Goal: Task Accomplishment & Management: Manage account settings

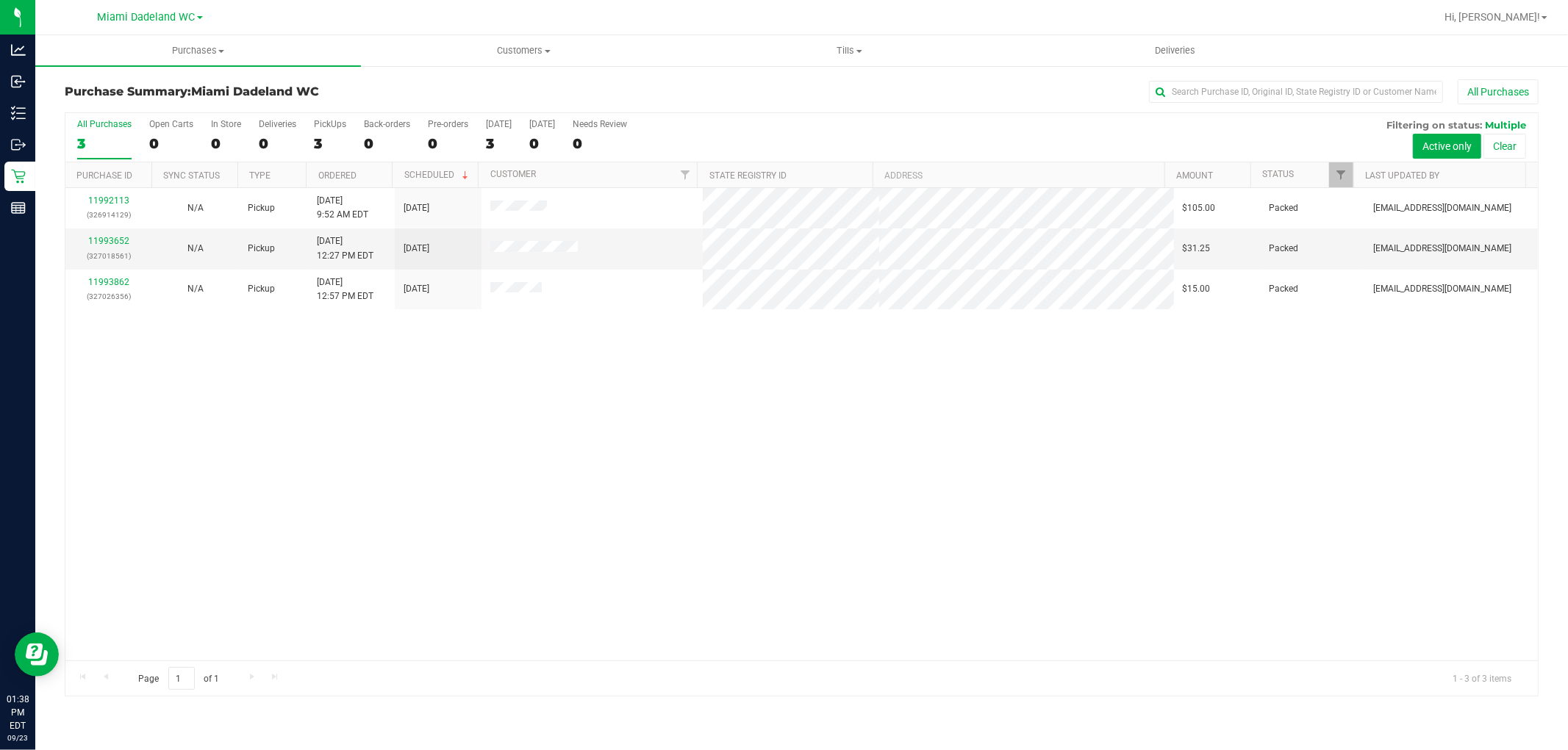
click at [1157, 545] on div "11992113 (326914129) N/A Pickup [DATE] 9:52 AM EDT 9/23/2025 $105.00 Packed [EM…" at bounding box center [801, 423] width 1472 height 472
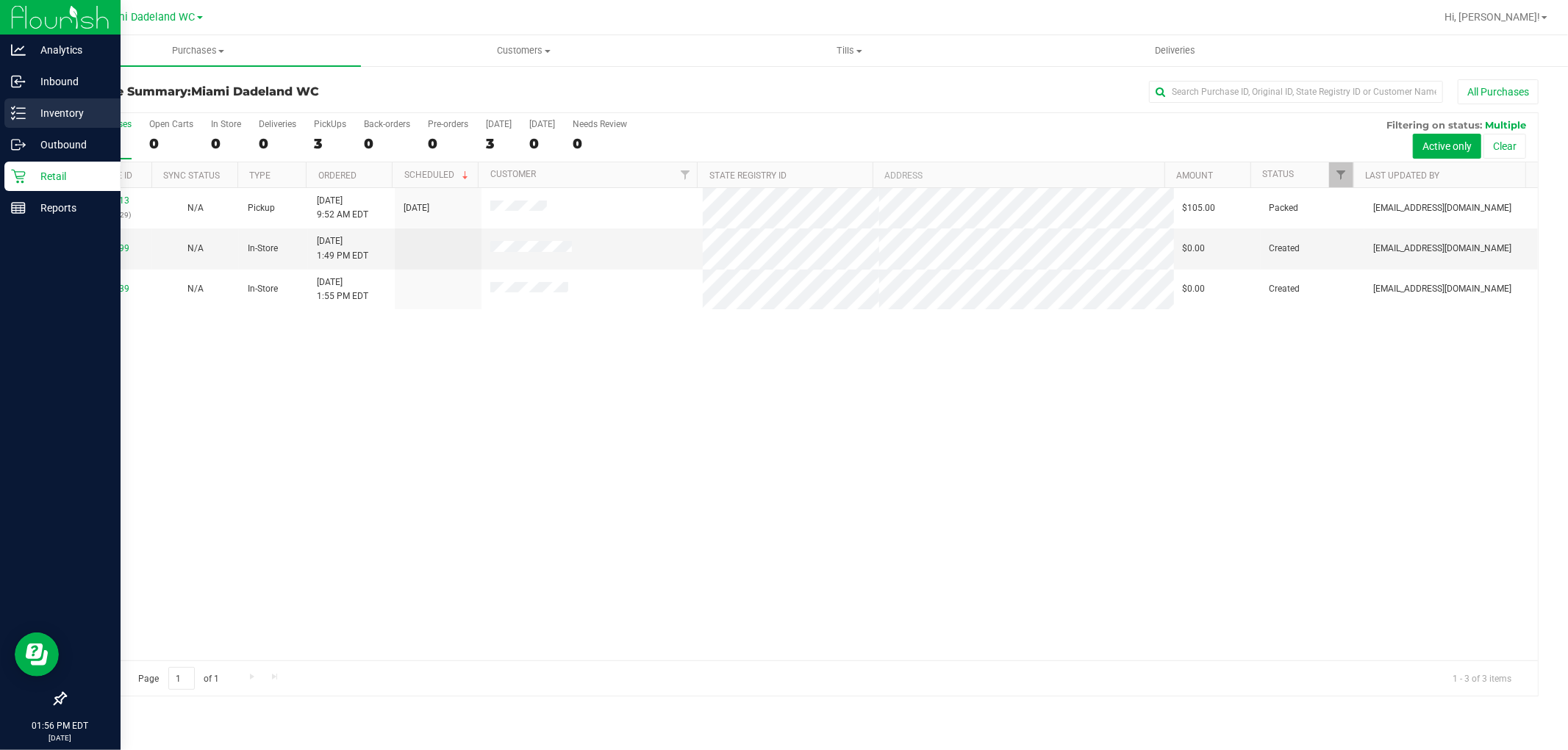
click at [56, 106] on p "Inventory" at bounding box center [69, 113] width 88 height 18
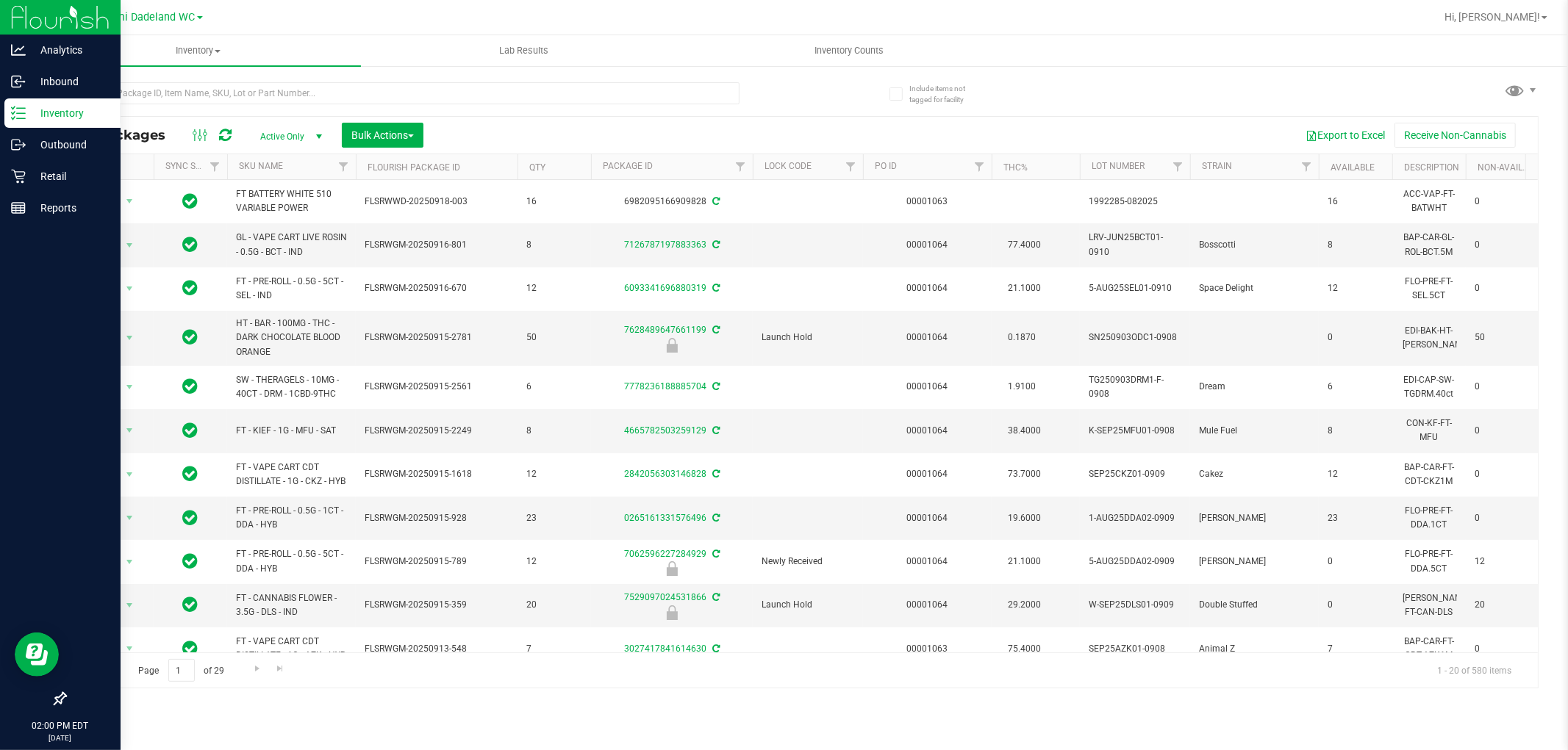
click at [1316, 27] on div at bounding box center [849, 16] width 1172 height 28
click at [1367, 18] on div at bounding box center [849, 16] width 1172 height 28
click at [27, 169] on p "Retail" at bounding box center [69, 176] width 88 height 18
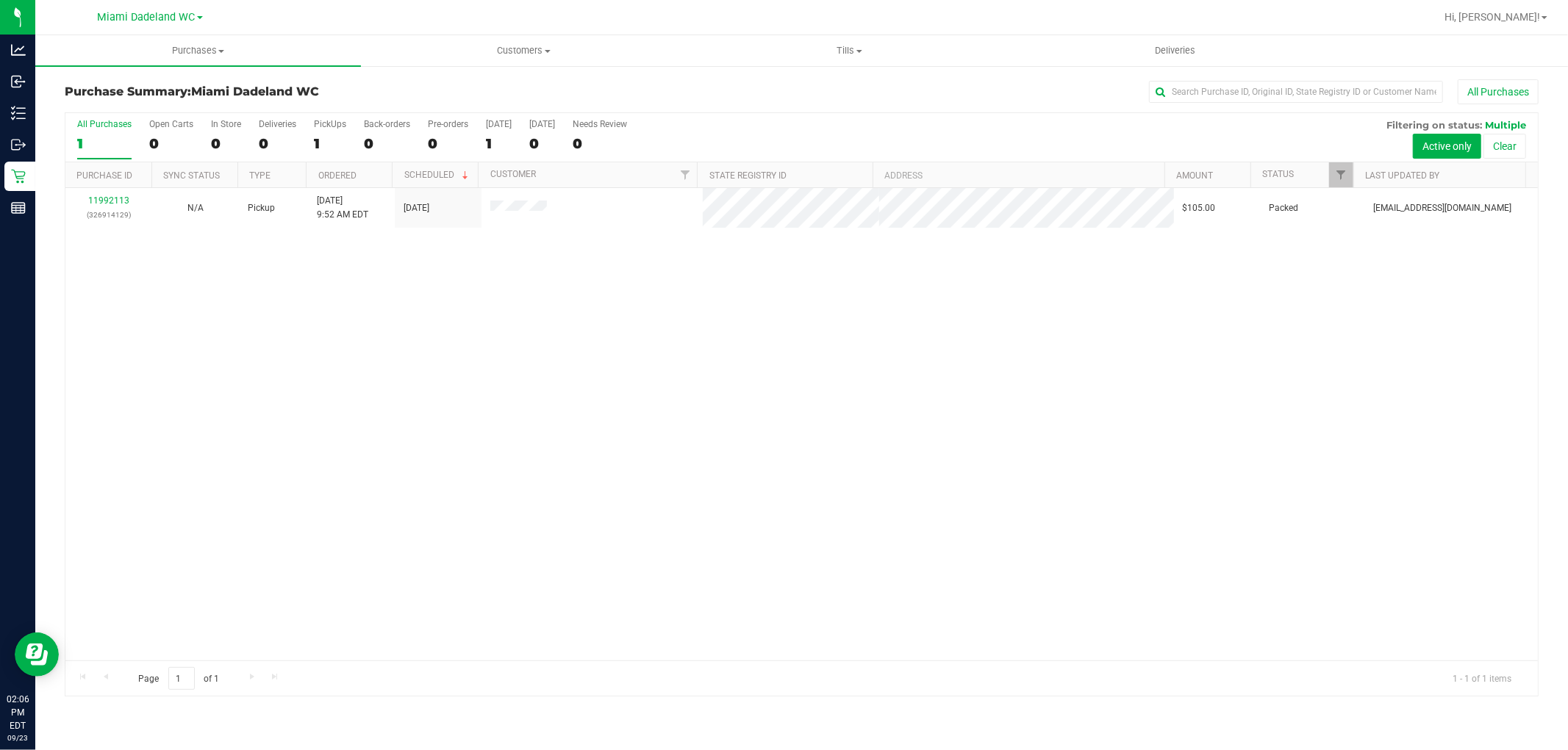
drag, startPoint x: 207, startPoint y: 148, endPoint x: 1567, endPoint y: -26, distance: 1371.1
click at [1567, 0] on html "Analytics Inbound Inventory Outbound Retail Reports 02:06 PM EDT [DATE] 09/23 M…" at bounding box center [784, 375] width 1568 height 750
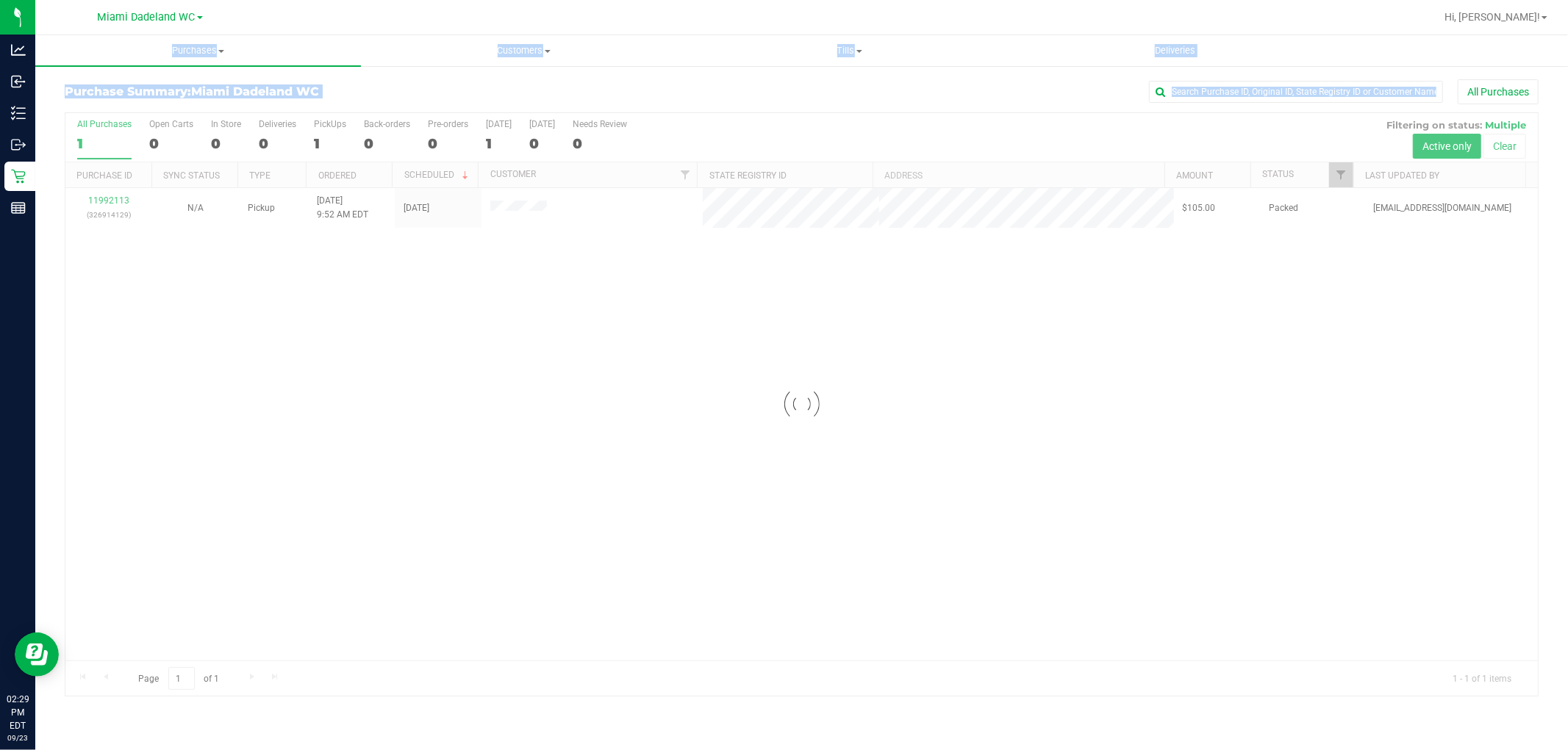
click at [782, 428] on div at bounding box center [801, 405] width 1472 height 583
click at [787, 427] on div at bounding box center [801, 405] width 1472 height 583
click at [790, 425] on div at bounding box center [801, 405] width 1472 height 583
click at [203, 39] on uib-tab-heading "Purchases Summary of purchases Fulfillment All purchases" at bounding box center [198, 51] width 326 height 31
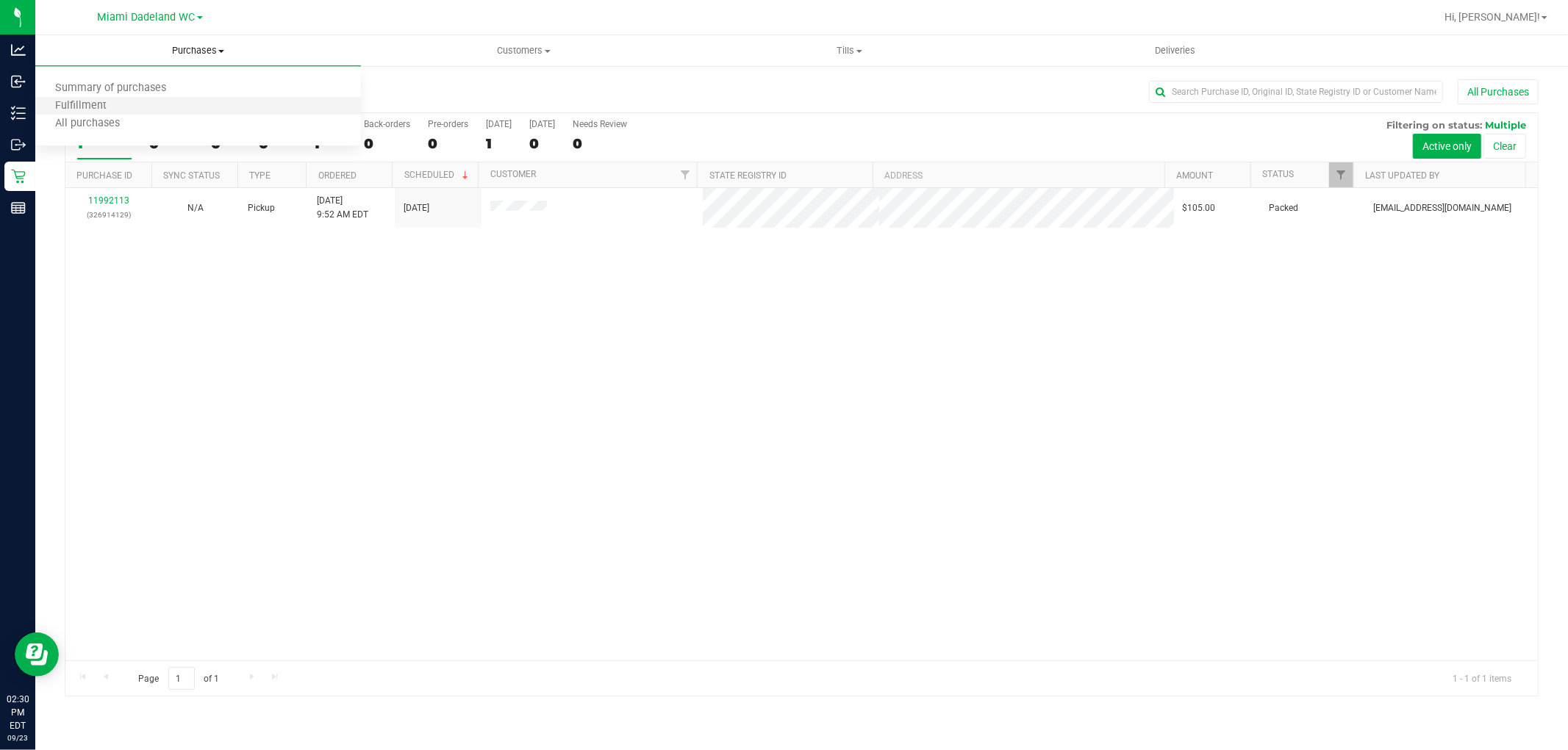
click at [191, 105] on li "Fulfillment" at bounding box center [198, 106] width 326 height 18
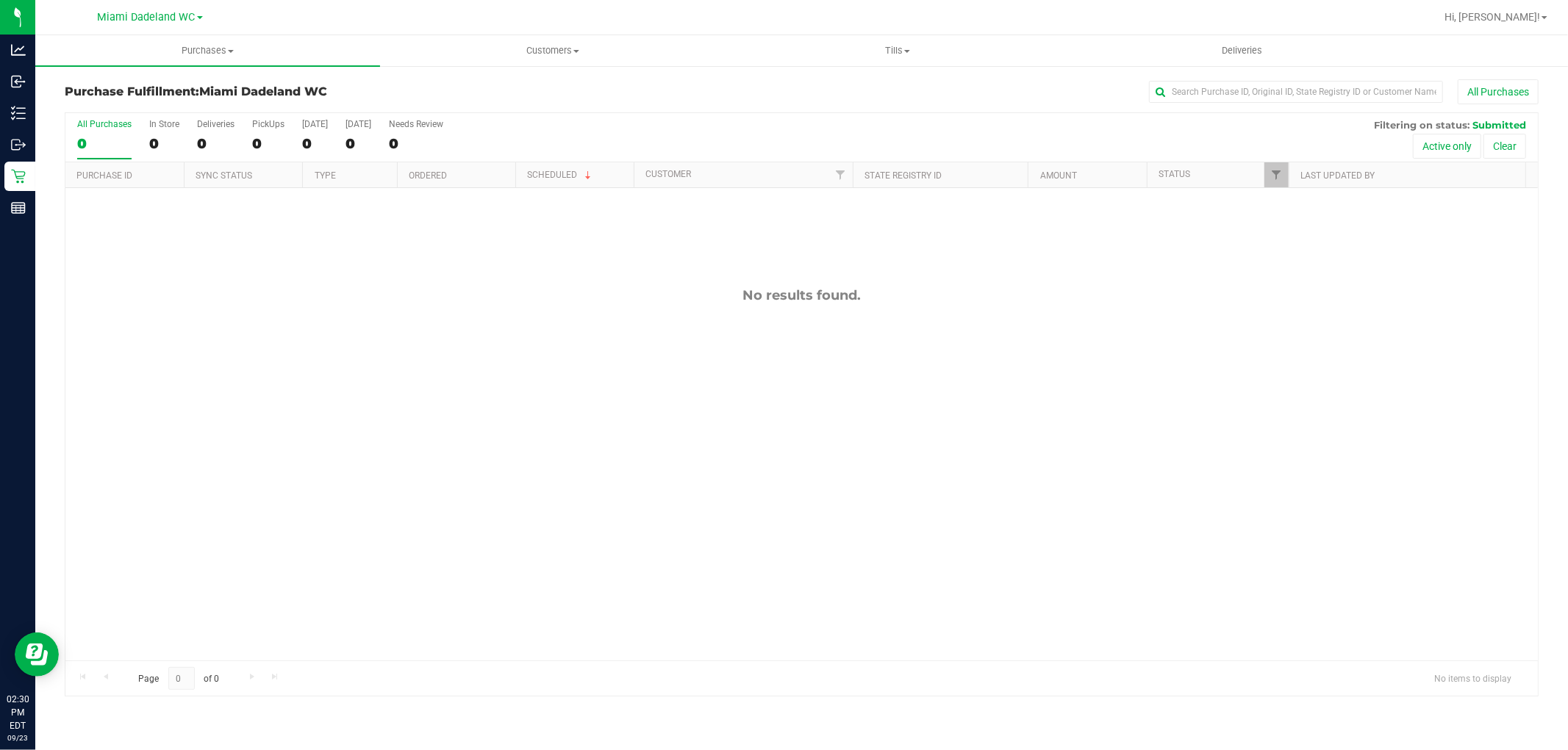
click at [621, 116] on div "All Purchases 0 In Store 0 Deliveries 0 PickUps 0 [DATE] 0 [DATE] 0 Needs Revie…" at bounding box center [801, 119] width 1472 height 12
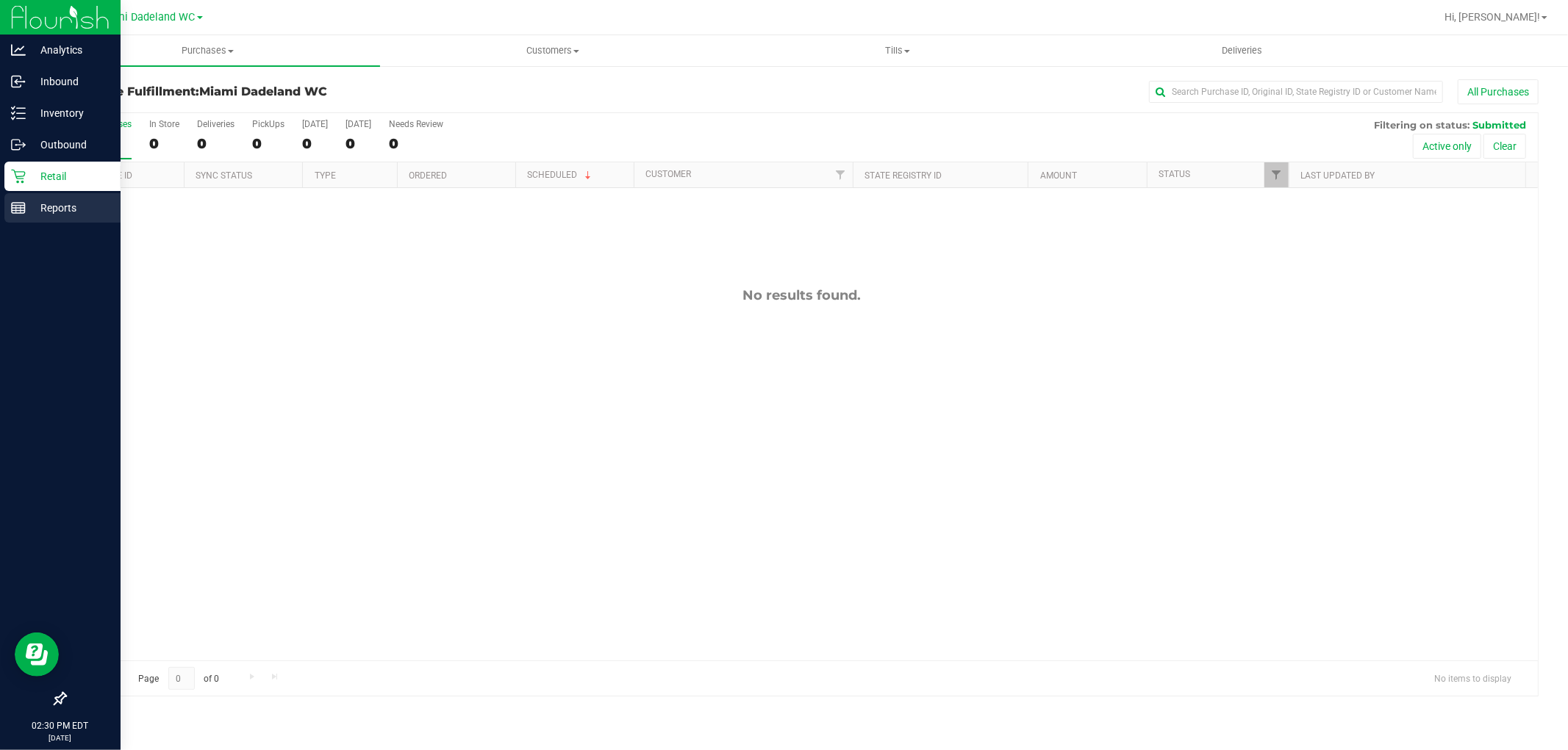
click at [54, 208] on p "Reports" at bounding box center [69, 207] width 88 height 18
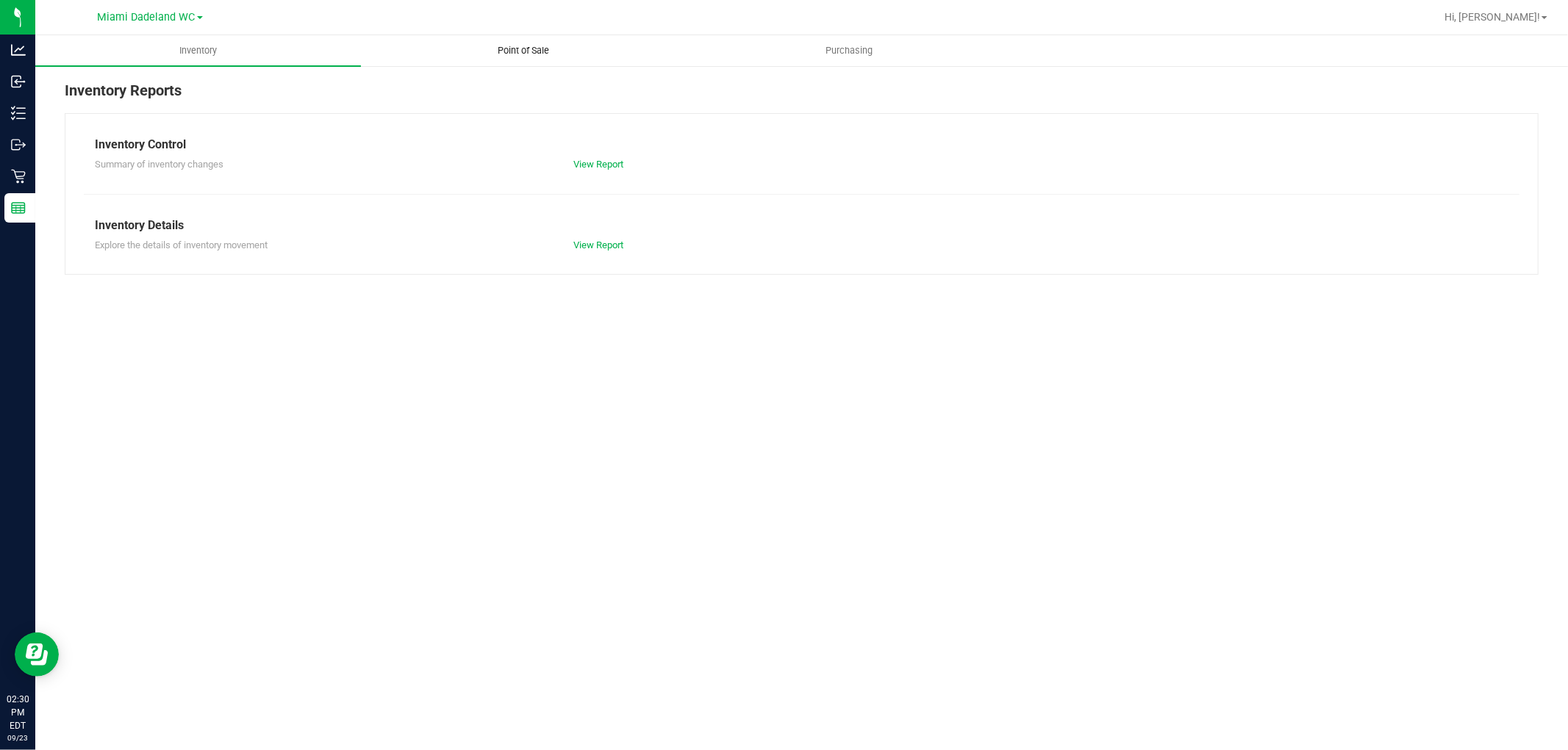
click at [562, 50] on span "Point of Sale" at bounding box center [524, 50] width 91 height 13
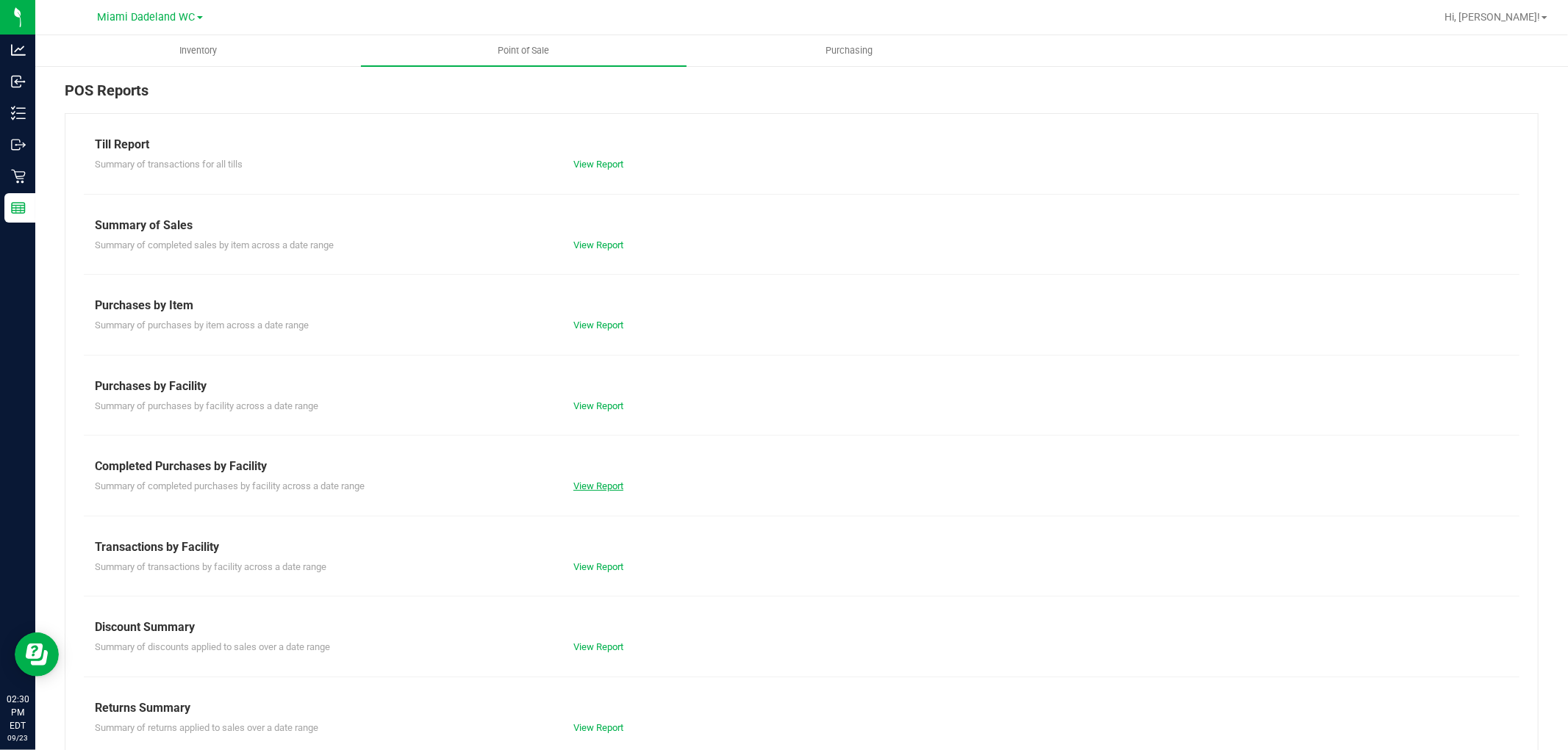
click at [596, 486] on link "View Report" at bounding box center [598, 486] width 50 height 11
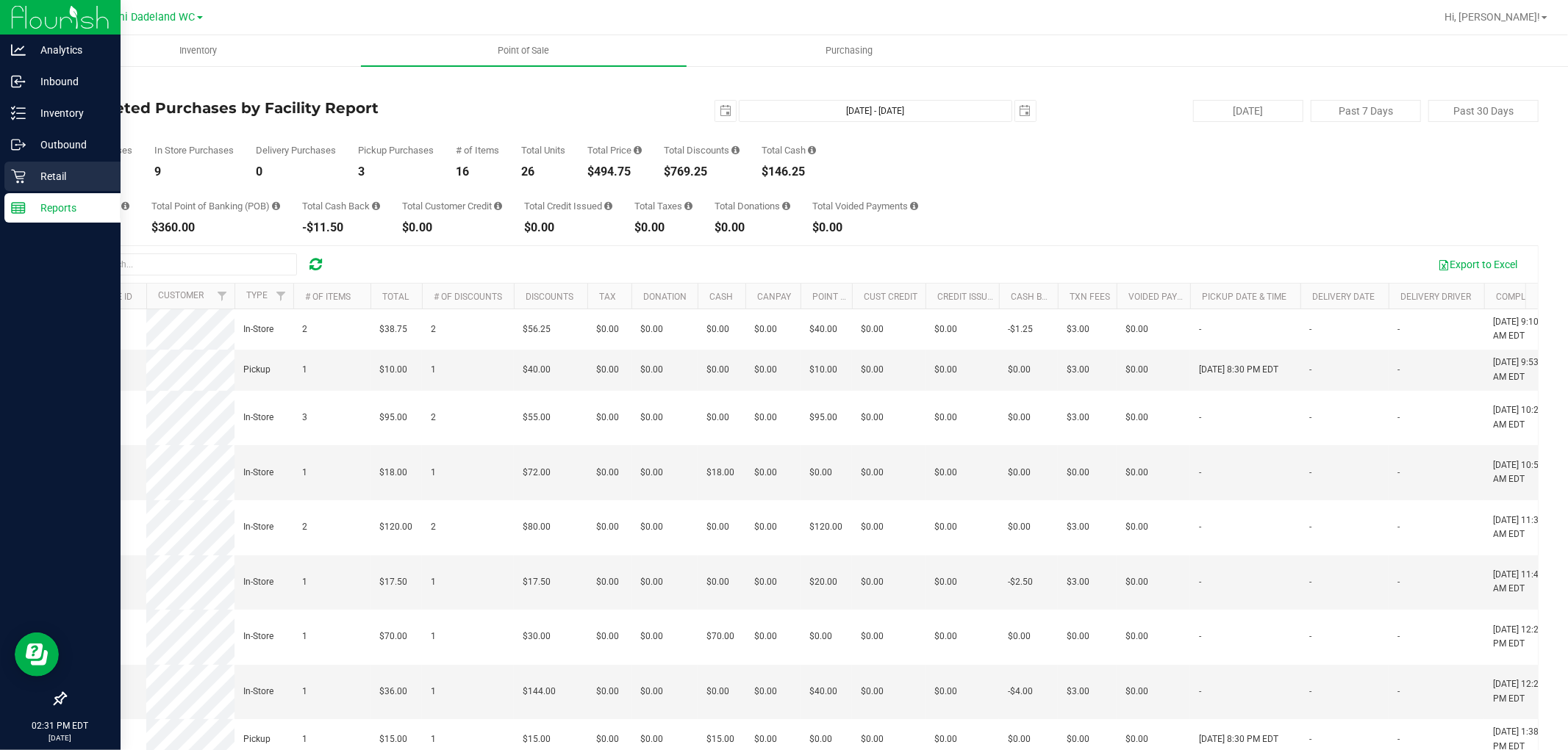
click at [75, 179] on p "Retail" at bounding box center [69, 176] width 88 height 18
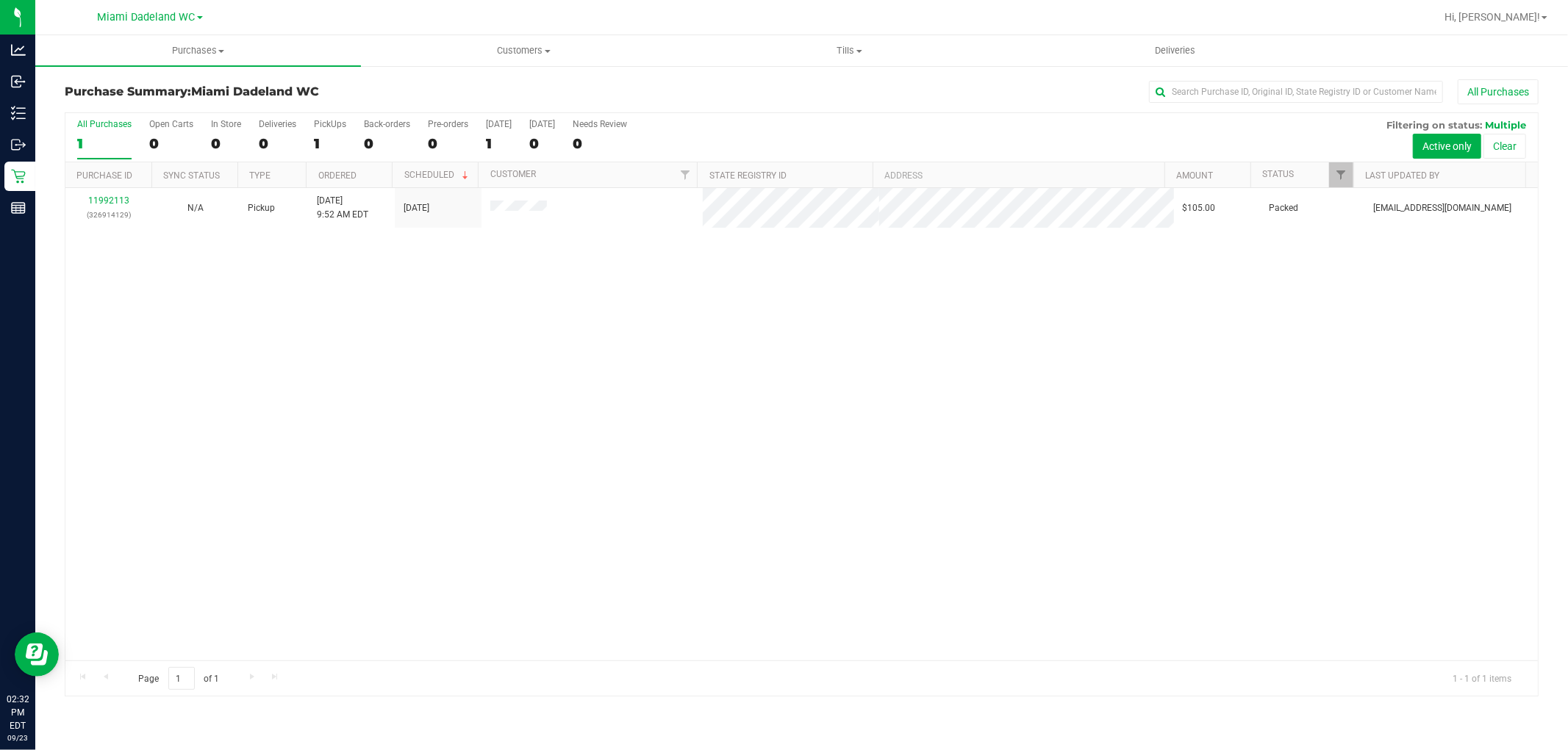
drag, startPoint x: 375, startPoint y: 374, endPoint x: 341, endPoint y: 436, distance: 70.7
click at [341, 436] on div "11992113 (326914129) N/A Pickup [DATE] 9:52 AM EDT 9/23/2025 $105.00 Packed [EM…" at bounding box center [801, 423] width 1472 height 472
click at [569, 417] on div "11992113 (326914129) N/A Pickup [DATE] 9:52 AM EDT 9/23/2025 $105.00 Packed [EM…" at bounding box center [801, 423] width 1472 height 472
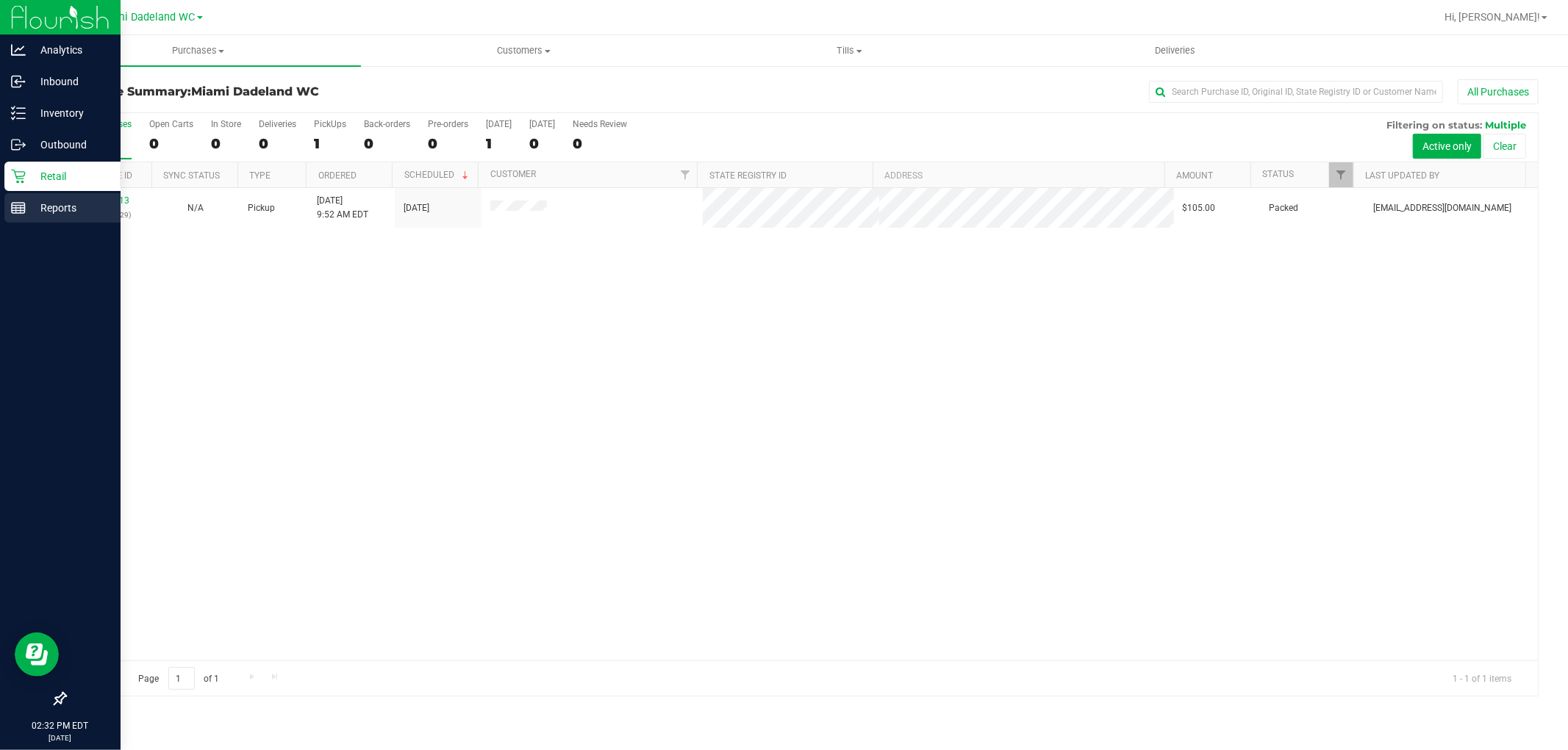
click at [67, 207] on p "Reports" at bounding box center [69, 207] width 88 height 18
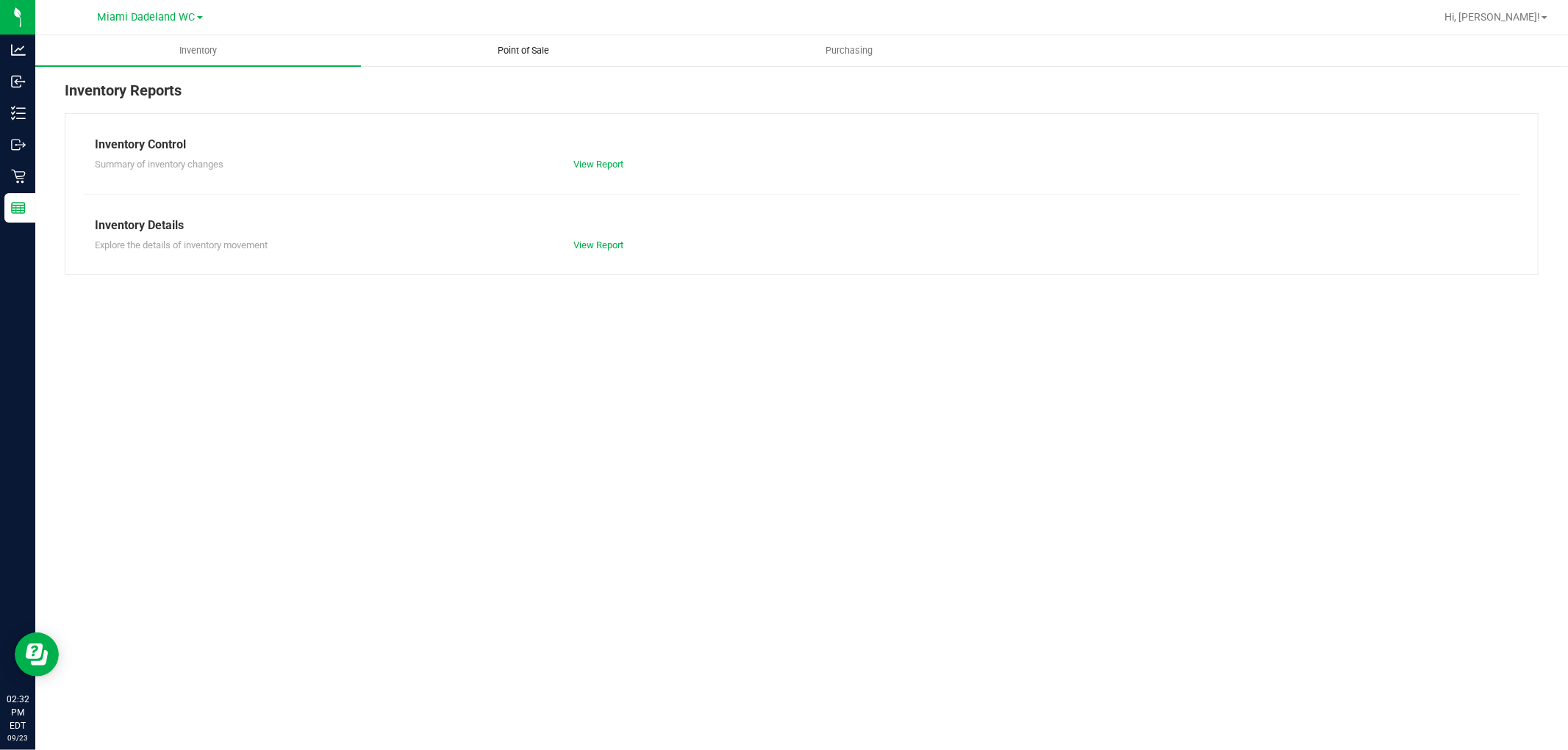
click at [544, 59] on uib-tab-heading "Point of Sale" at bounding box center [524, 51] width 324 height 29
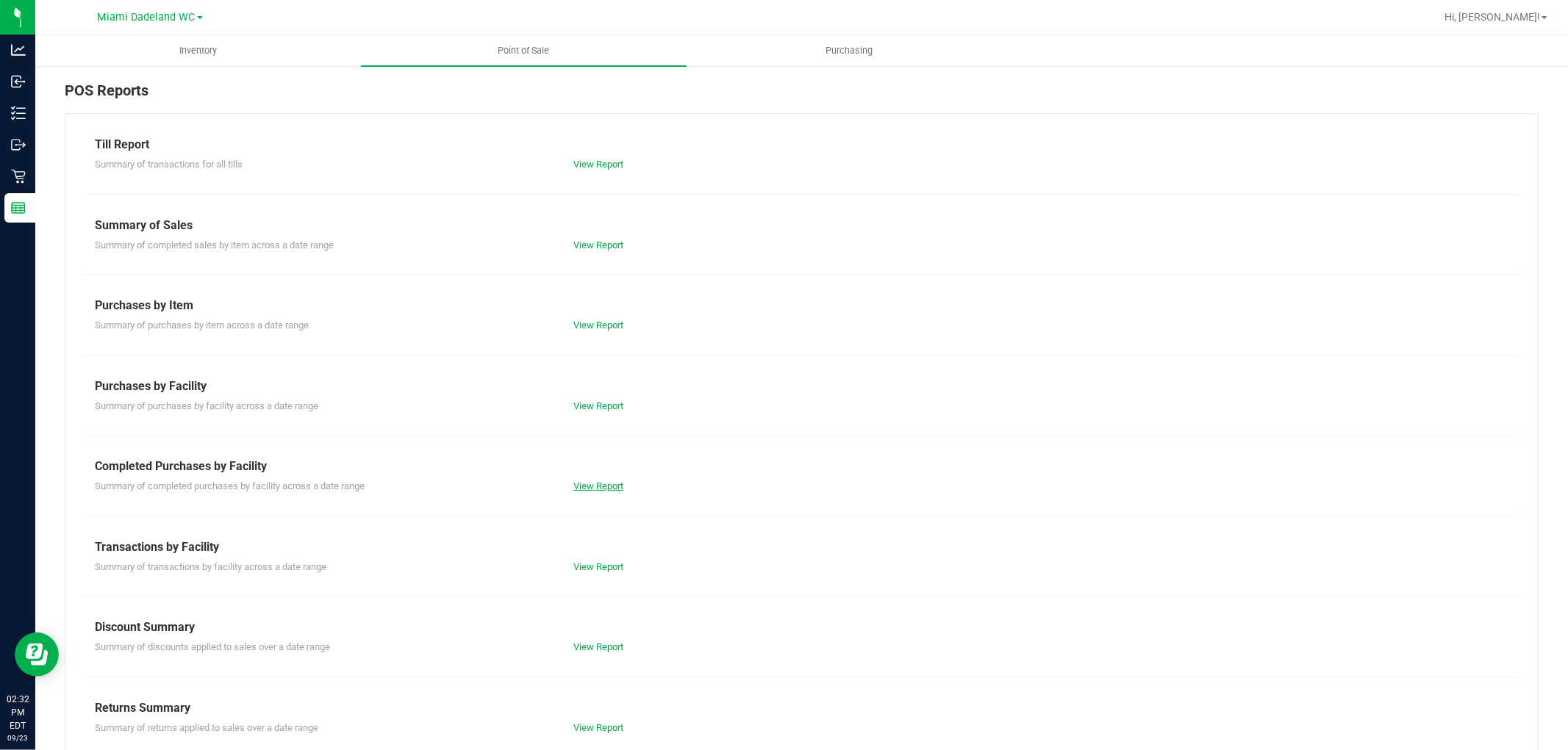
click at [608, 483] on link "View Report" at bounding box center [598, 486] width 50 height 11
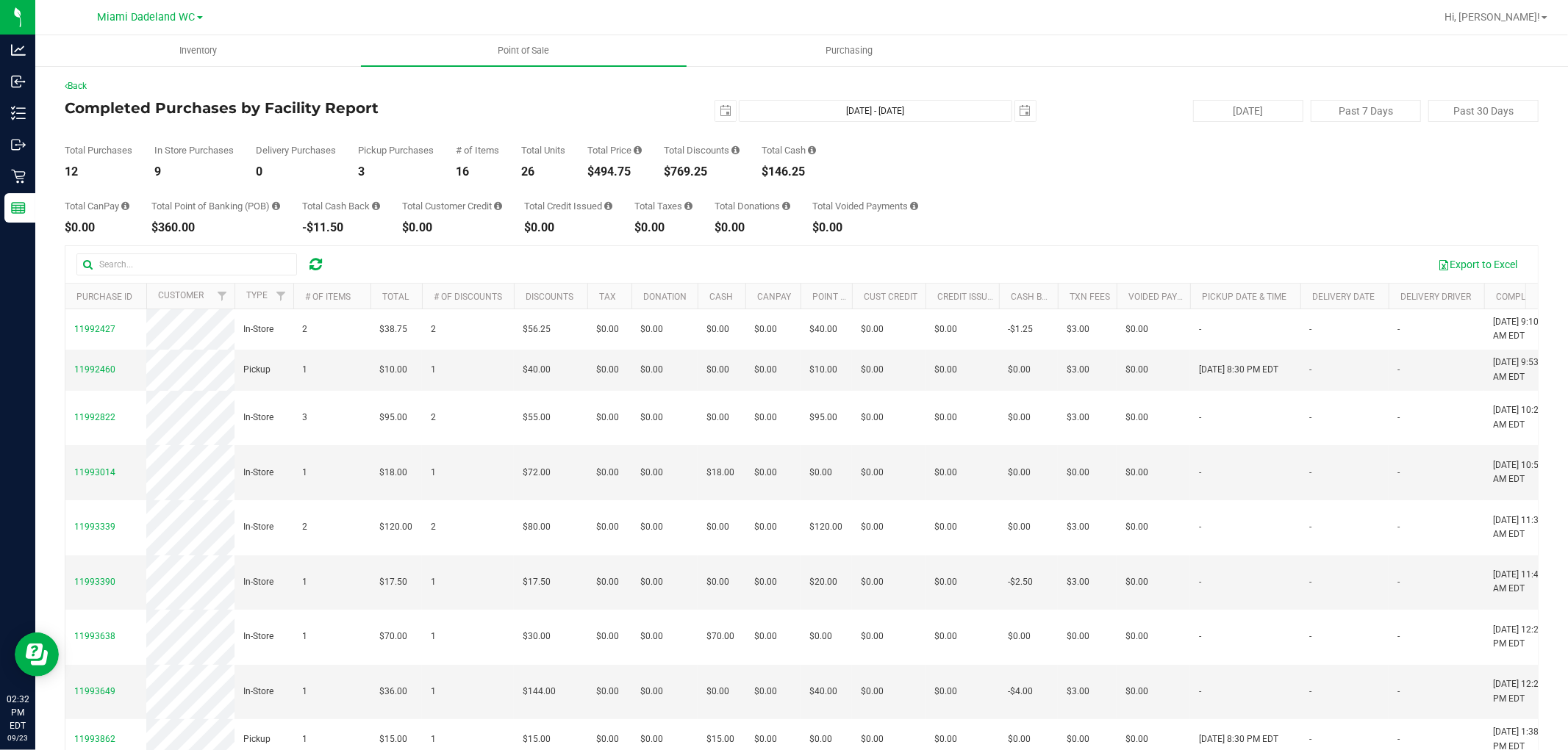
click at [1267, 212] on div "Total CanPay $0.00 Total Point of Banking (POB) $360.00 Total Cash Back -$11.50…" at bounding box center [801, 205] width 1474 height 56
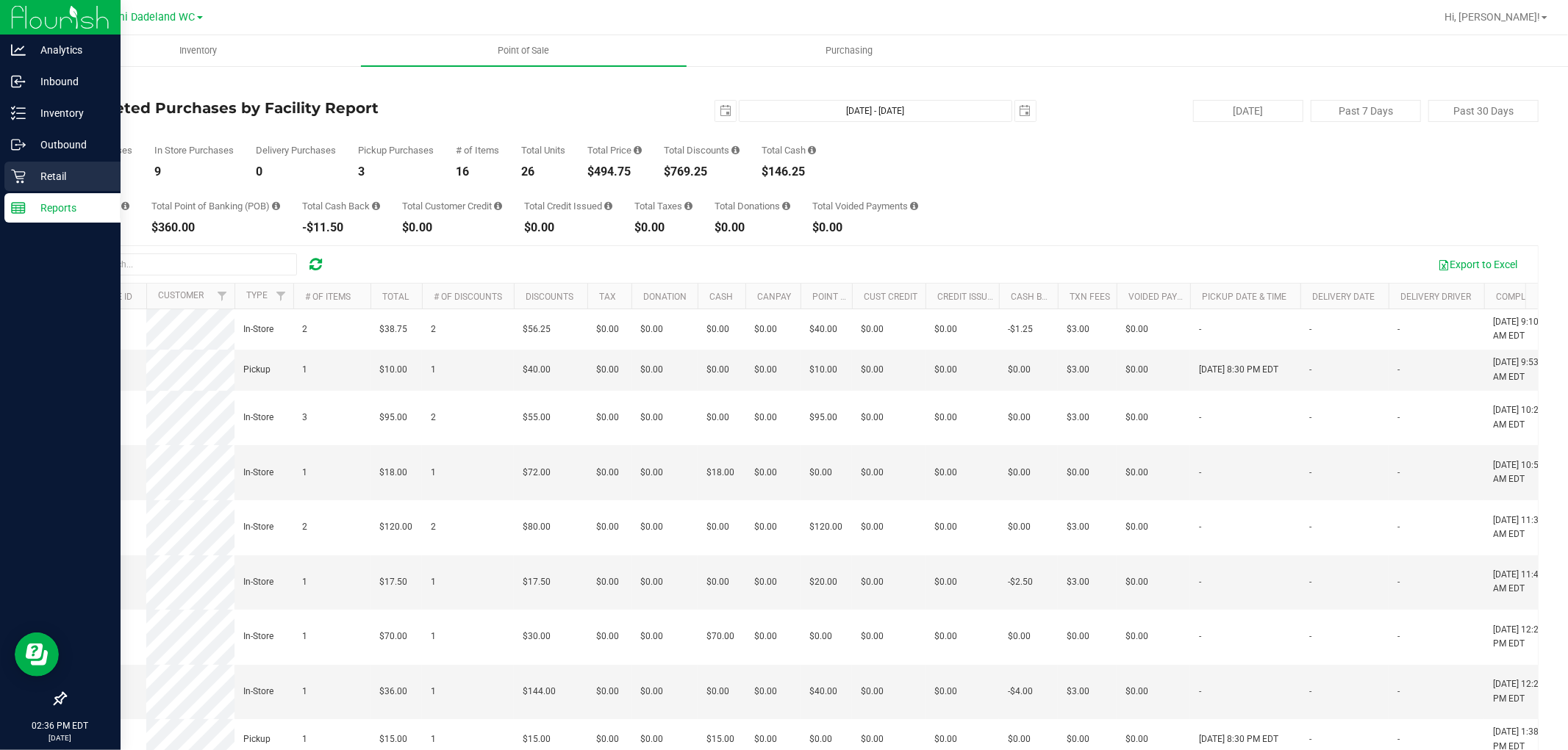
click at [68, 177] on p "Retail" at bounding box center [69, 176] width 88 height 18
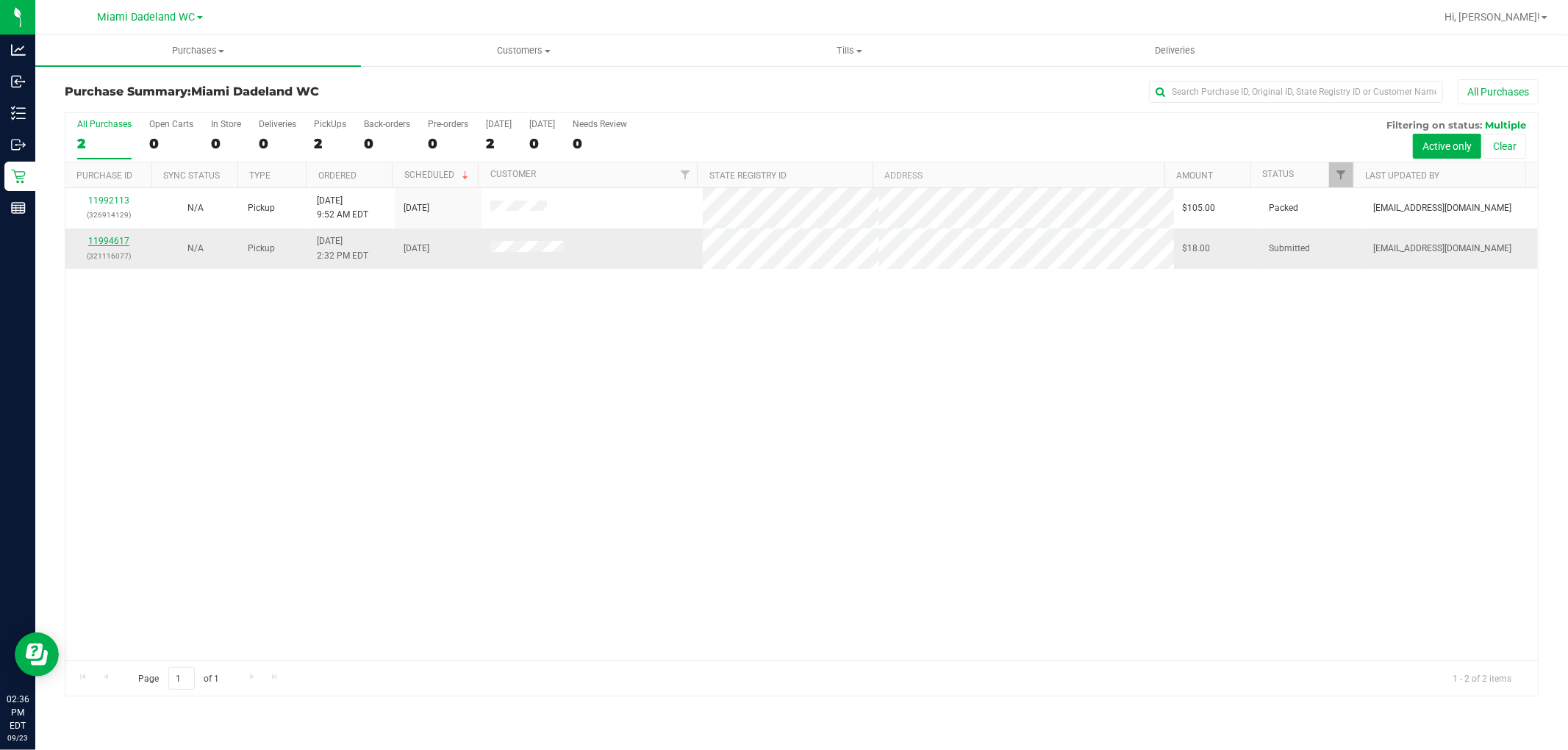
click at [105, 239] on link "11994617" at bounding box center [109, 241] width 41 height 10
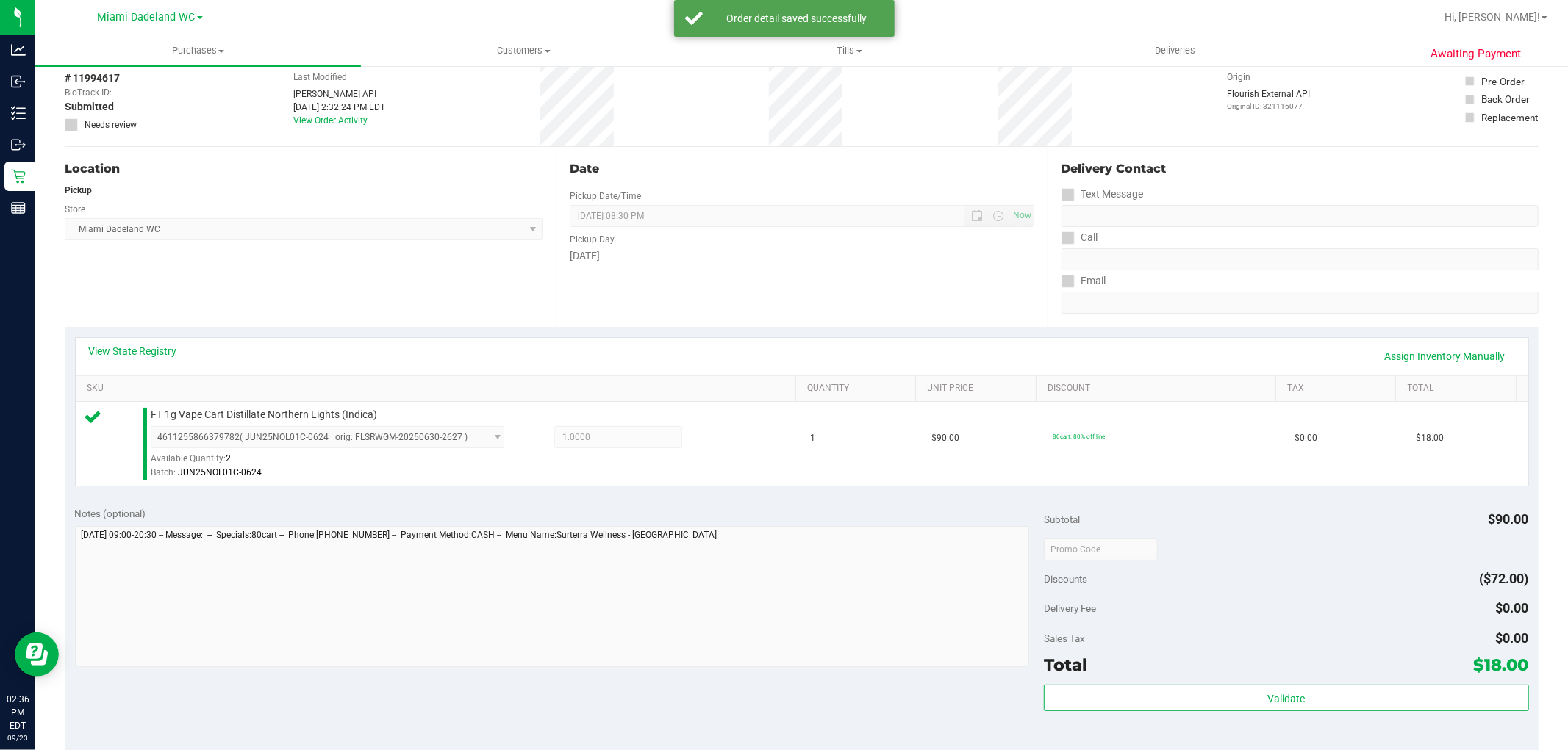
scroll to position [244, 0]
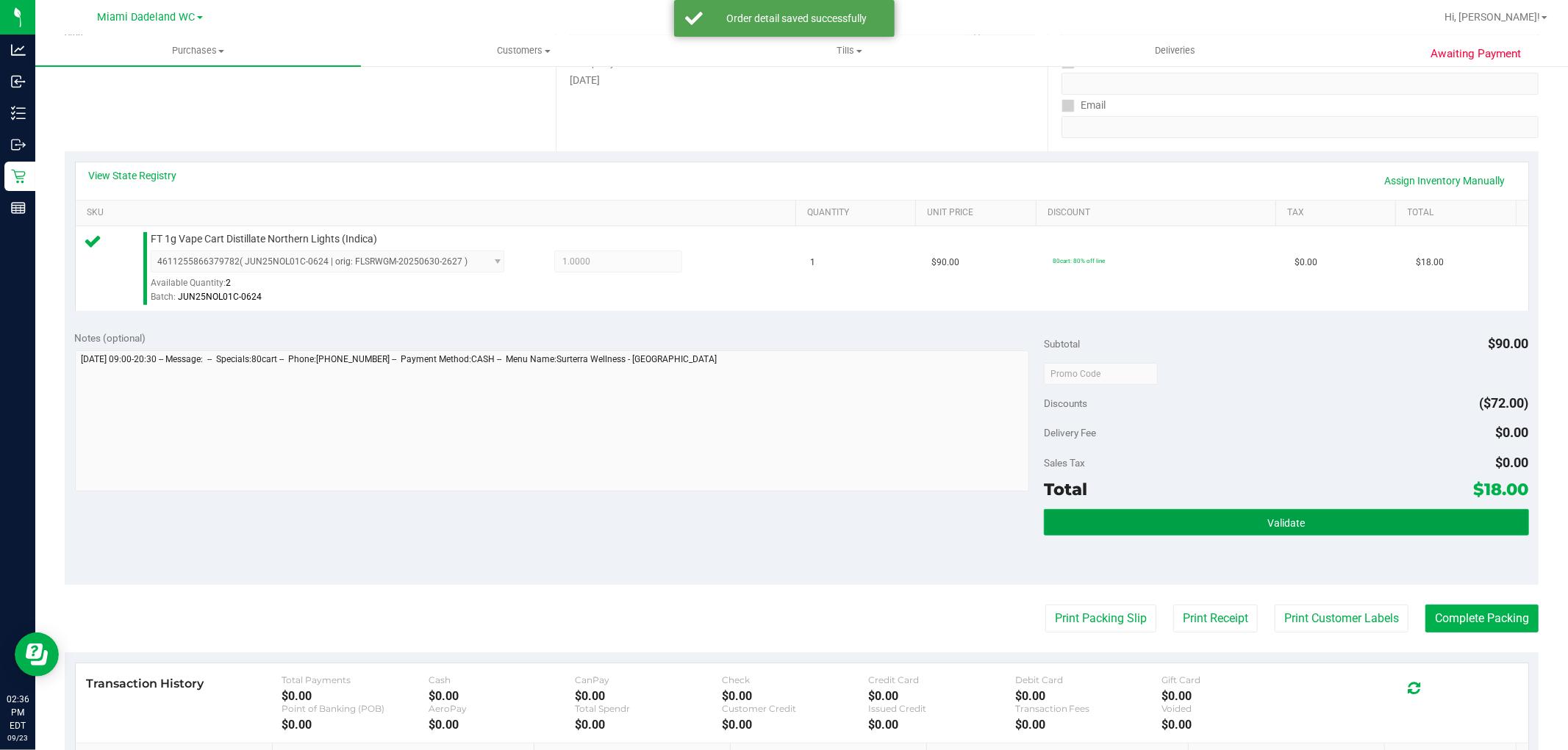
click at [1118, 522] on button "Validate" at bounding box center [1285, 522] width 484 height 27
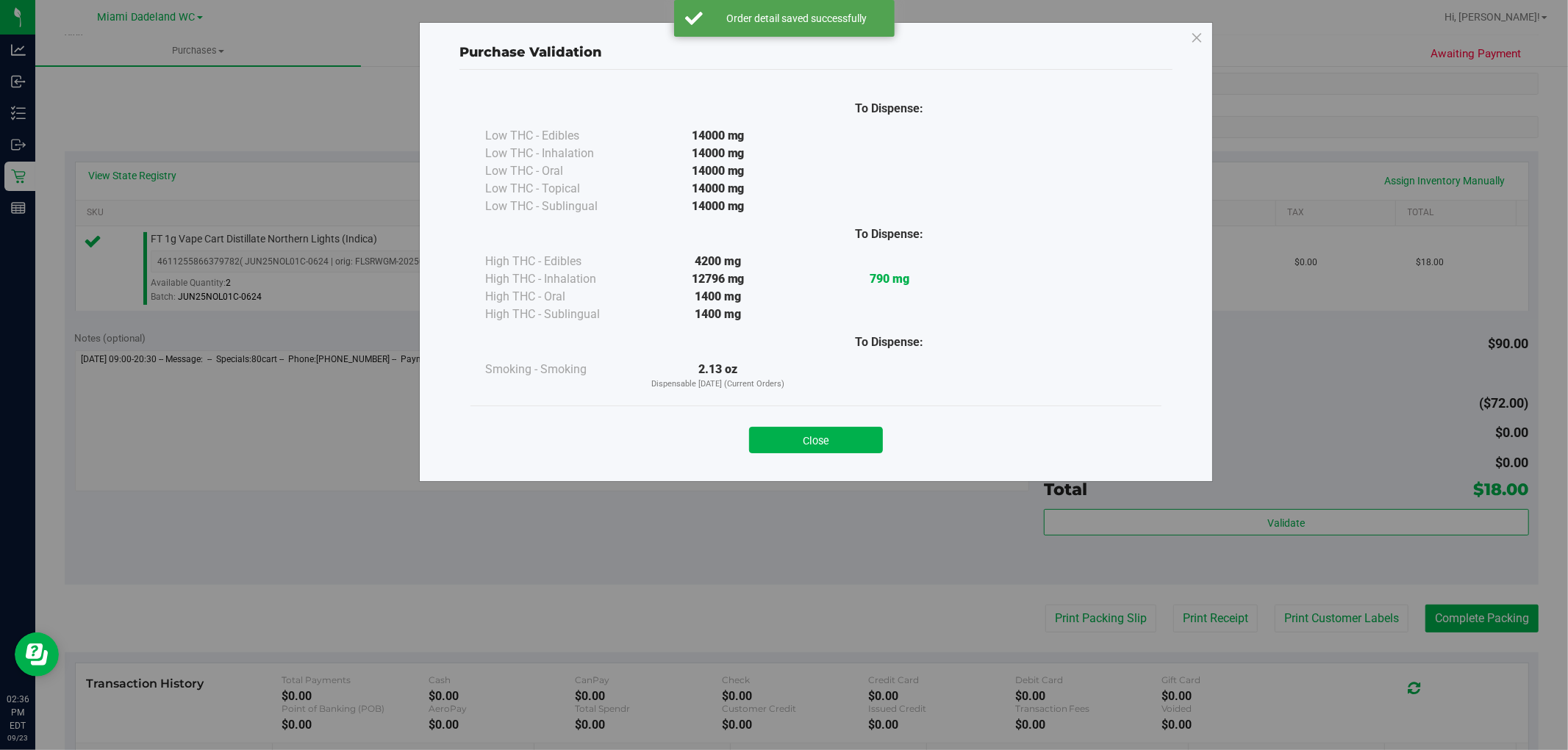
click at [790, 444] on button "Close" at bounding box center [816, 440] width 134 height 27
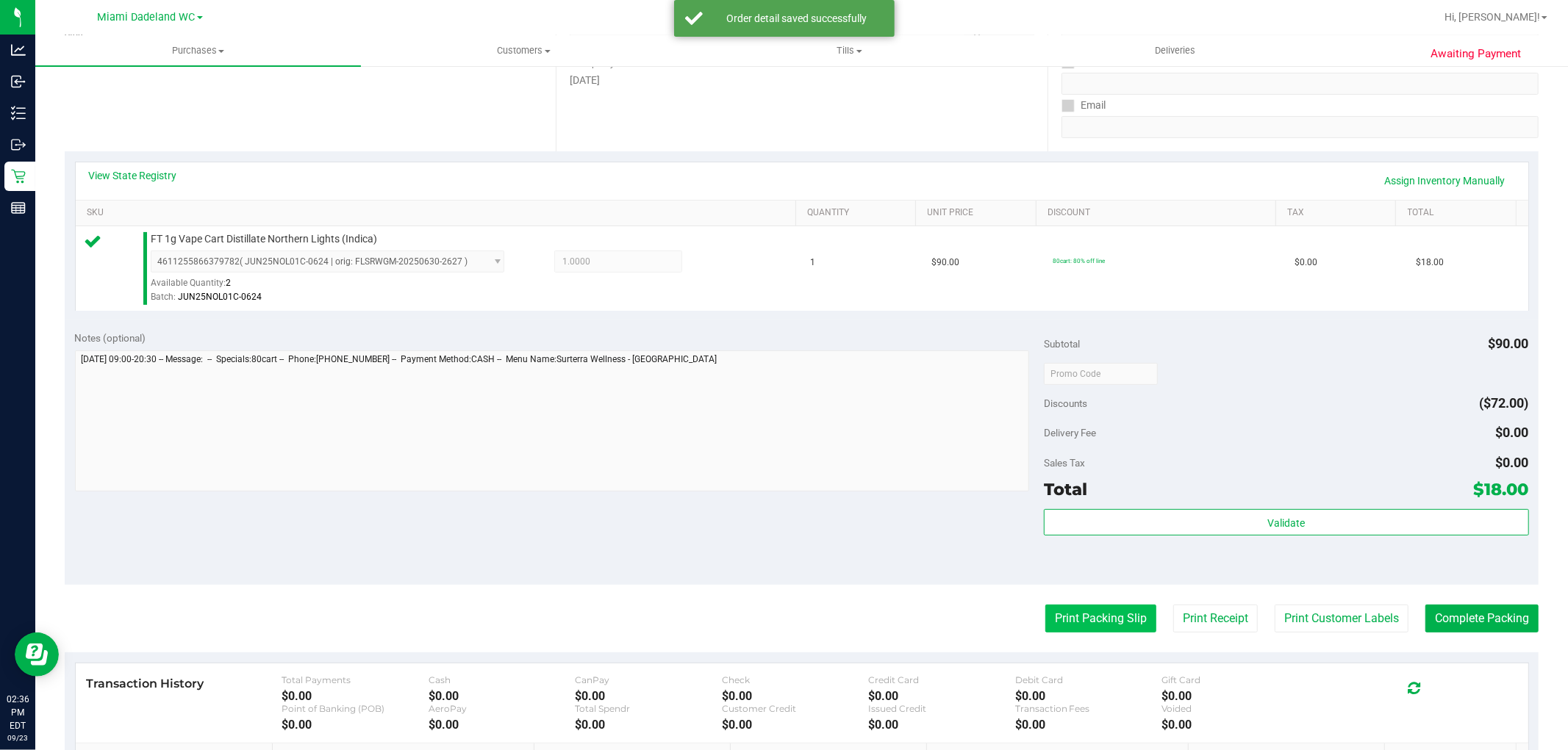
click at [1082, 614] on button "Print Packing Slip" at bounding box center [1100, 619] width 111 height 28
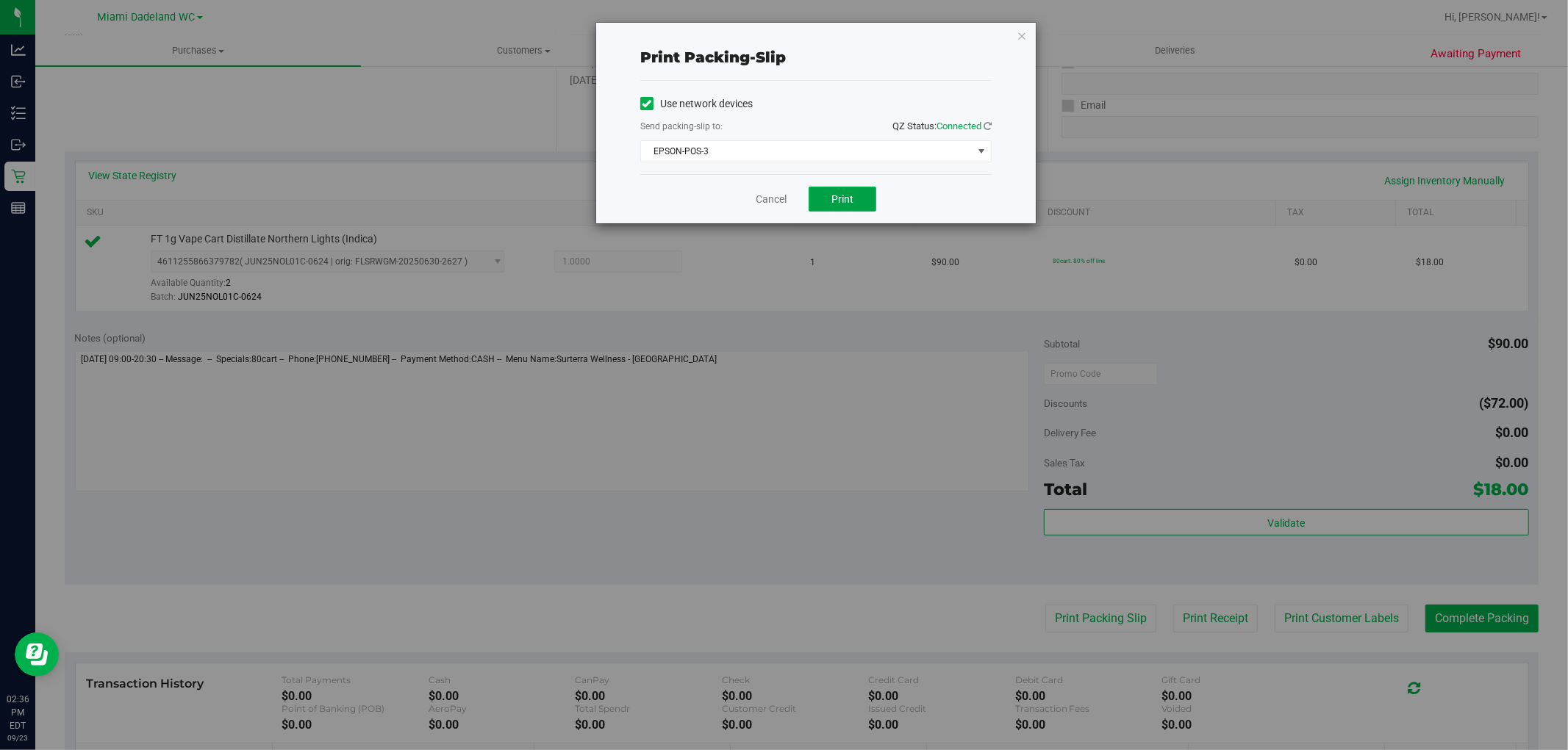
click at [847, 209] on button "Print" at bounding box center [842, 199] width 68 height 25
click at [780, 195] on link "Cancel" at bounding box center [771, 200] width 31 height 15
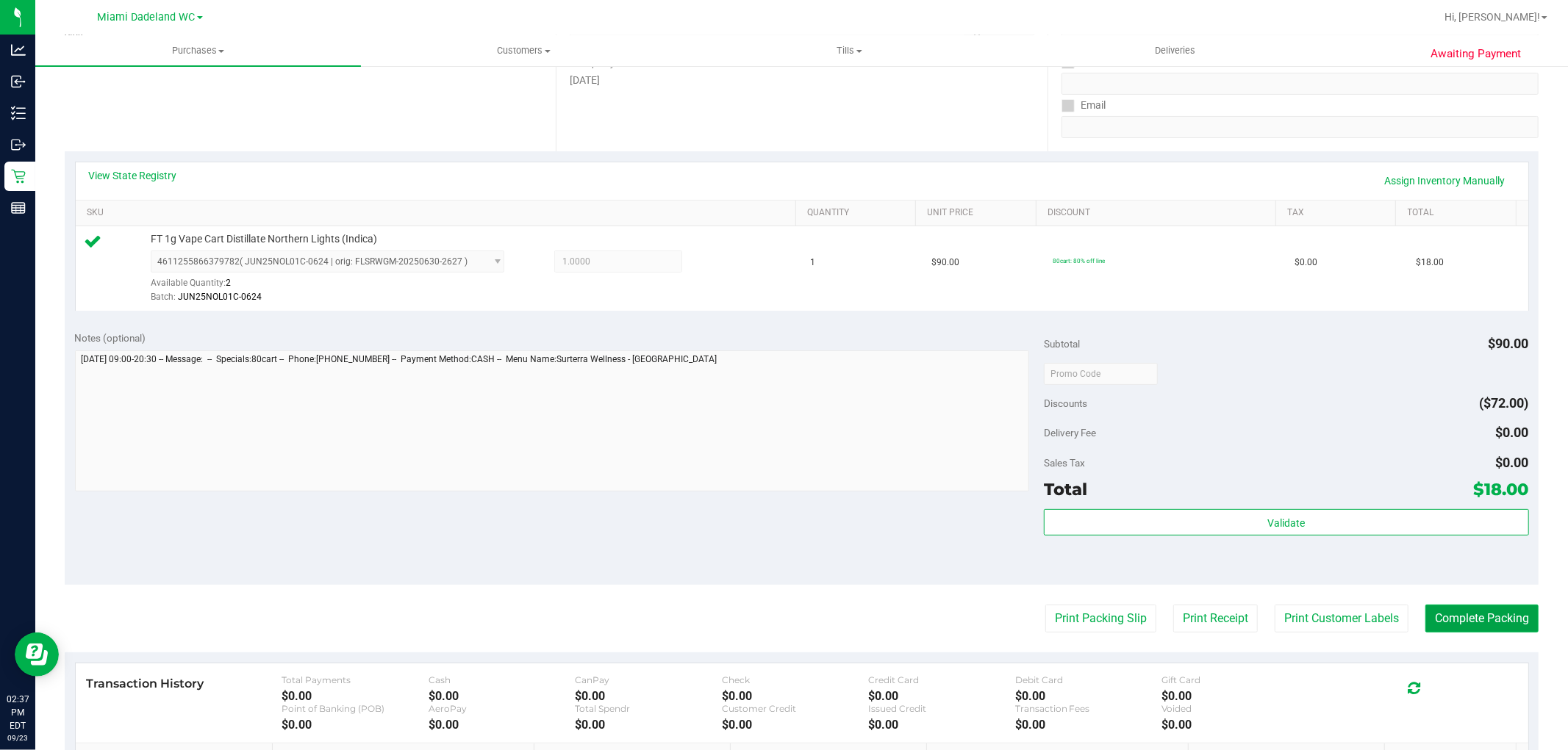
click at [1467, 610] on button "Complete Packing" at bounding box center [1481, 619] width 113 height 28
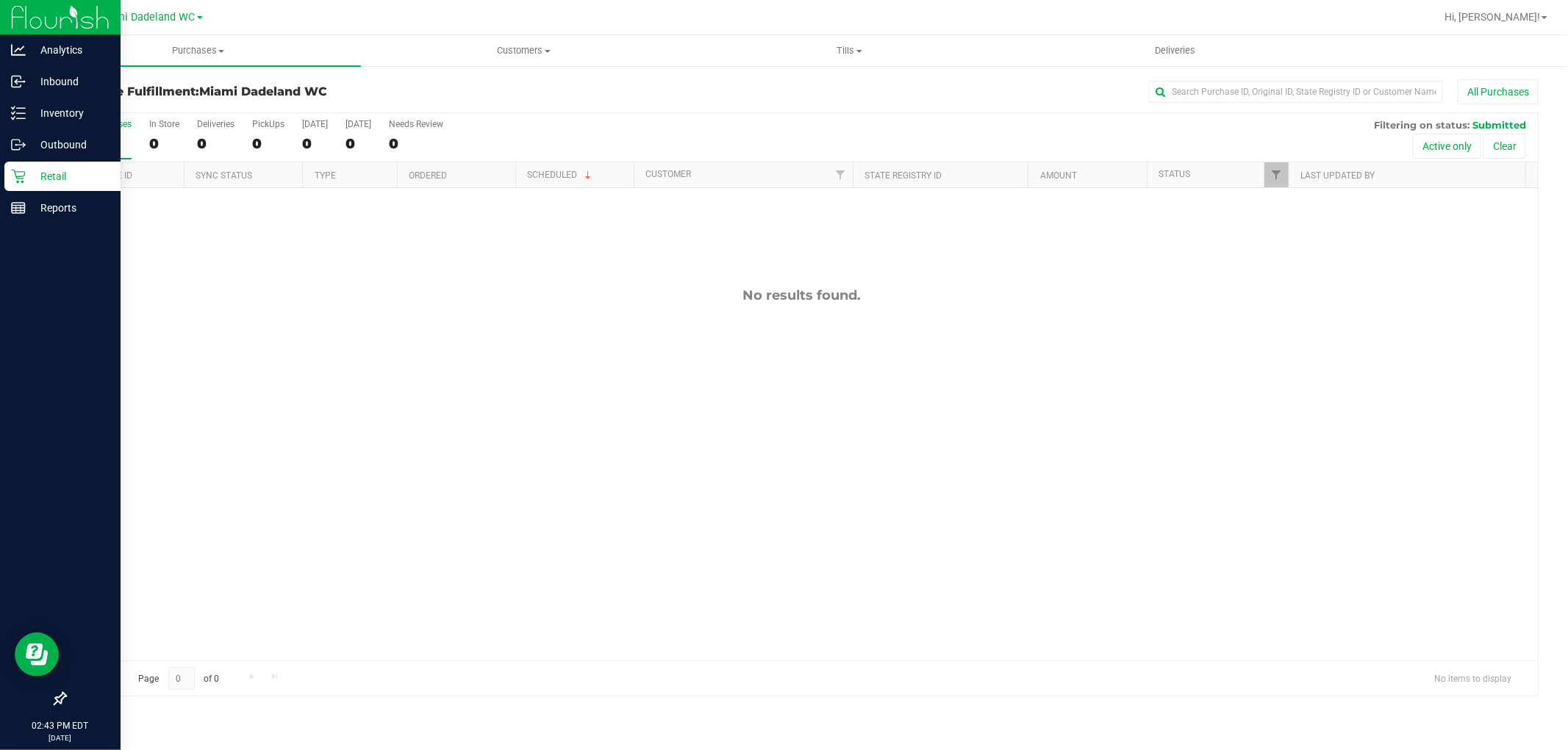
click at [18, 179] on icon at bounding box center [18, 176] width 15 height 15
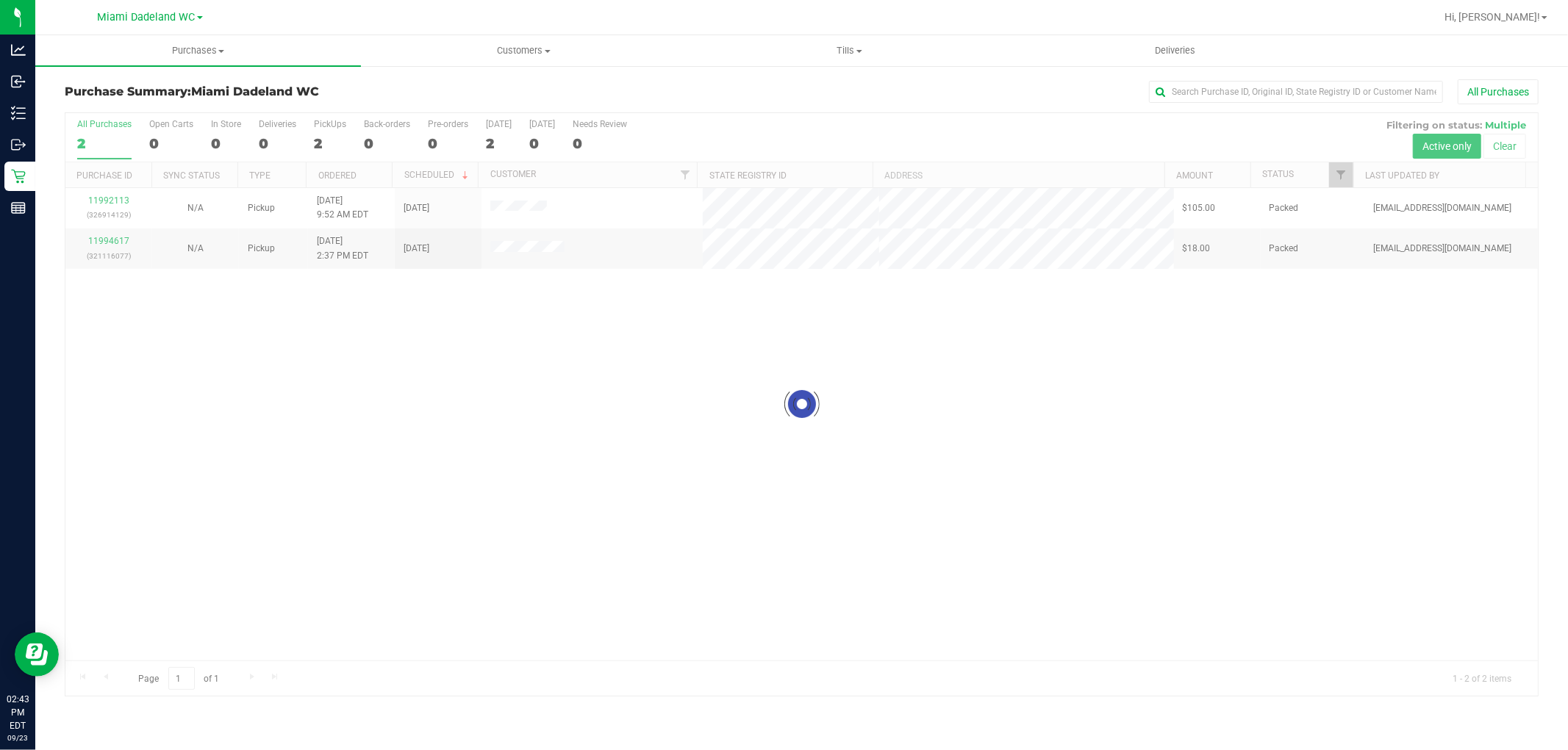
click at [754, 104] on div "All Purchases" at bounding box center [1047, 92] width 982 height 25
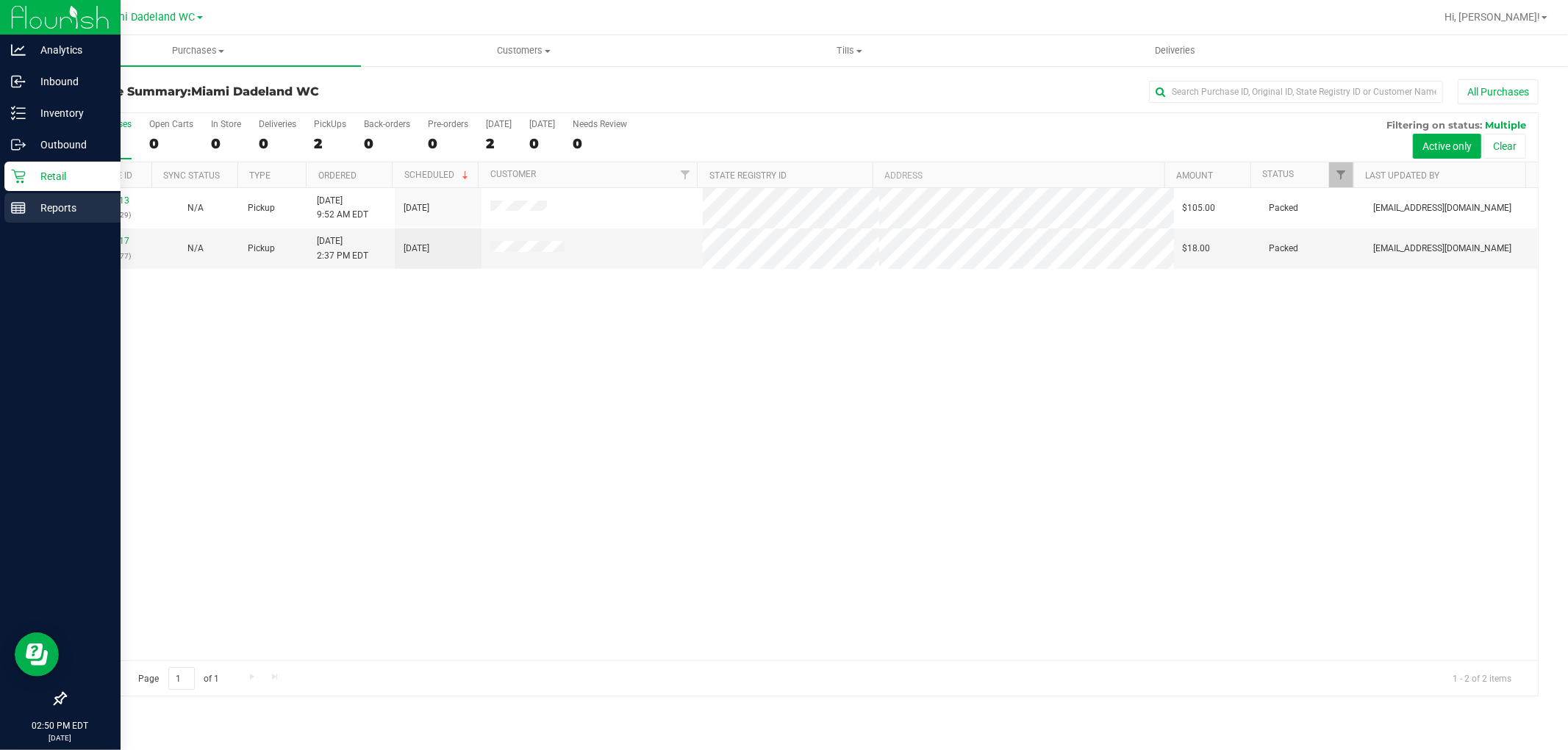
click at [31, 215] on p "Reports" at bounding box center [69, 207] width 88 height 18
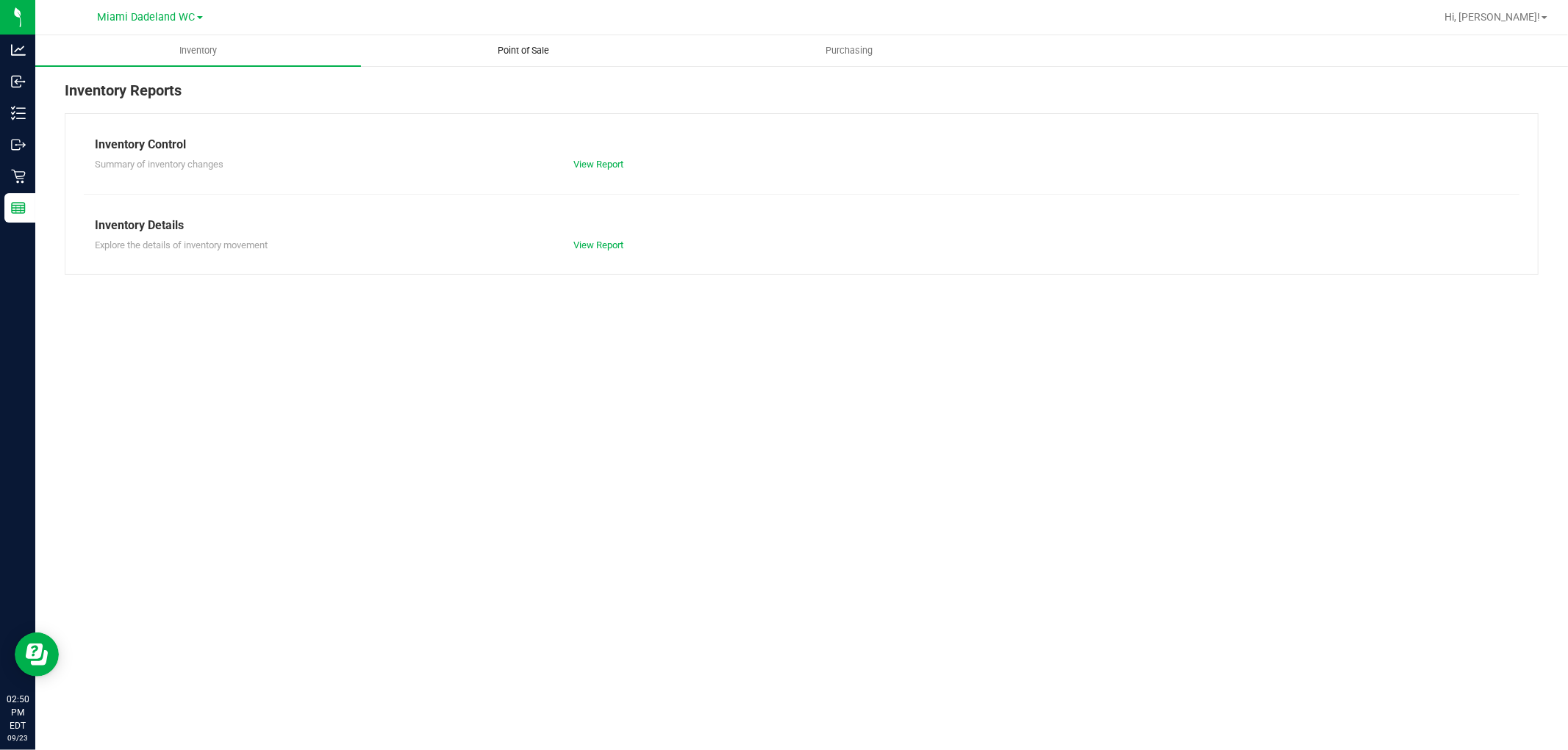
click at [517, 62] on uib-tab-heading "Point of Sale" at bounding box center [524, 51] width 324 height 29
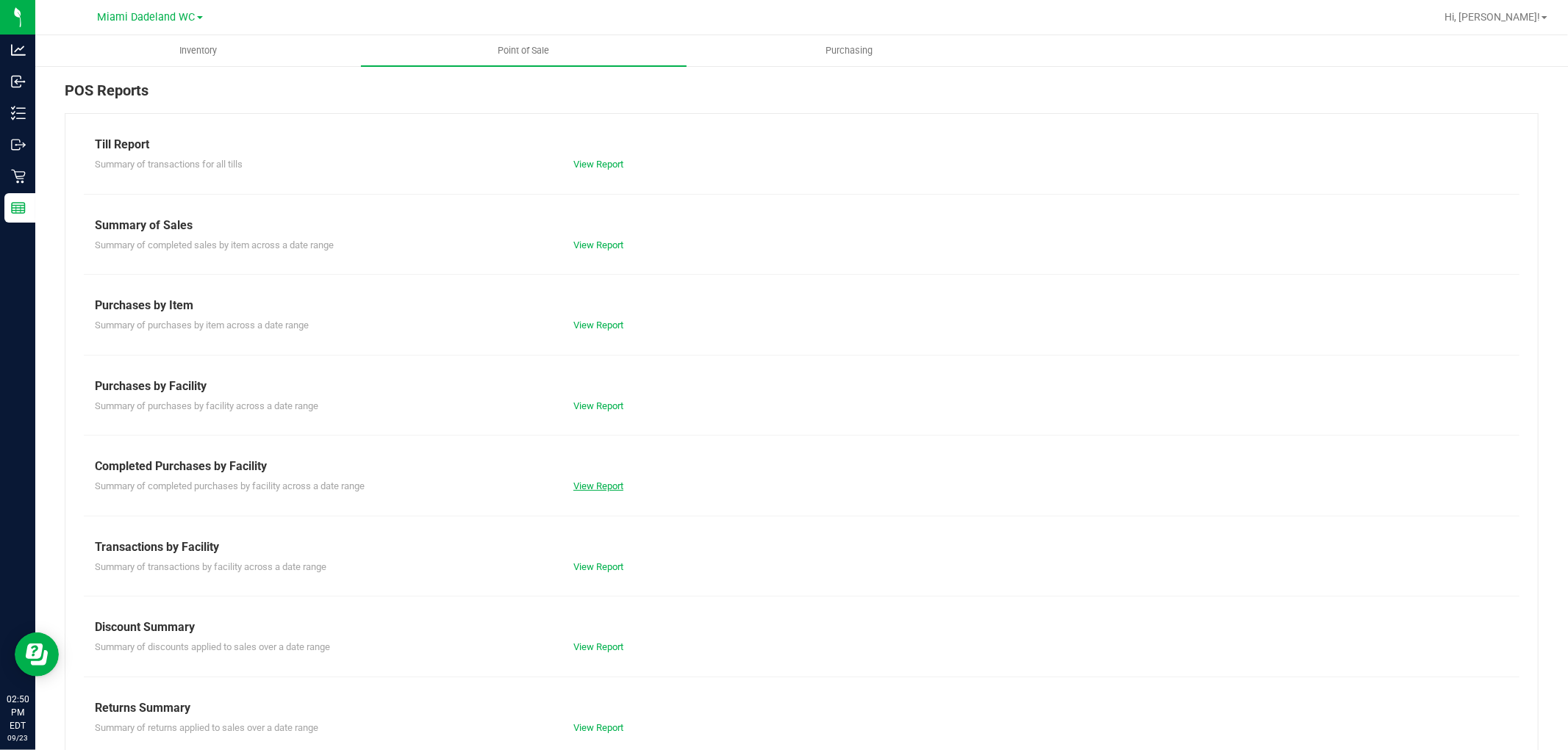
click at [592, 489] on link "View Report" at bounding box center [598, 486] width 50 height 11
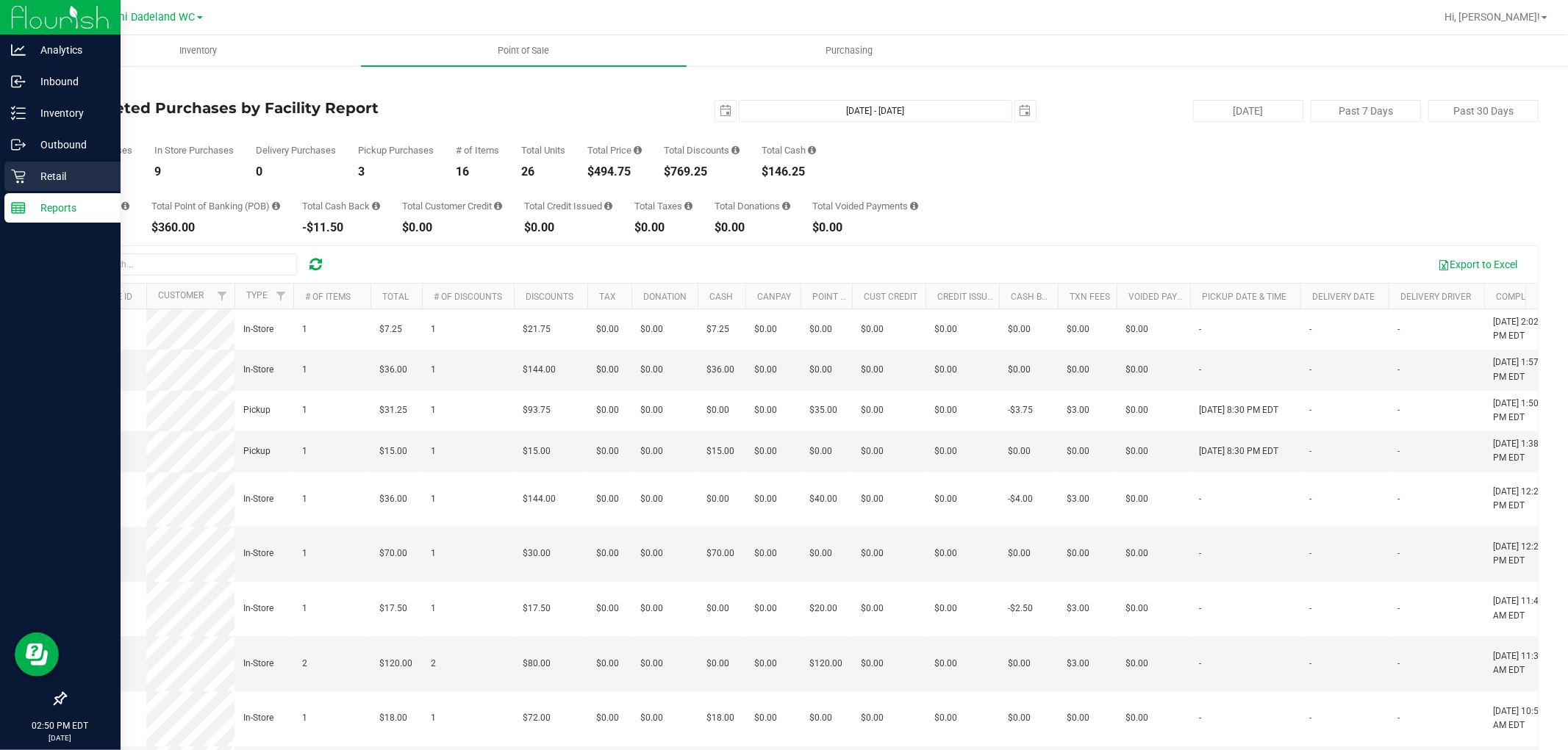
click at [51, 182] on p "Retail" at bounding box center [69, 176] width 88 height 18
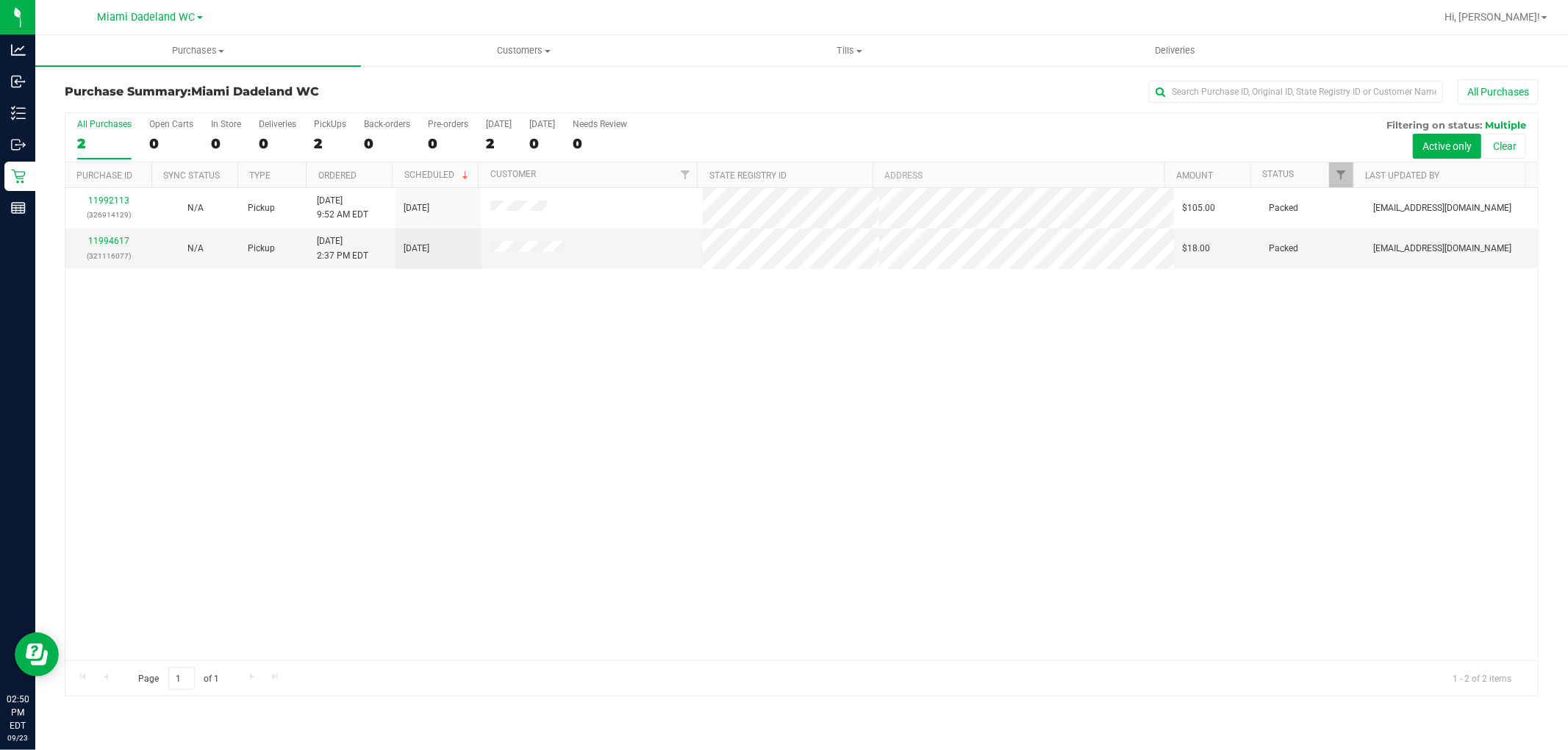
click at [780, 117] on div "All Purchases 2 Open Carts 0 In Store 0 Deliveries 0 PickUps 2 Back-orders 0 Pr…" at bounding box center [801, 119] width 1472 height 12
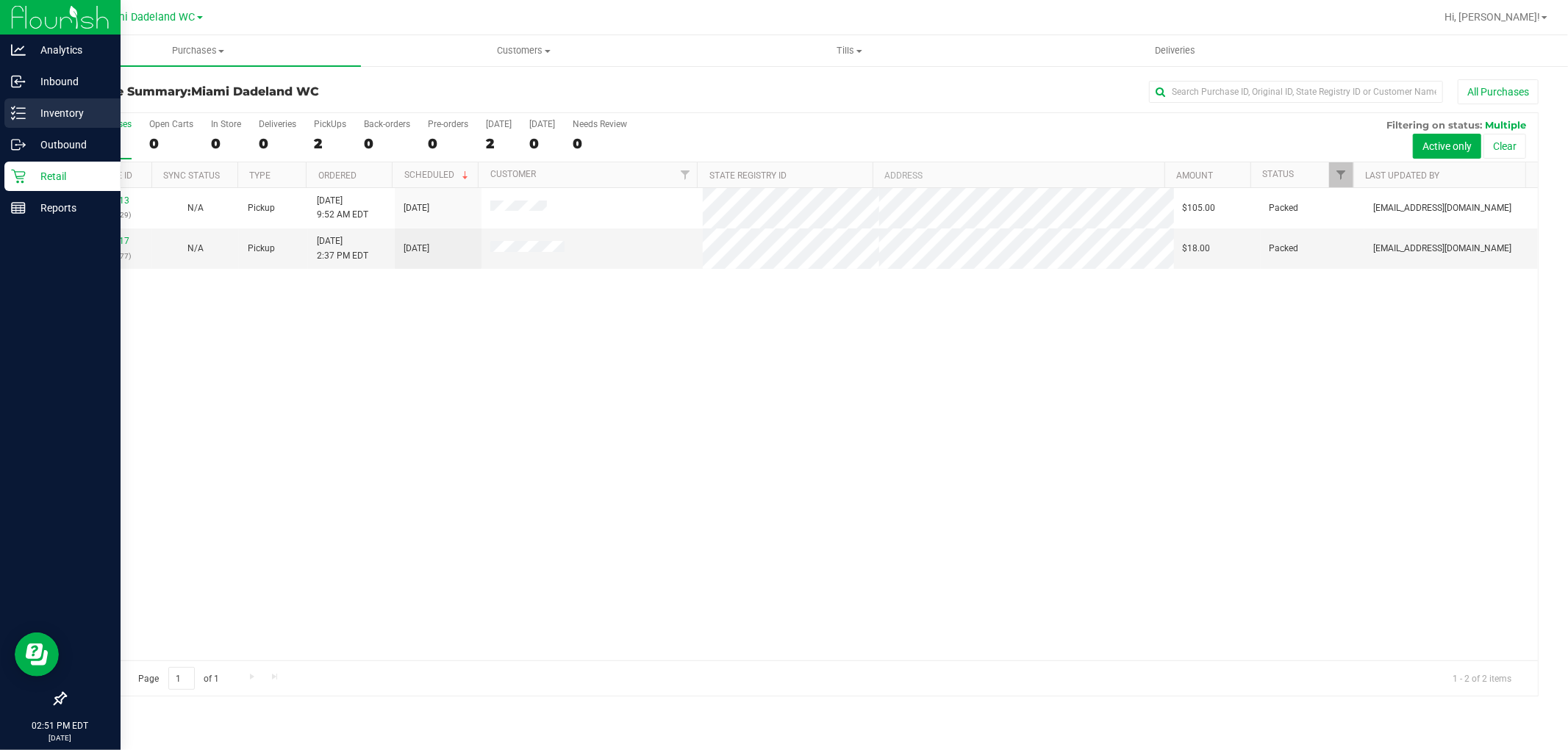
click at [72, 114] on p "Inventory" at bounding box center [69, 113] width 88 height 18
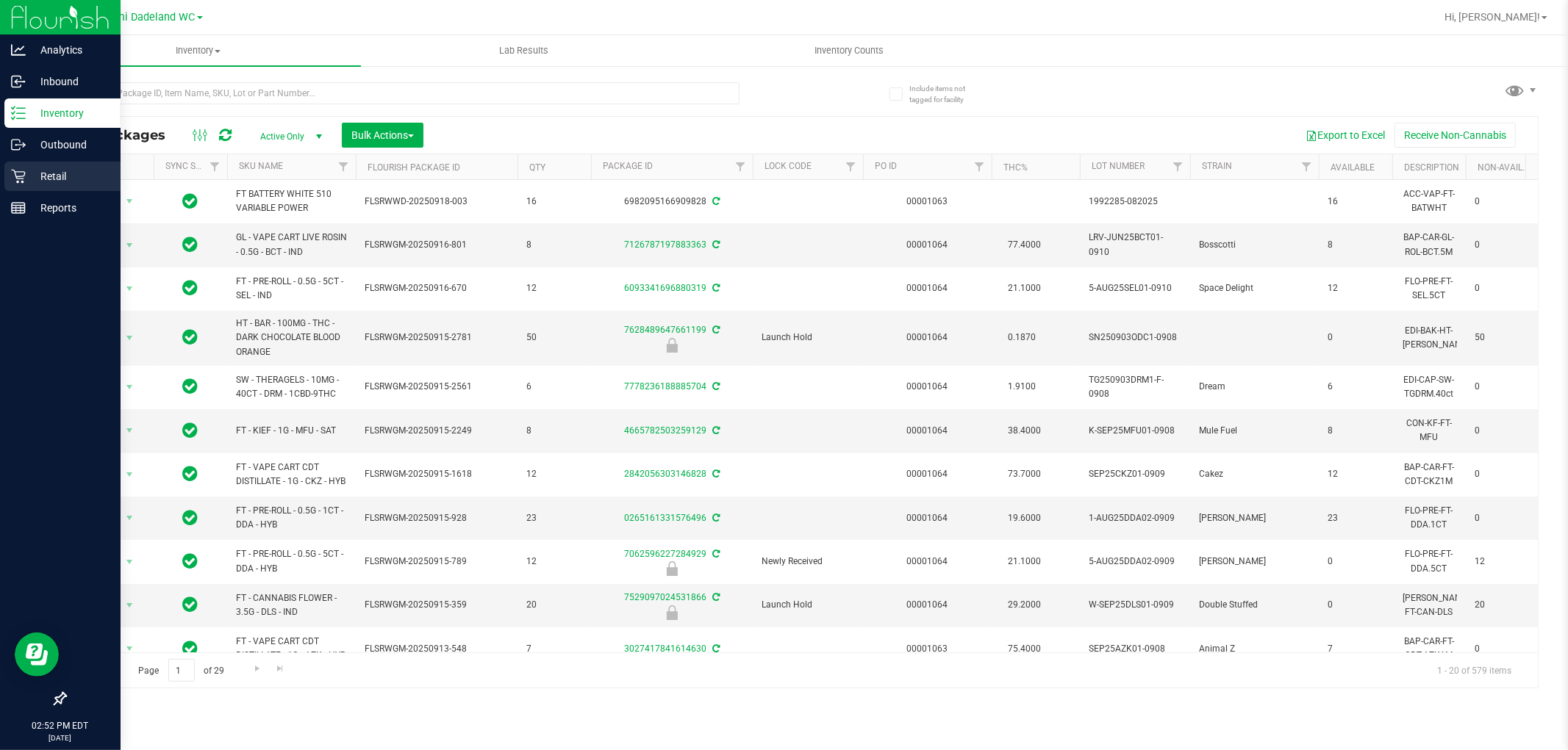
click at [40, 167] on p "Retail" at bounding box center [69, 176] width 88 height 18
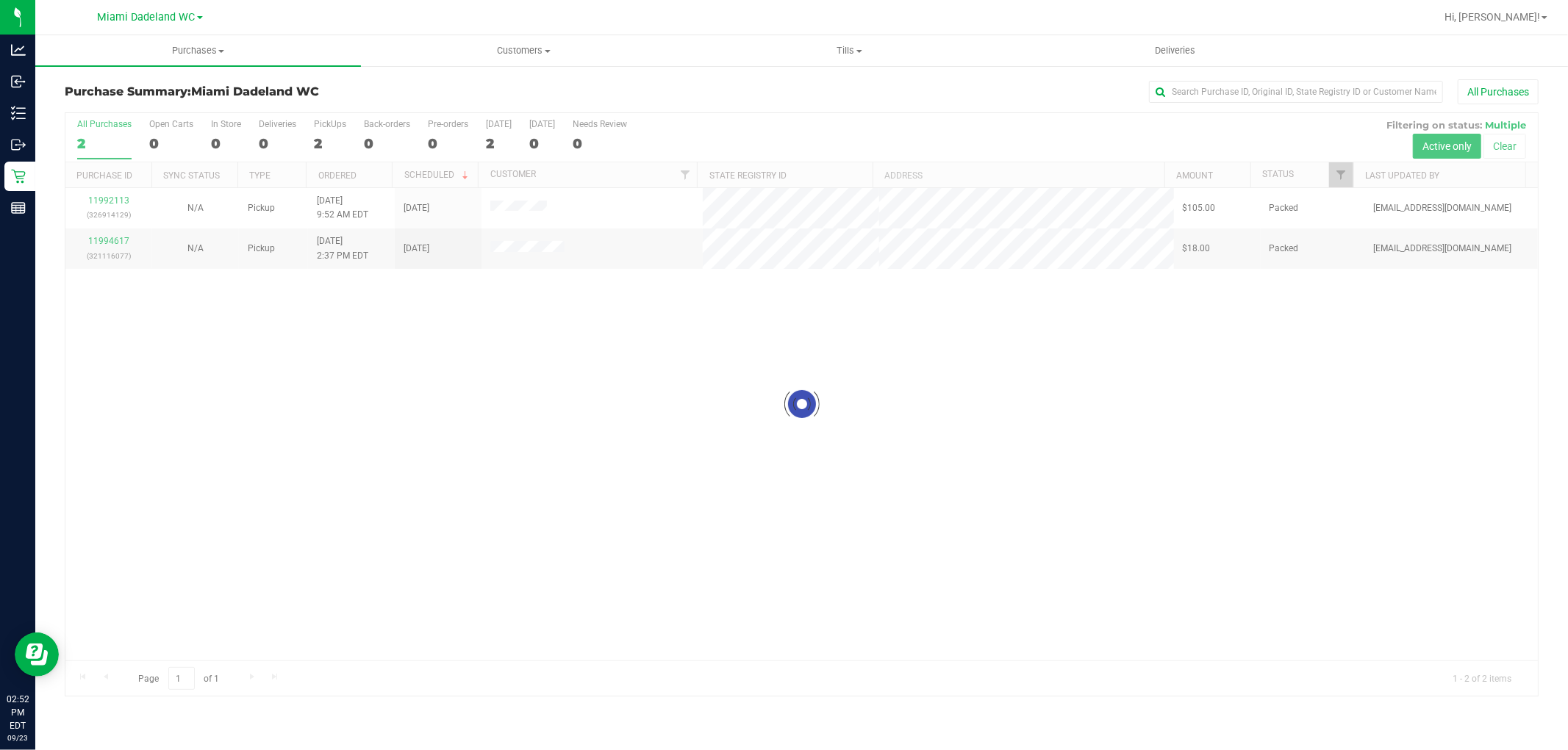
click at [713, 99] on div "All Purchases" at bounding box center [1047, 92] width 982 height 25
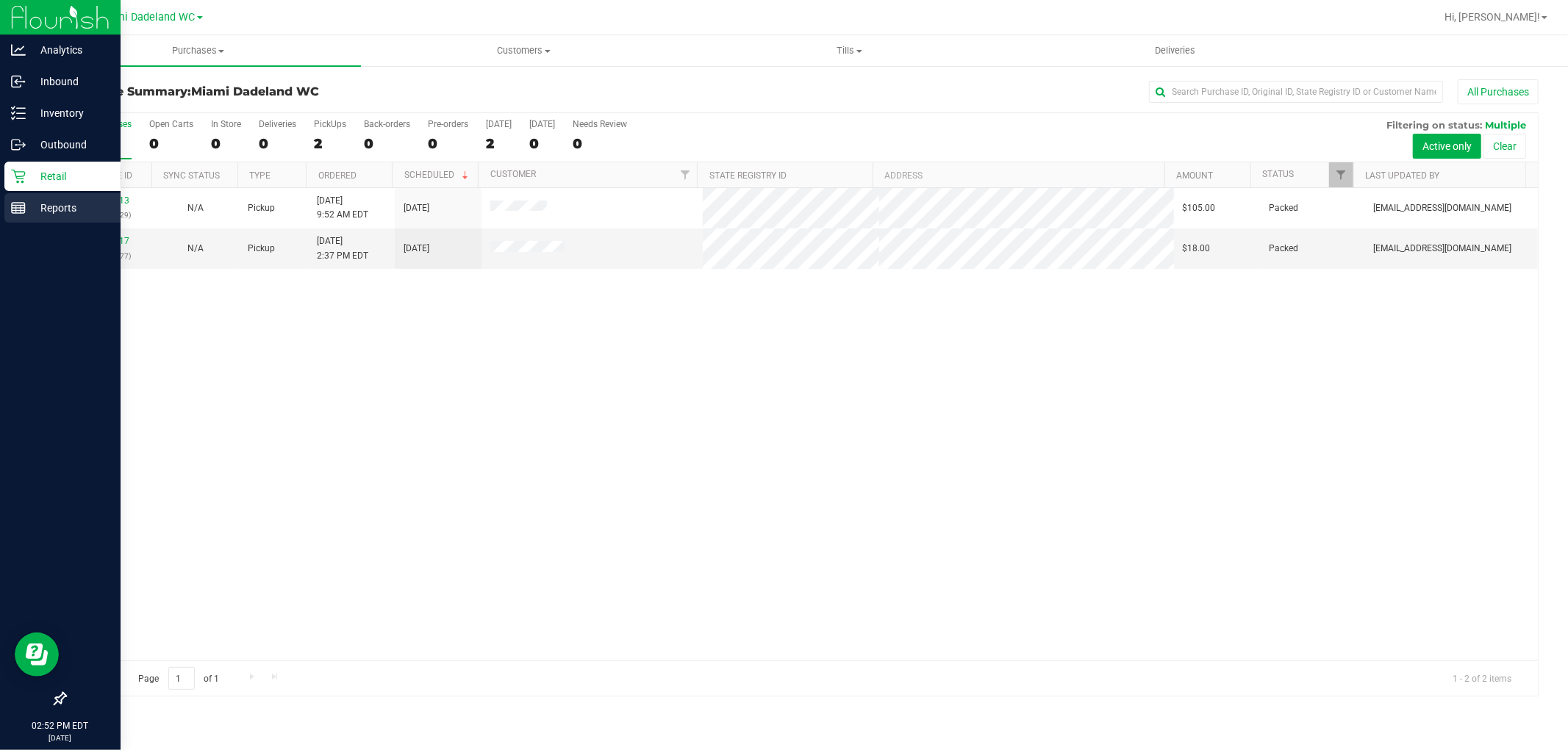
click at [40, 200] on p "Reports" at bounding box center [69, 207] width 88 height 18
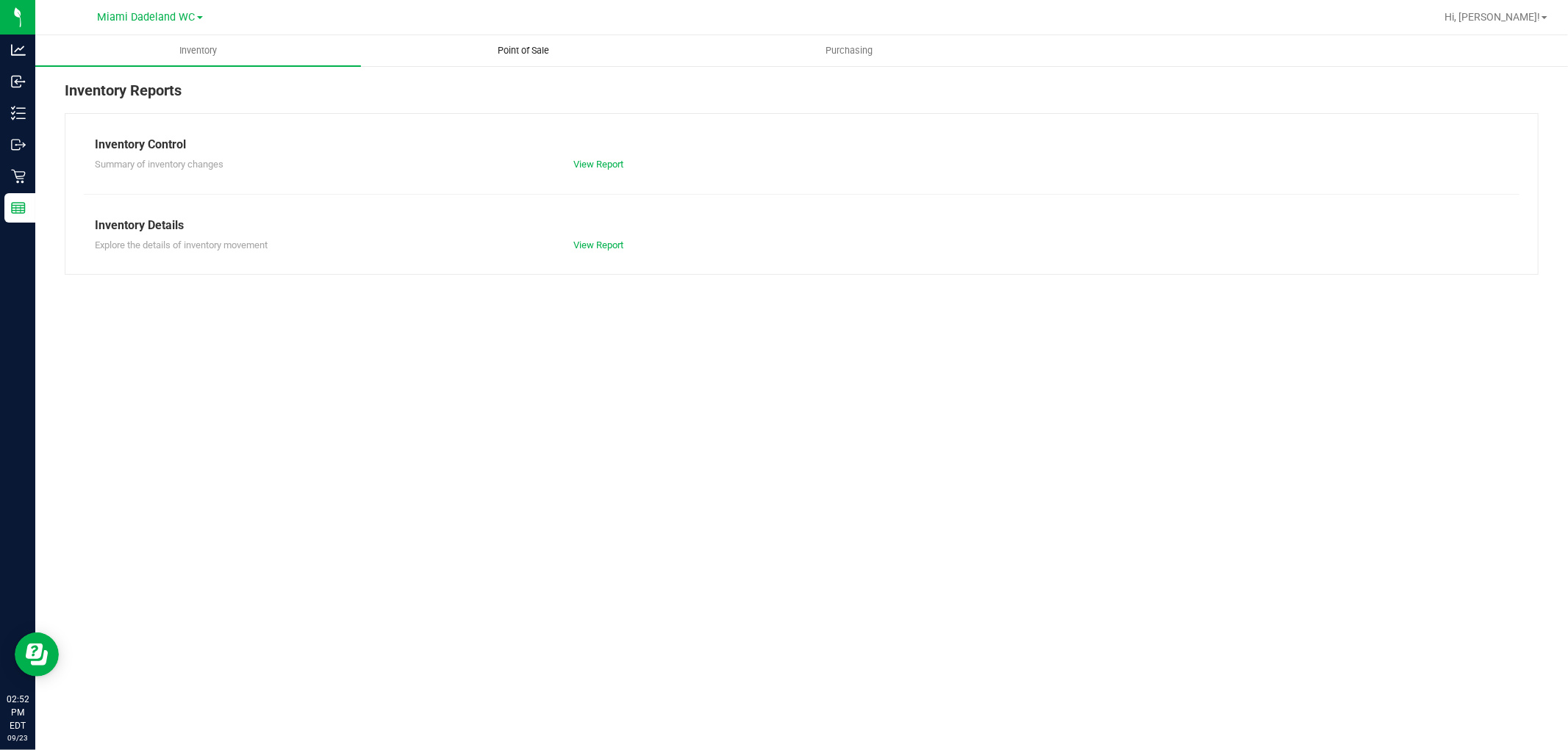
click at [542, 54] on span "Point of Sale" at bounding box center [524, 50] width 91 height 13
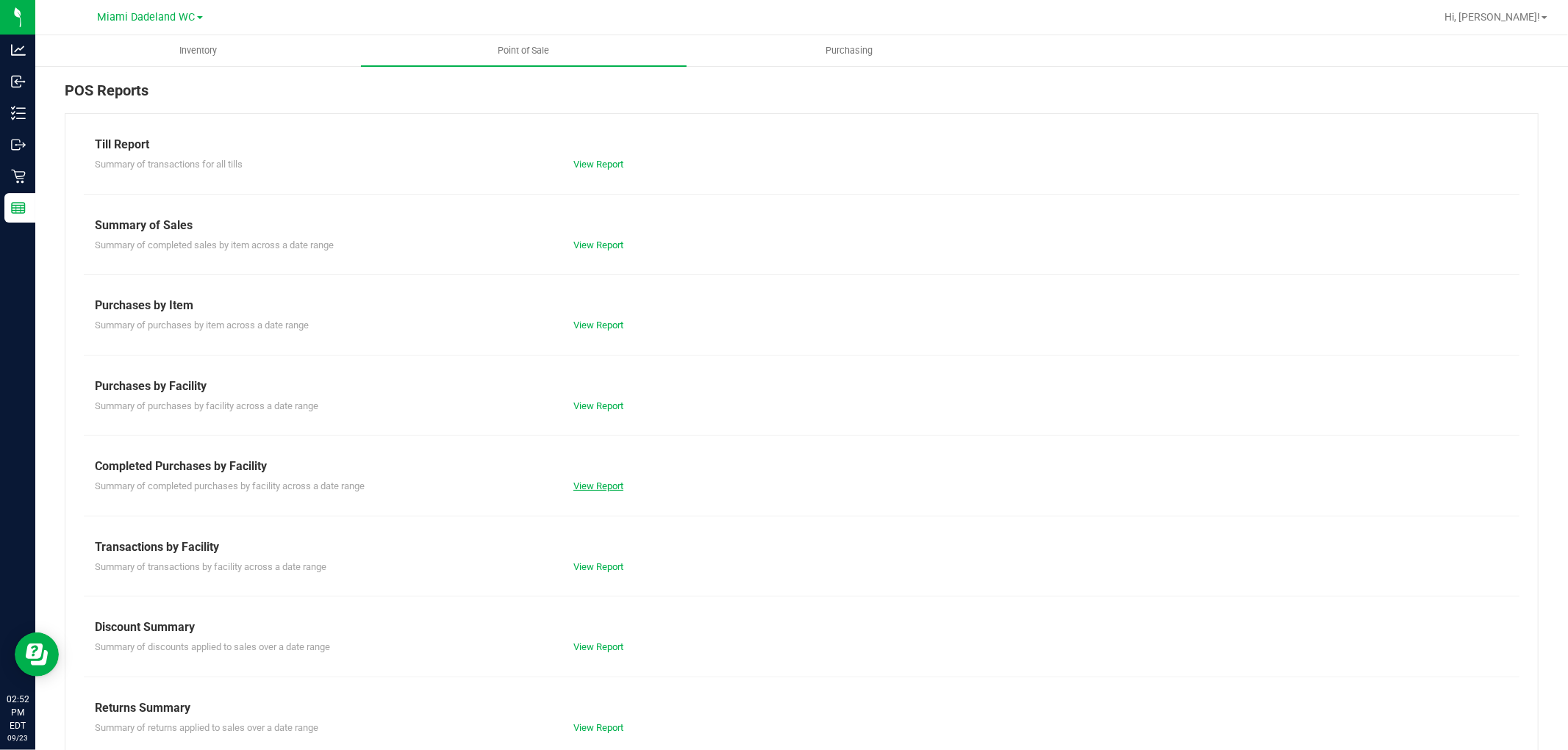
click at [589, 486] on link "View Report" at bounding box center [598, 486] width 50 height 11
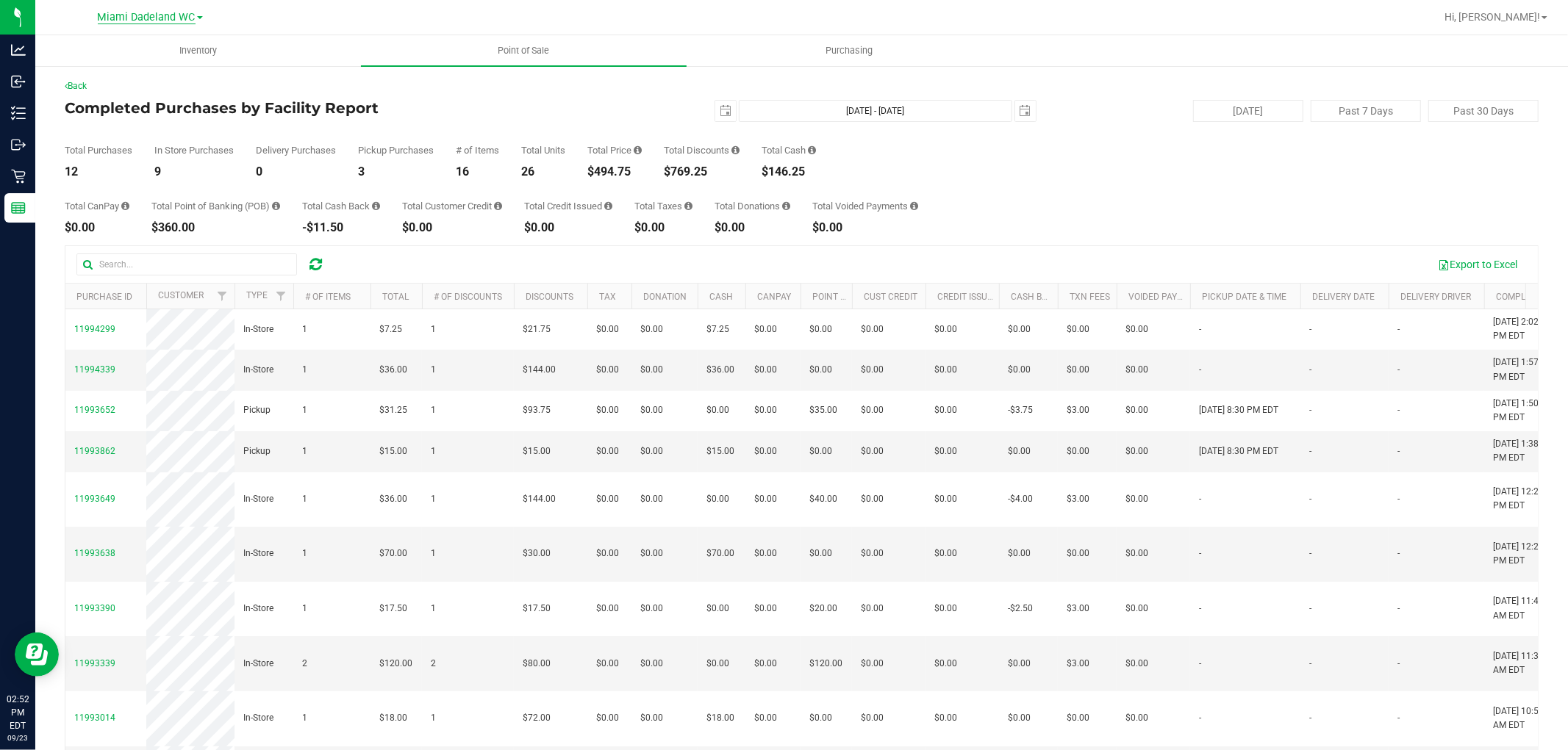
click at [172, 19] on span "Miami Dadeland WC" at bounding box center [147, 17] width 98 height 13
click at [191, 57] on link "Miami 72nd WC" at bounding box center [150, 51] width 214 height 20
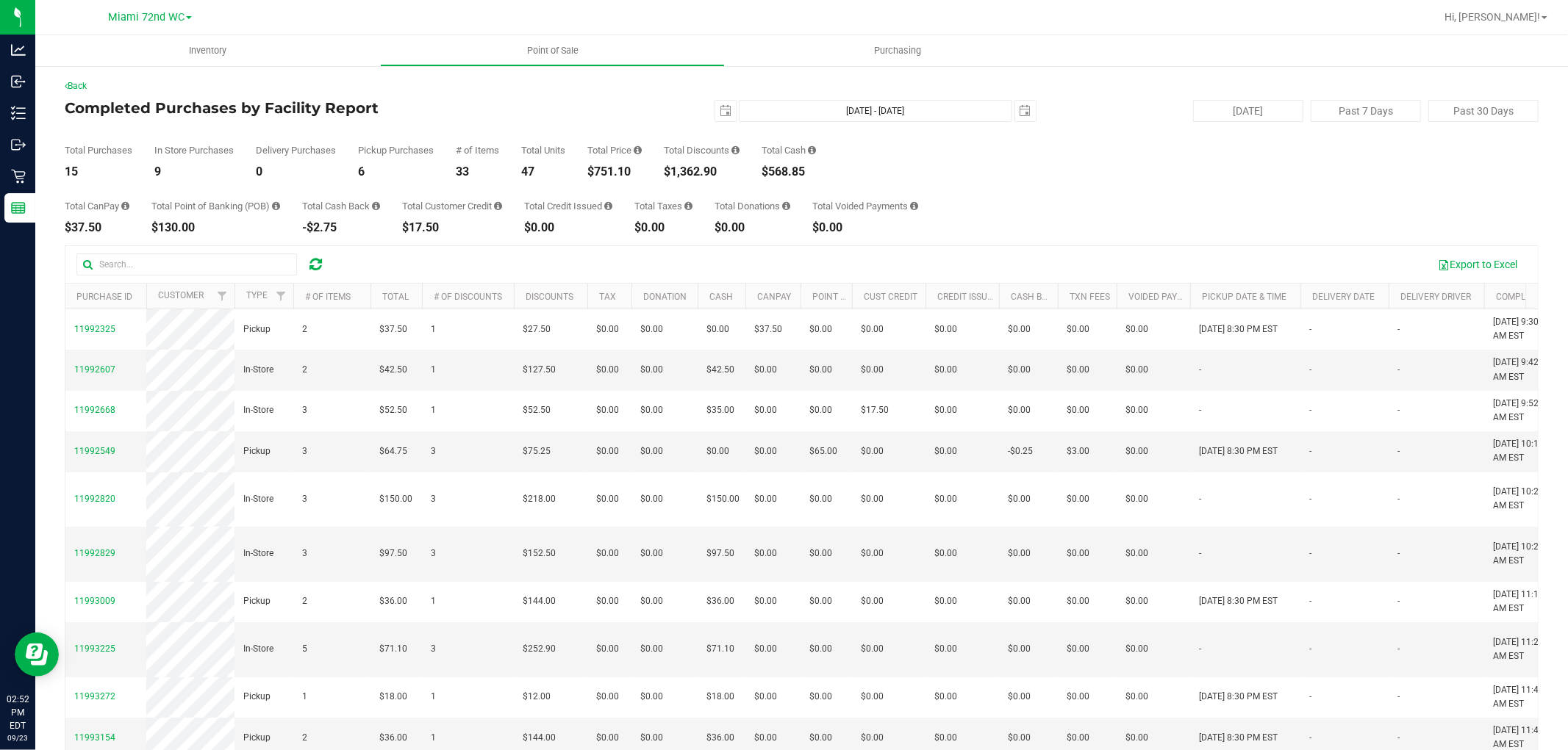
click at [680, 220] on div "Total Taxes $0.00" at bounding box center [664, 218] width 58 height 33
click at [84, 83] on link "Back" at bounding box center [75, 86] width 22 height 10
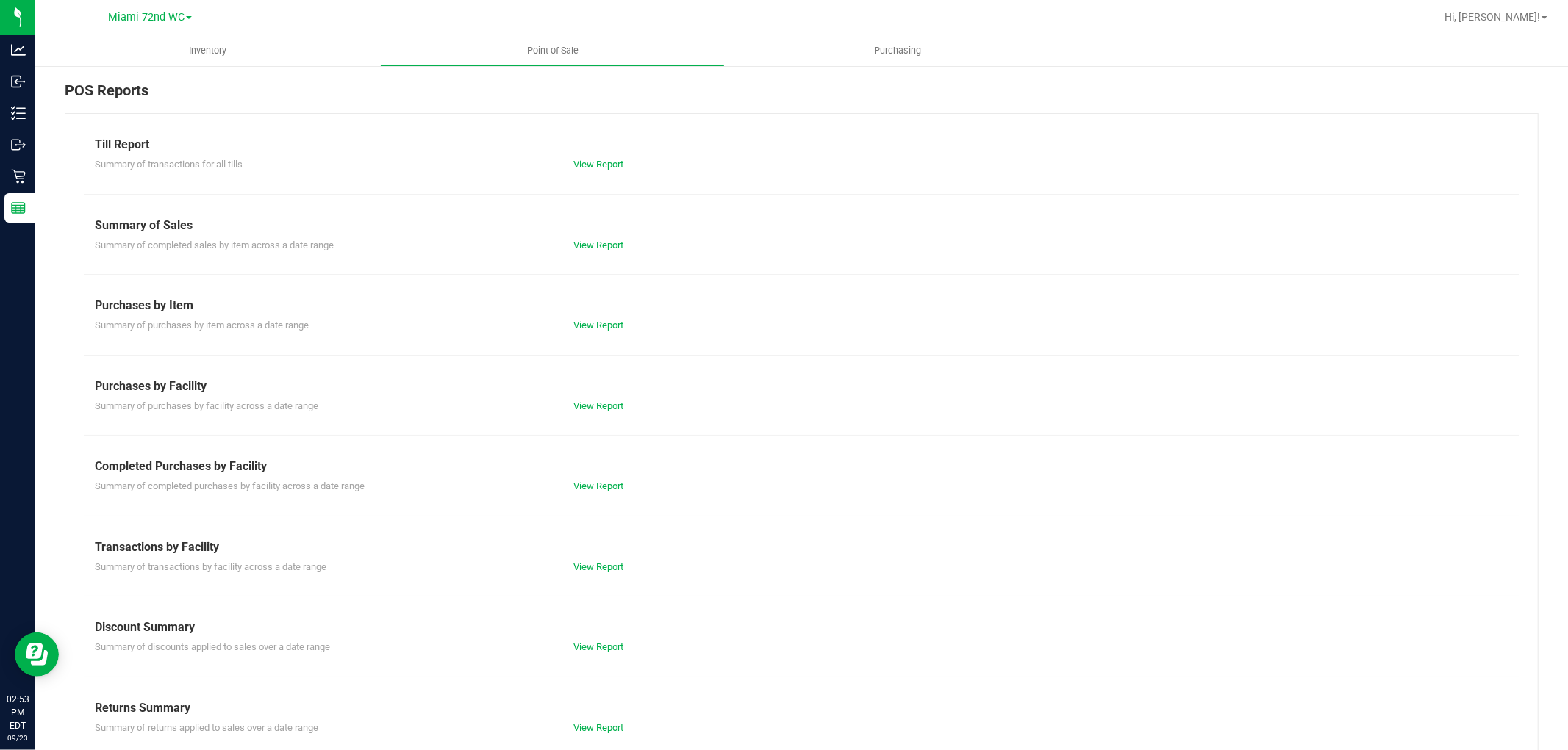
click at [606, 477] on div "Summary of completed purchases by facility across a date range View Report" at bounding box center [802, 484] width 1435 height 18
click at [609, 483] on link "View Report" at bounding box center [598, 486] width 50 height 11
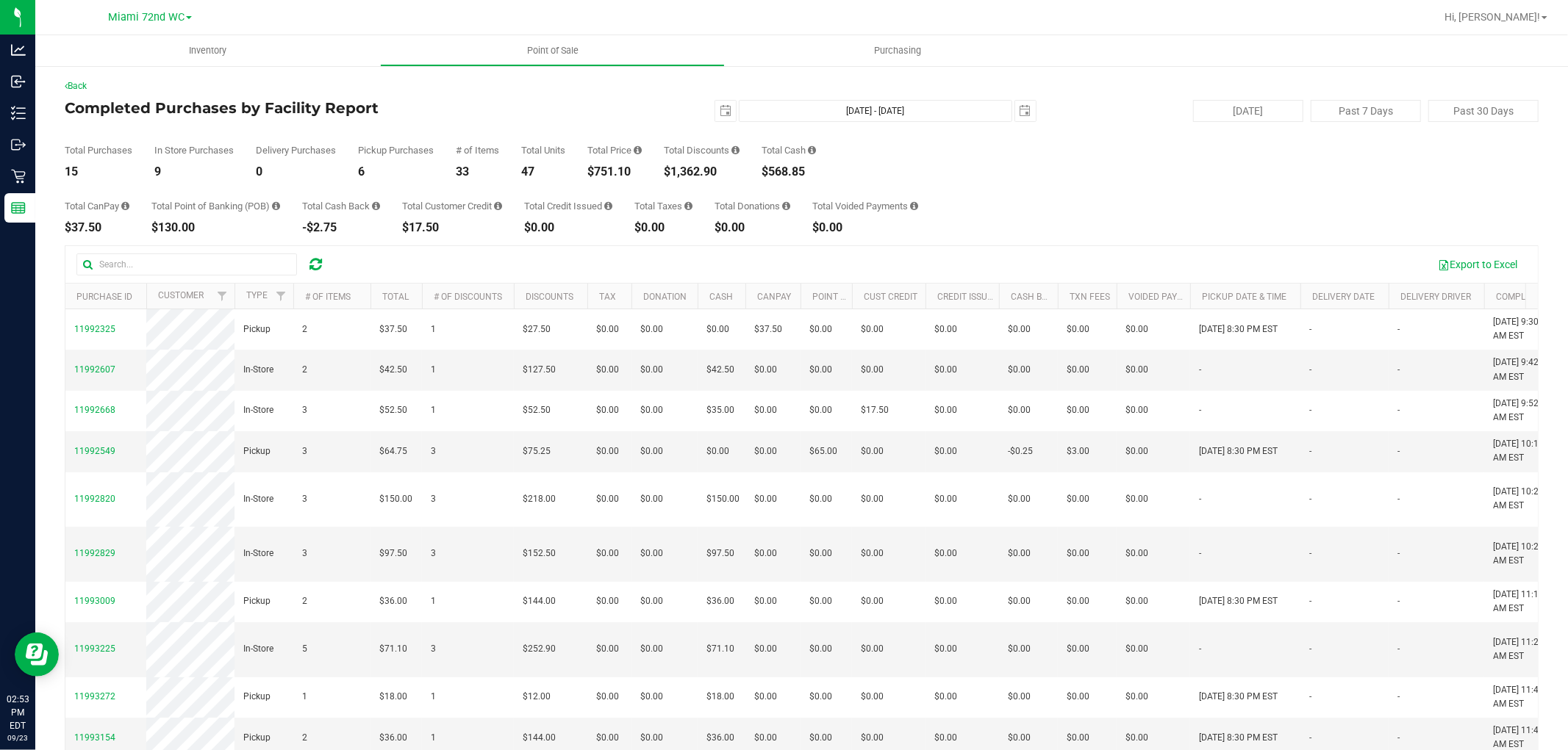
click at [1060, 225] on div "Total CanPay $37.50 Total Point of Banking (POB) $130.00 Total Cash Back -$2.75…" at bounding box center [801, 205] width 1474 height 56
click at [186, 16] on span at bounding box center [189, 17] width 6 height 3
click at [167, 68] on link "Miami Dadeland WC" at bounding box center [150, 71] width 214 height 20
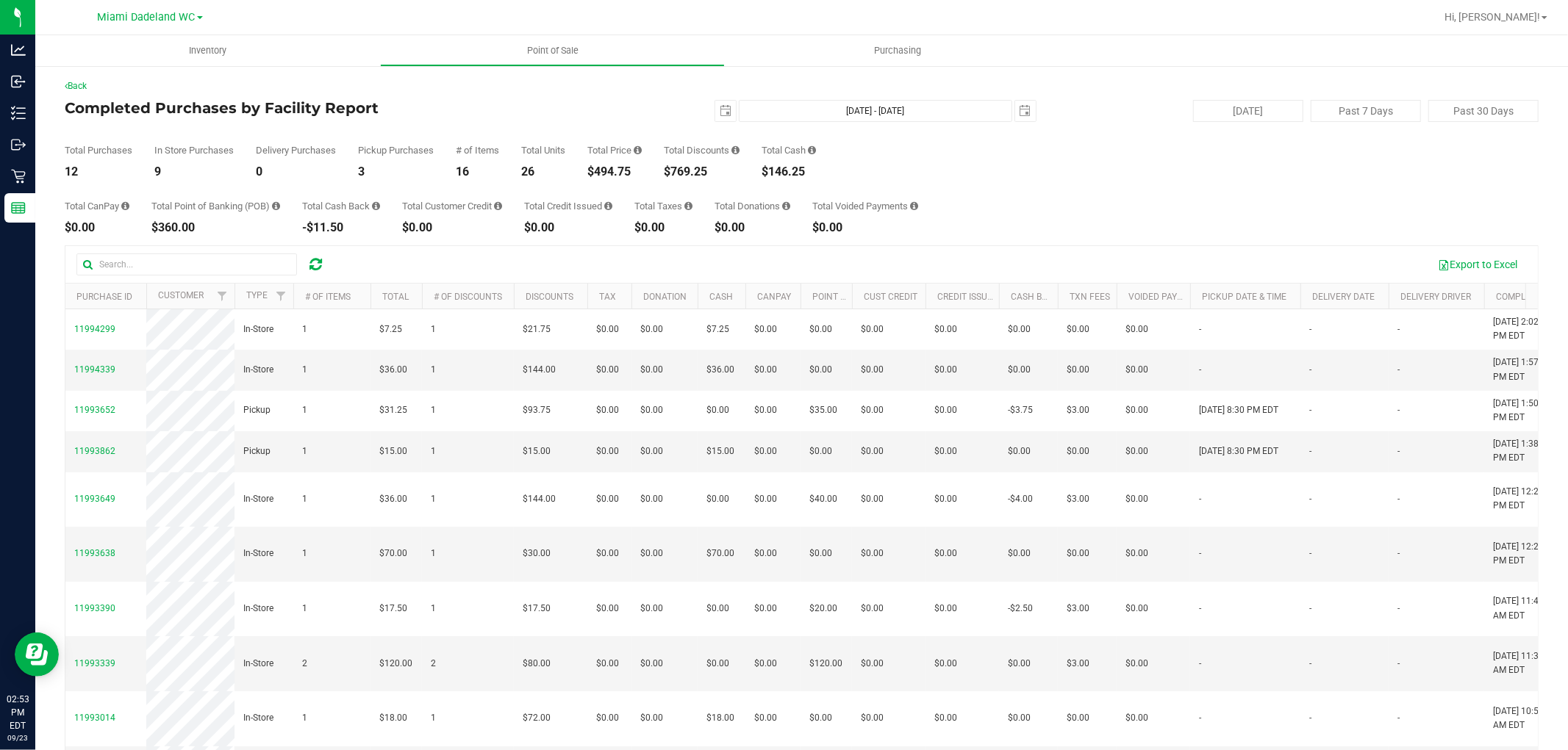
click at [125, 8] on div "Miami Dadeland WC Miami 72nd WC Miami Dadeland WC" at bounding box center [150, 16] width 105 height 18
click at [130, 13] on span "Miami Dadeland WC" at bounding box center [147, 17] width 98 height 13
click at [147, 47] on link "Miami 72nd WC" at bounding box center [150, 51] width 214 height 20
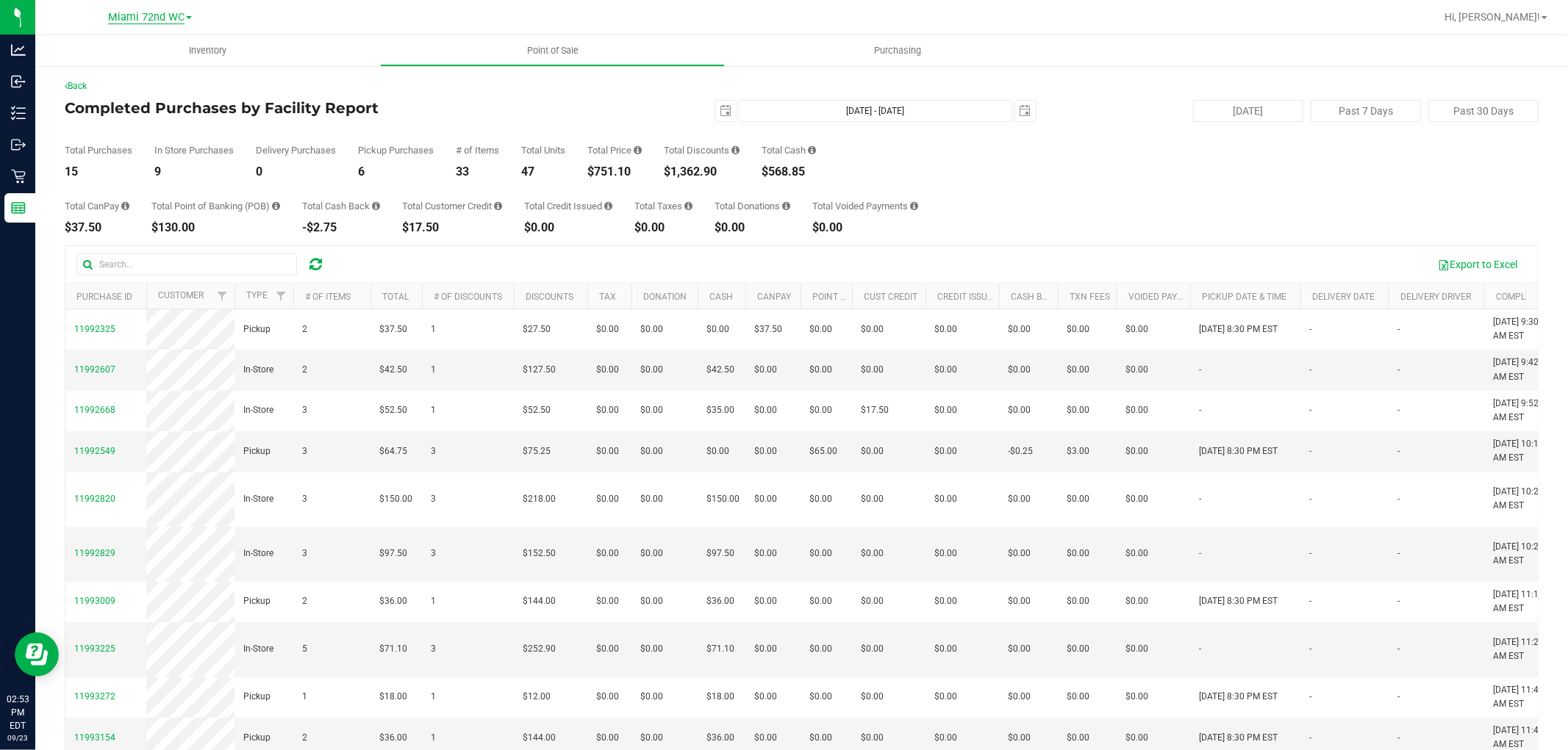
click at [158, 11] on span "Miami 72nd WC" at bounding box center [146, 17] width 76 height 13
click at [189, 71] on link "Miami Dadeland WC" at bounding box center [150, 71] width 214 height 20
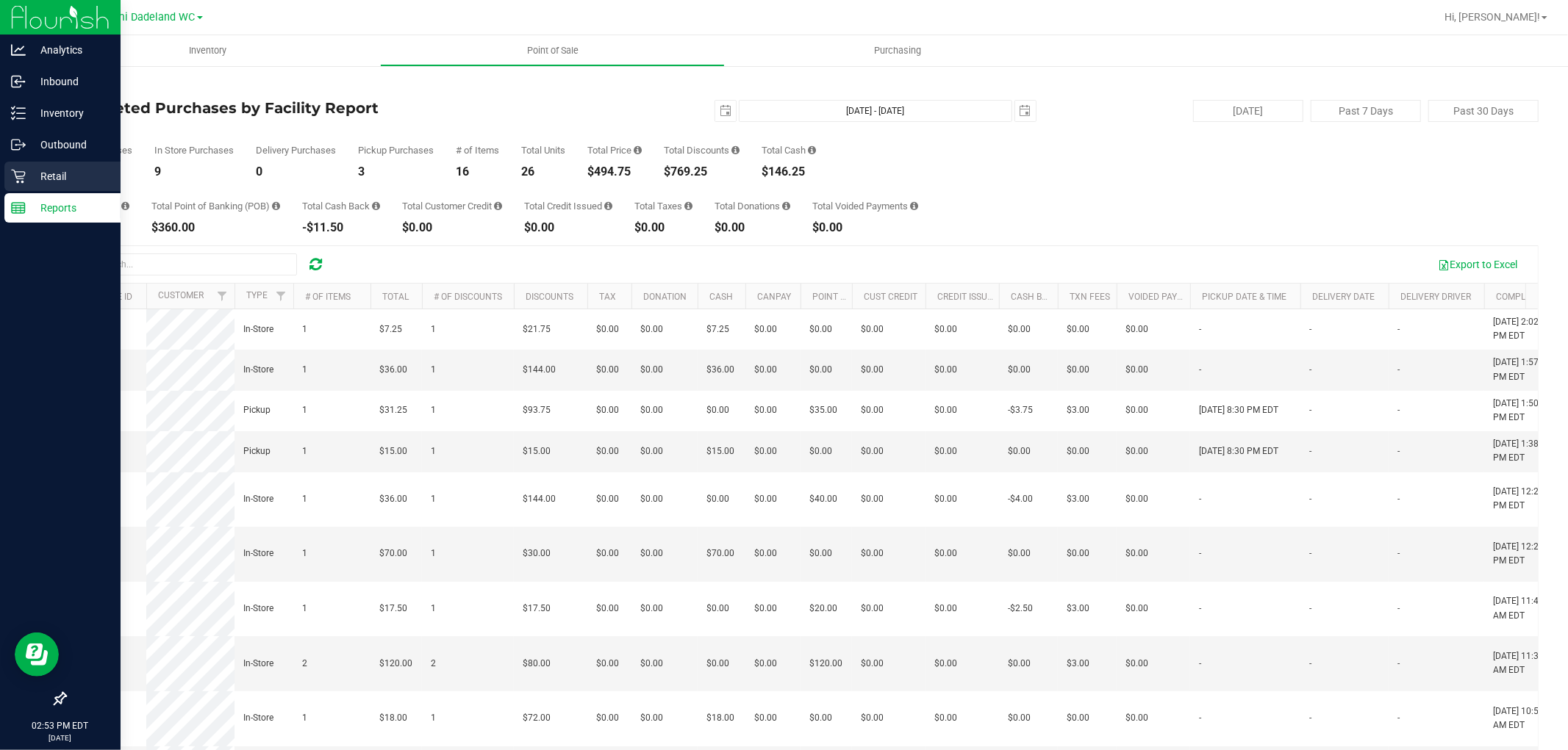
click at [45, 183] on p "Retail" at bounding box center [69, 176] width 88 height 18
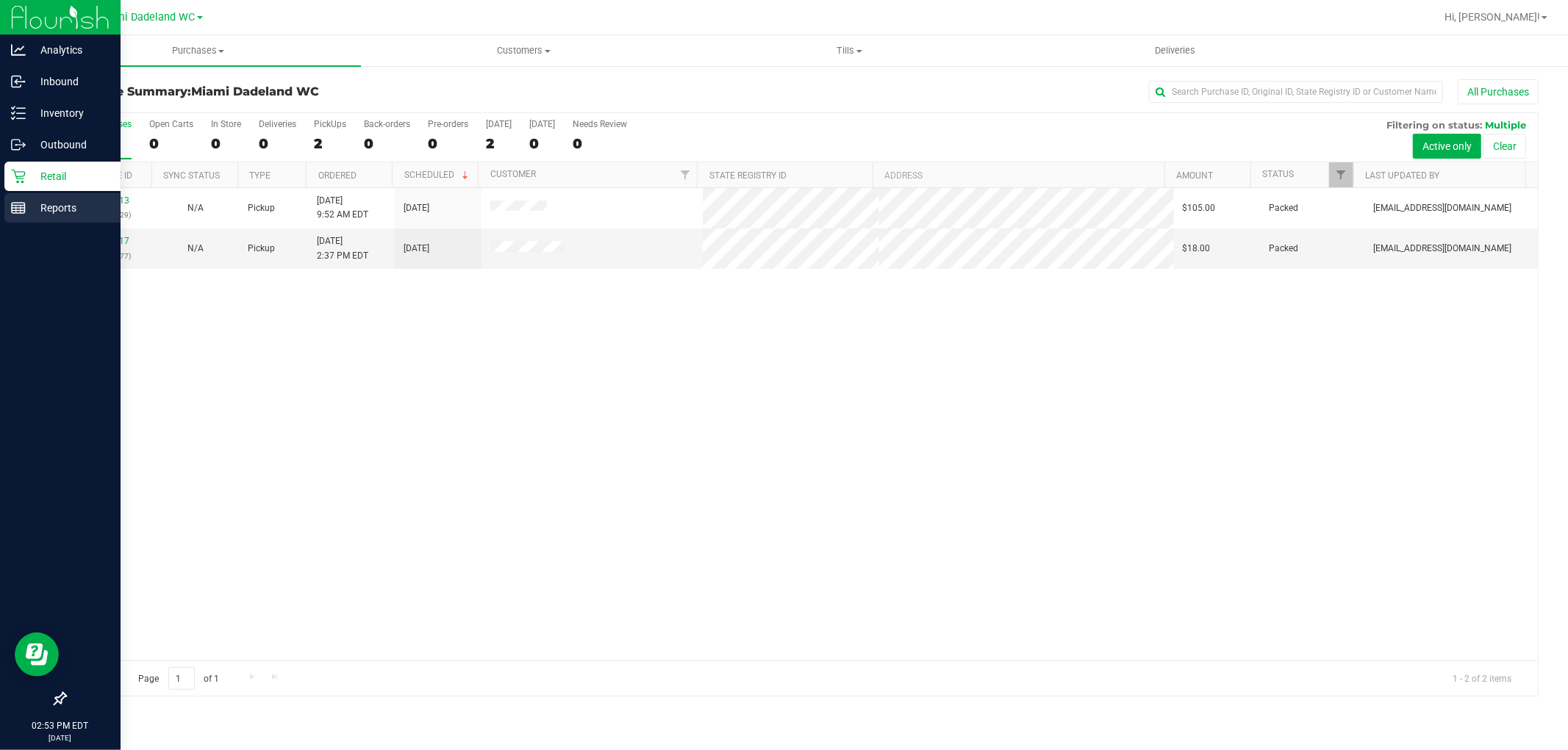
click at [17, 203] on rect at bounding box center [18, 208] width 13 height 10
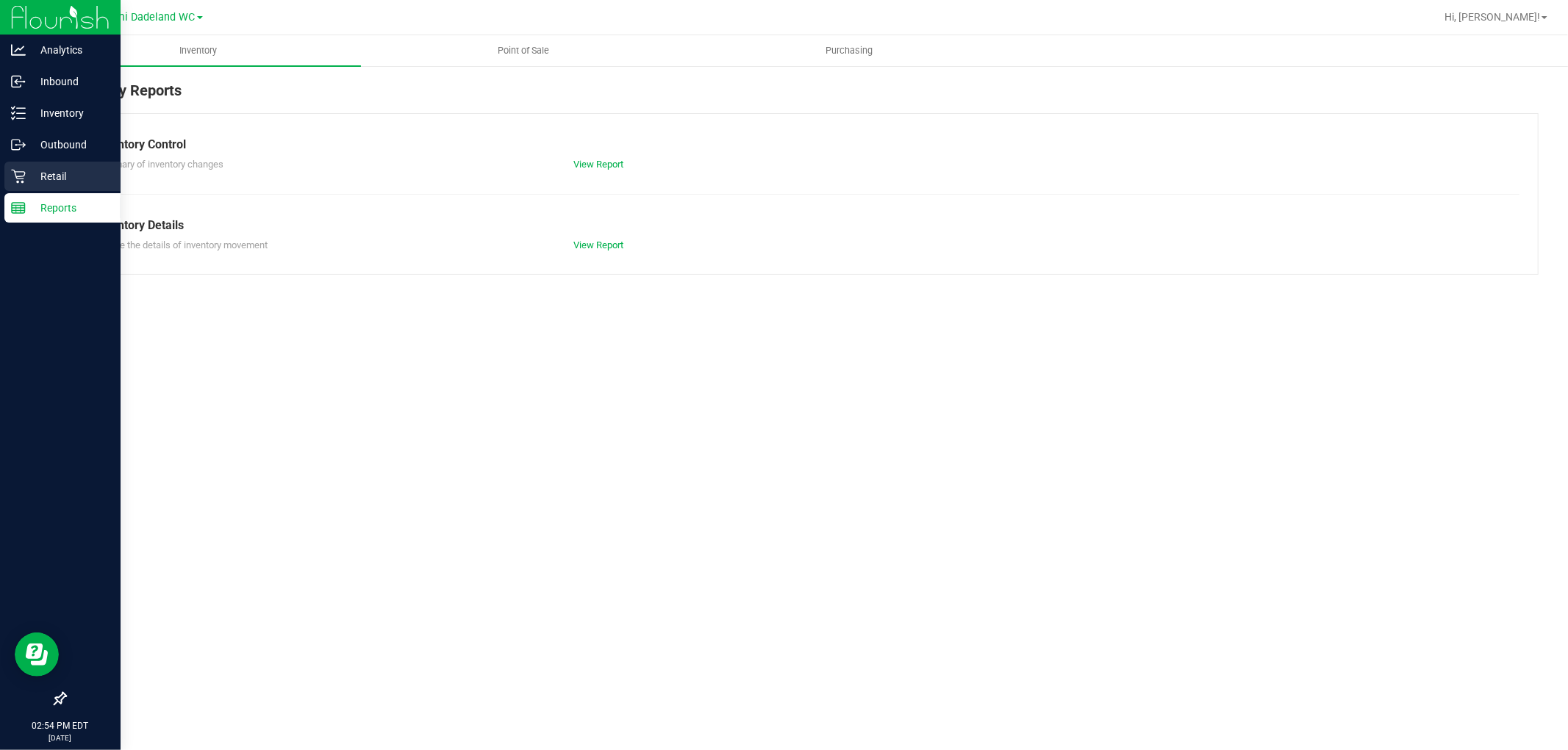
click at [83, 188] on div "Retail" at bounding box center [62, 177] width 116 height 29
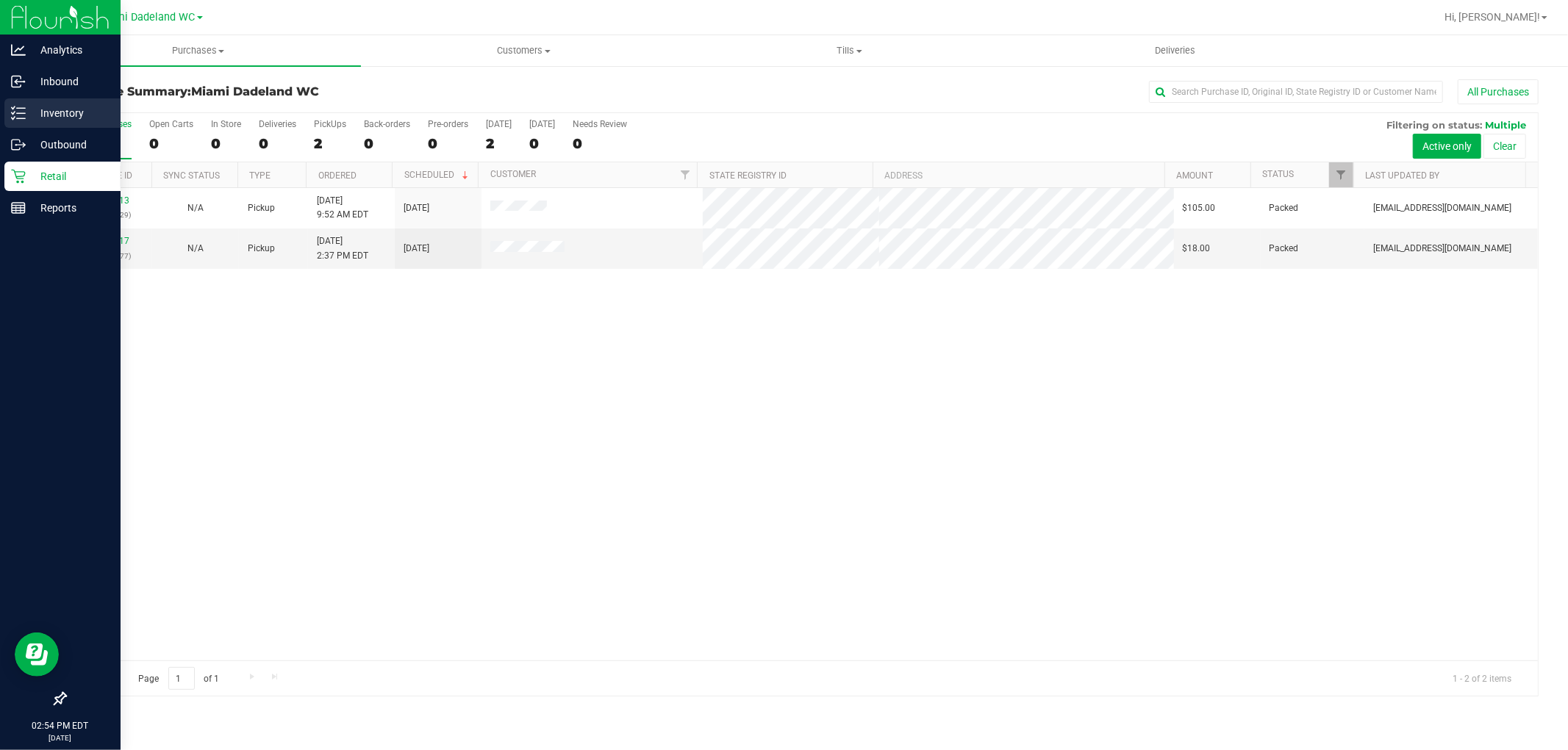
click at [54, 116] on p "Inventory" at bounding box center [69, 113] width 88 height 18
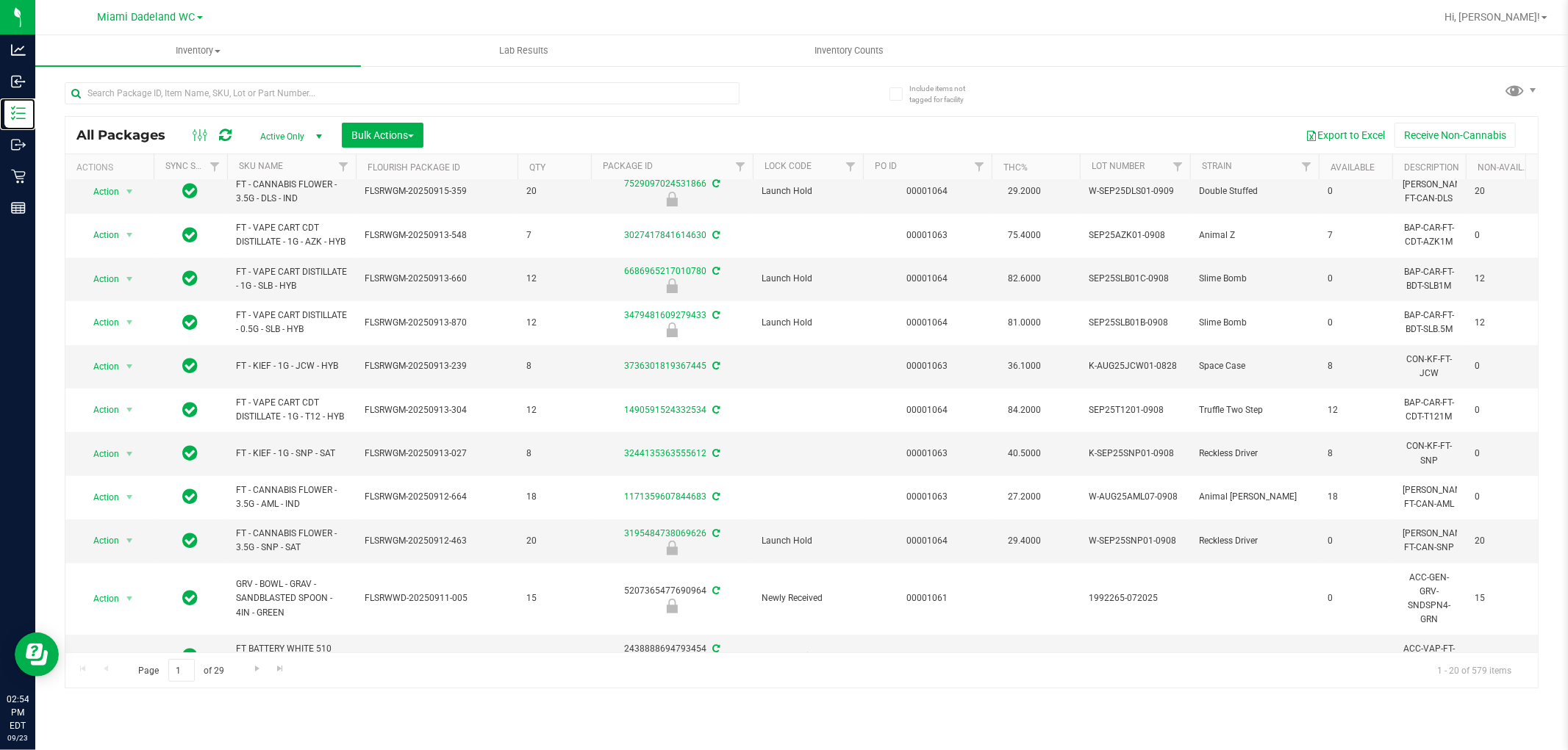
scroll to position [452, 0]
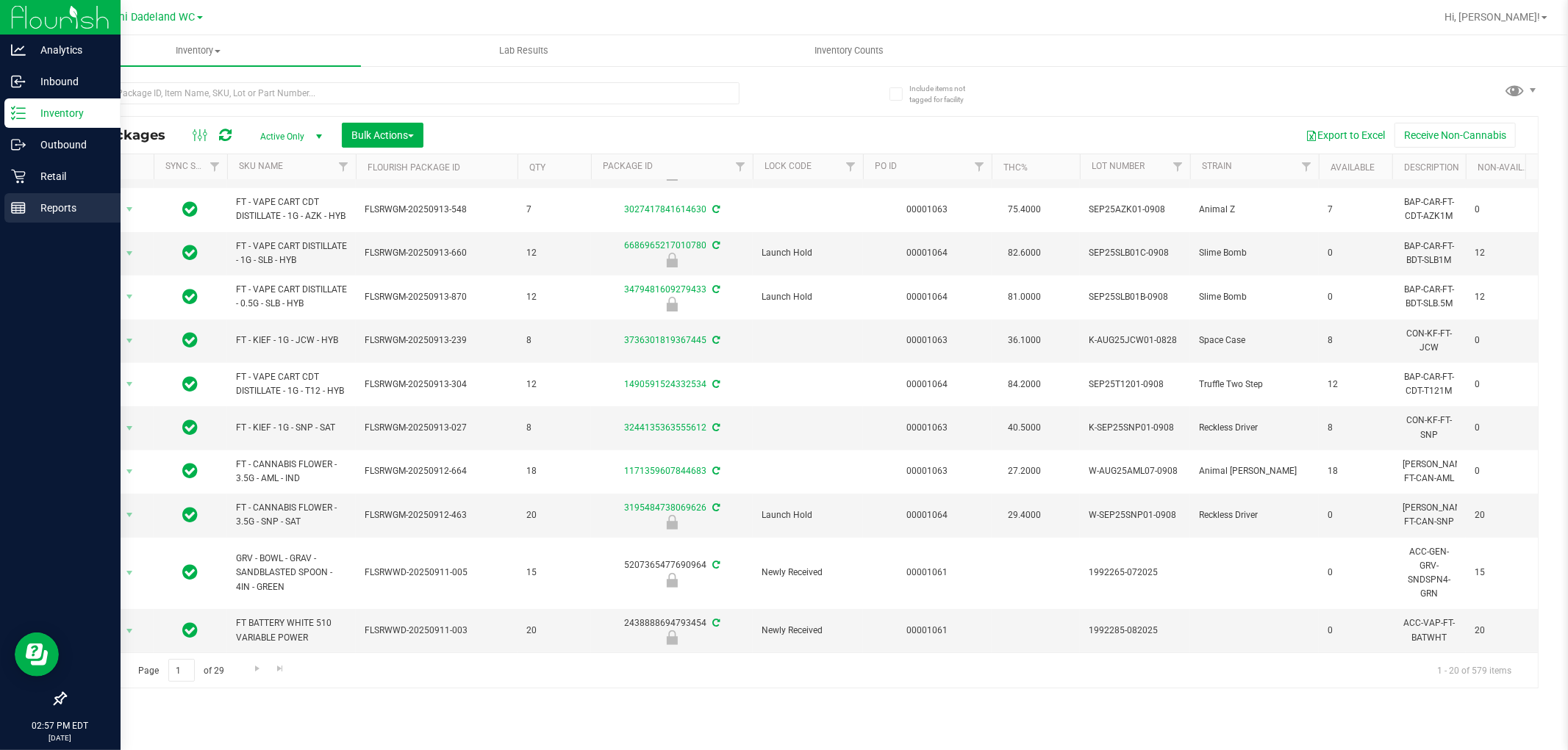
click at [5, 208] on div "Reports" at bounding box center [62, 207] width 116 height 29
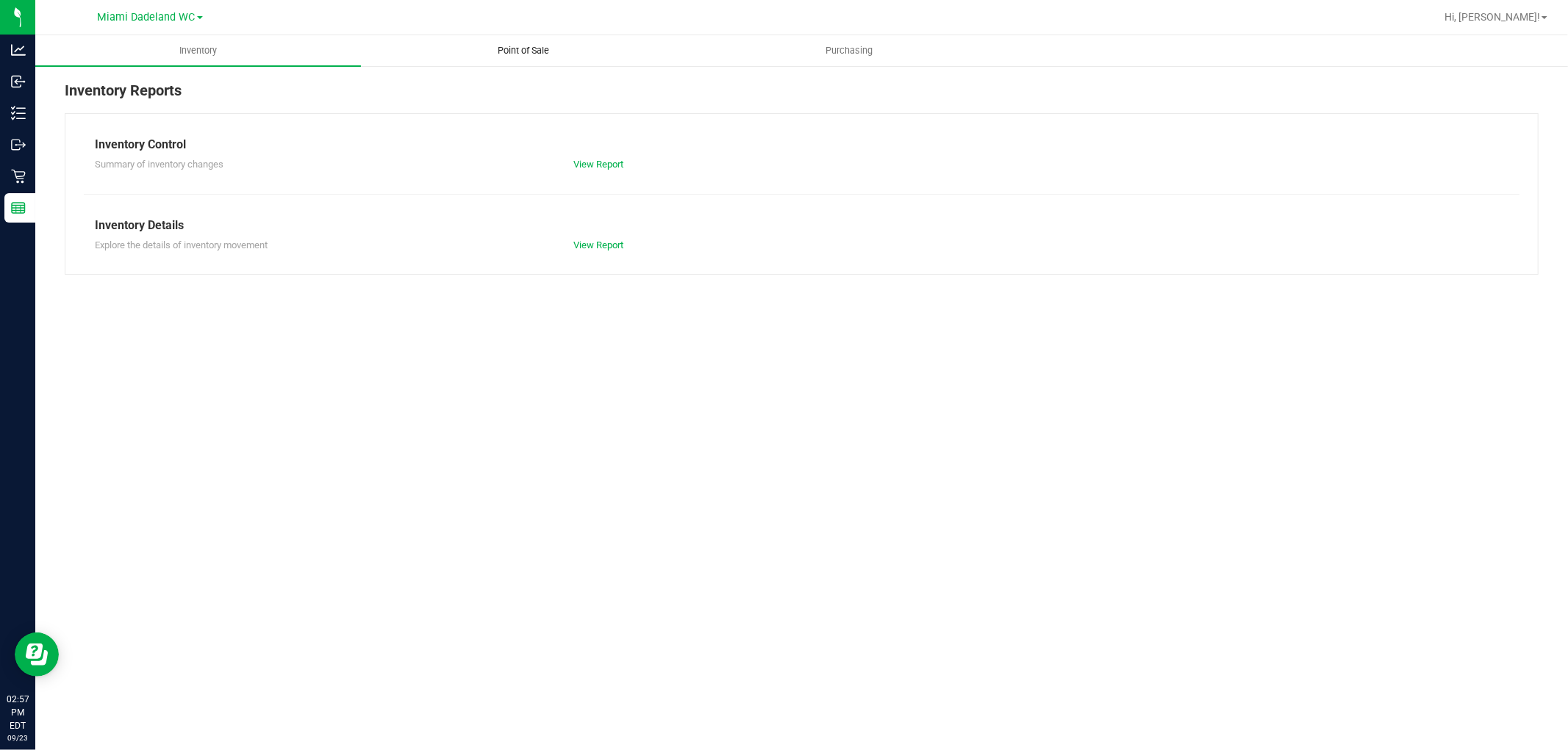
click at [514, 46] on span "Point of Sale" at bounding box center [524, 50] width 91 height 13
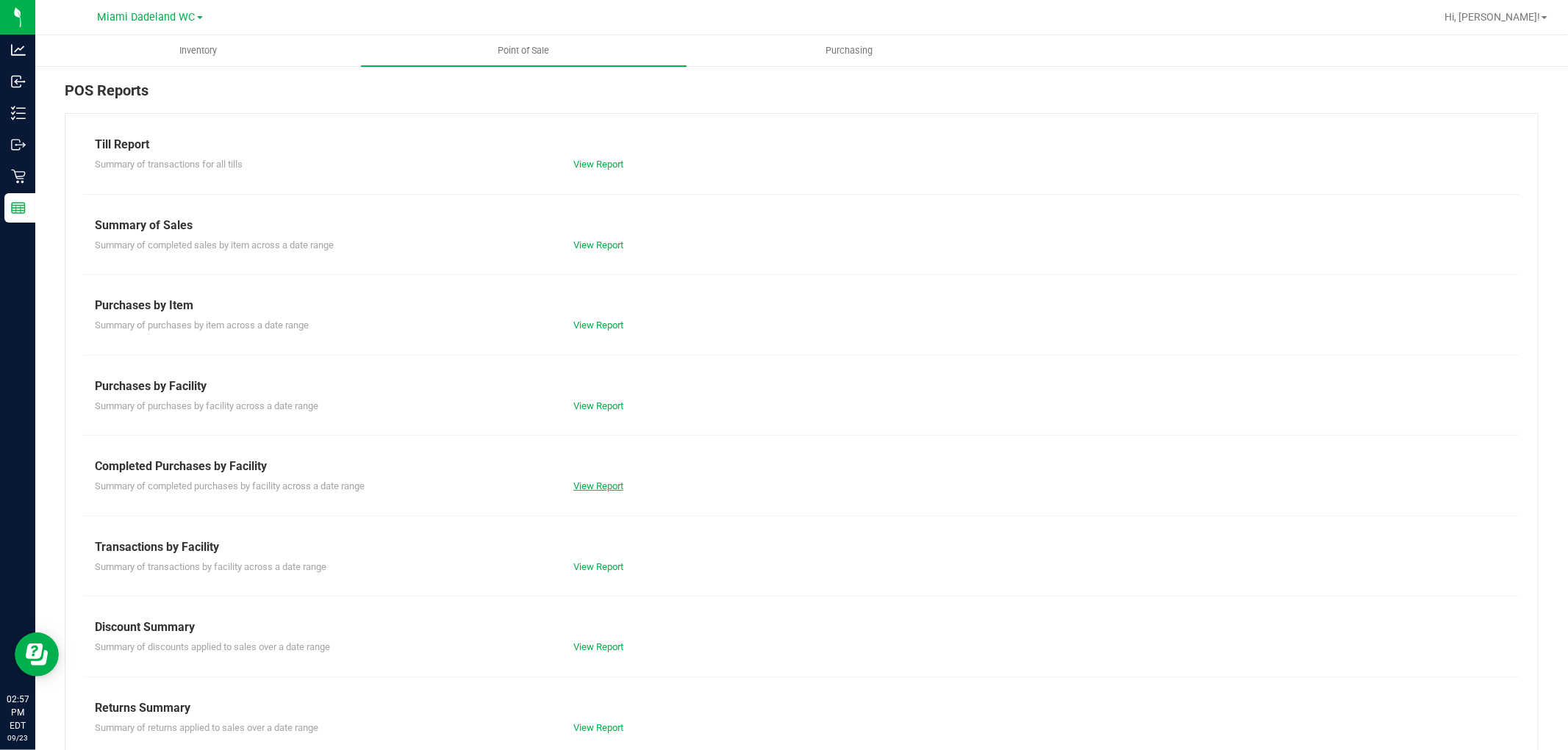
click at [618, 489] on link "View Report" at bounding box center [598, 486] width 50 height 11
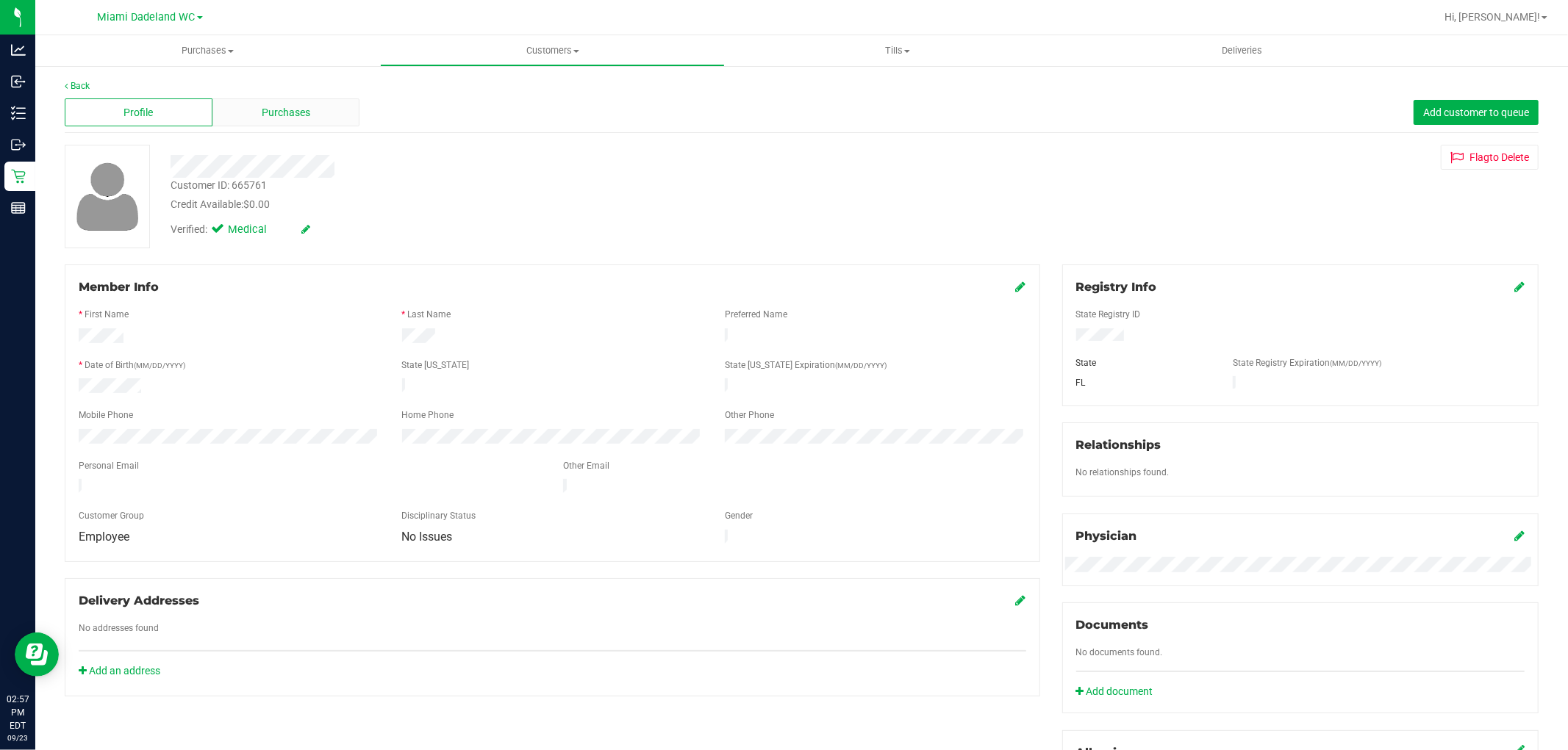
click at [311, 112] on div "Purchases" at bounding box center [286, 112] width 147 height 28
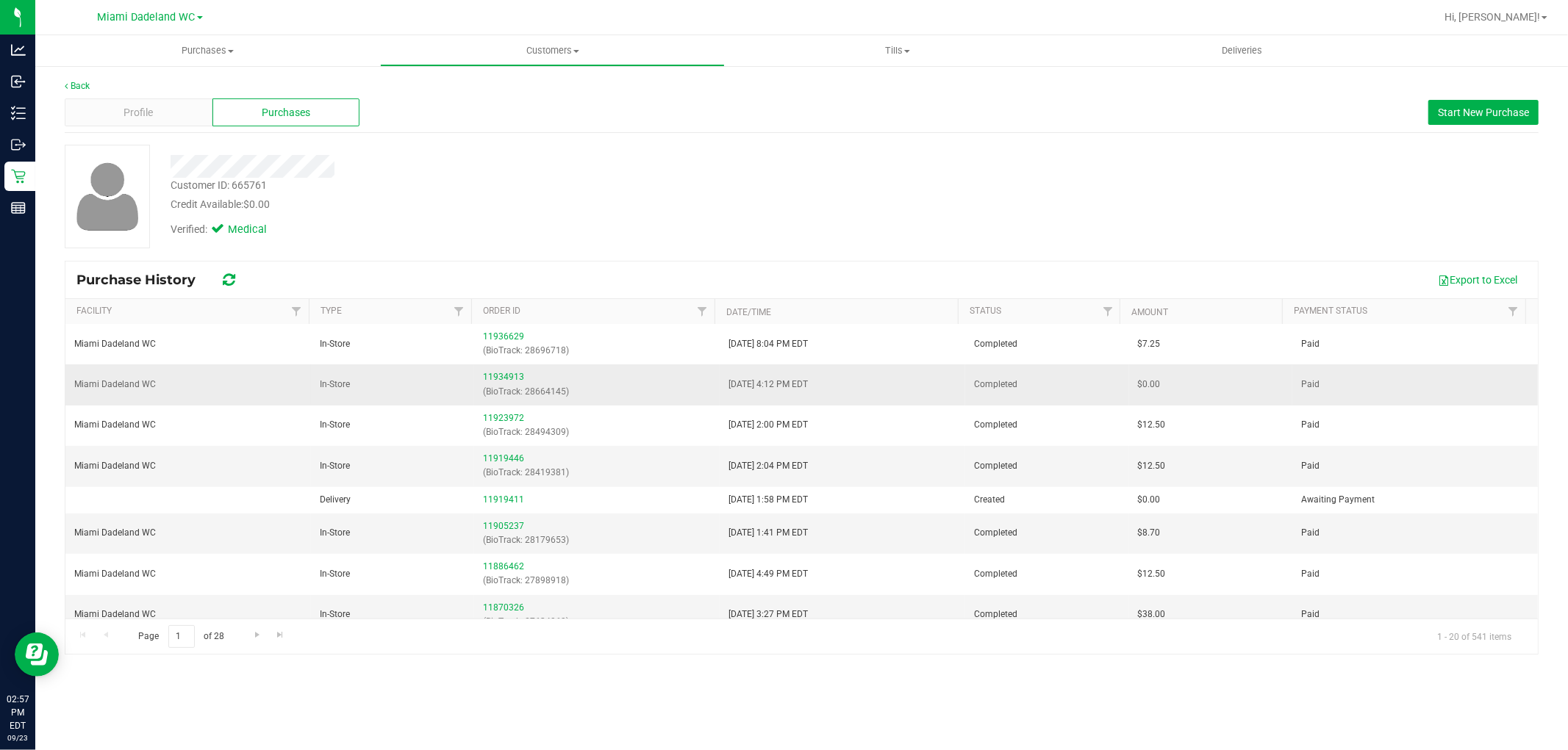
scroll to position [489, 0]
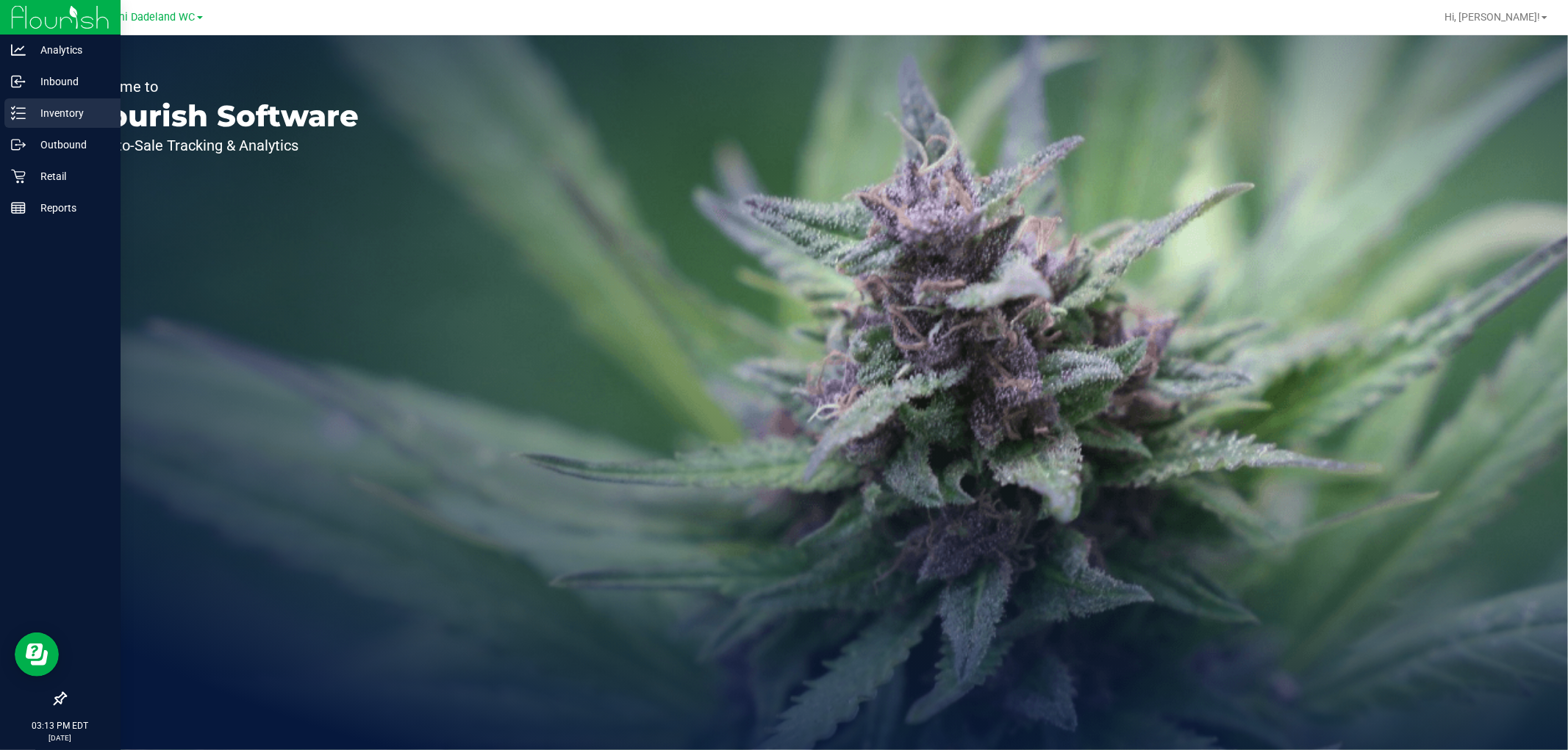
click at [63, 105] on p "Inventory" at bounding box center [69, 113] width 88 height 18
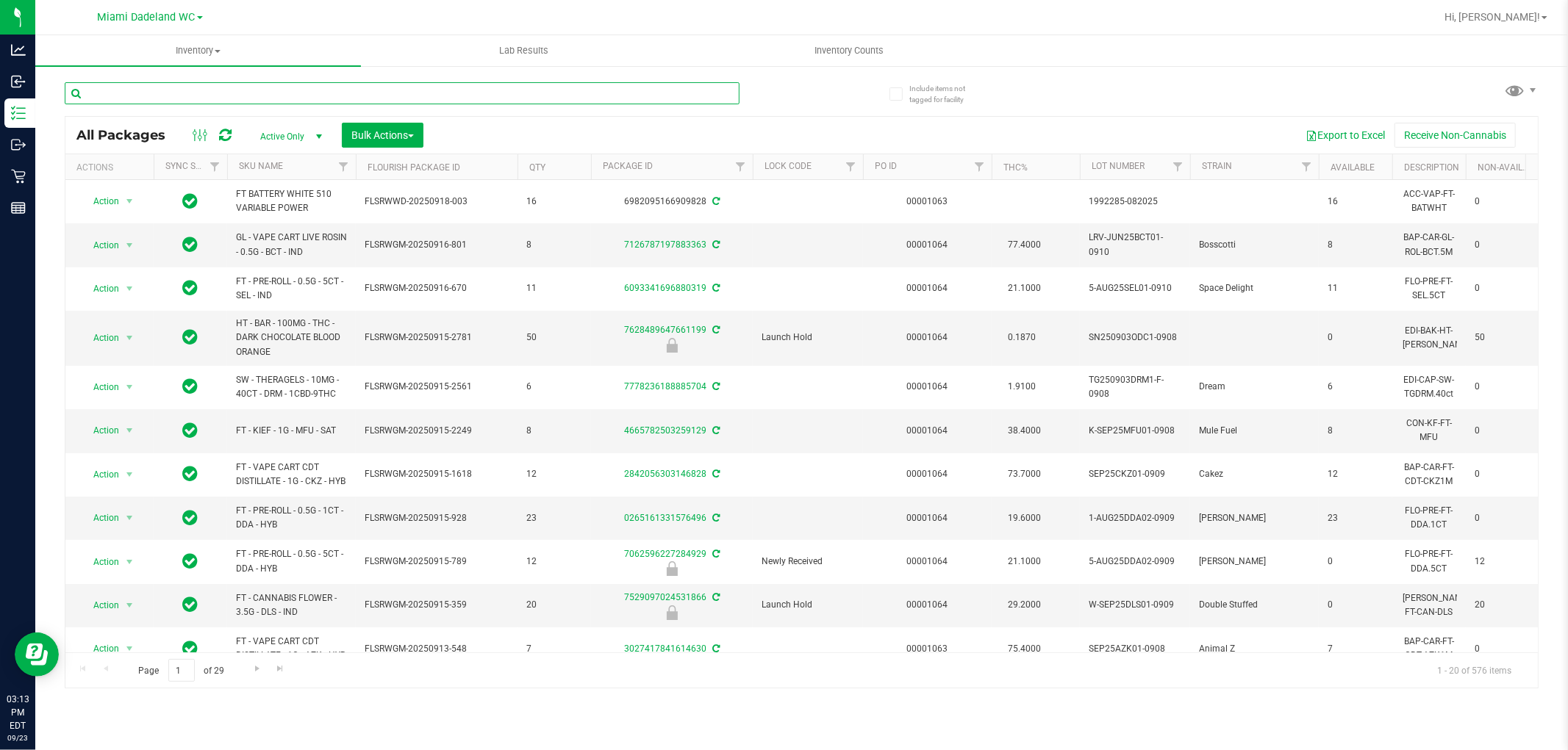
click at [245, 88] on input "text" at bounding box center [401, 93] width 675 height 22
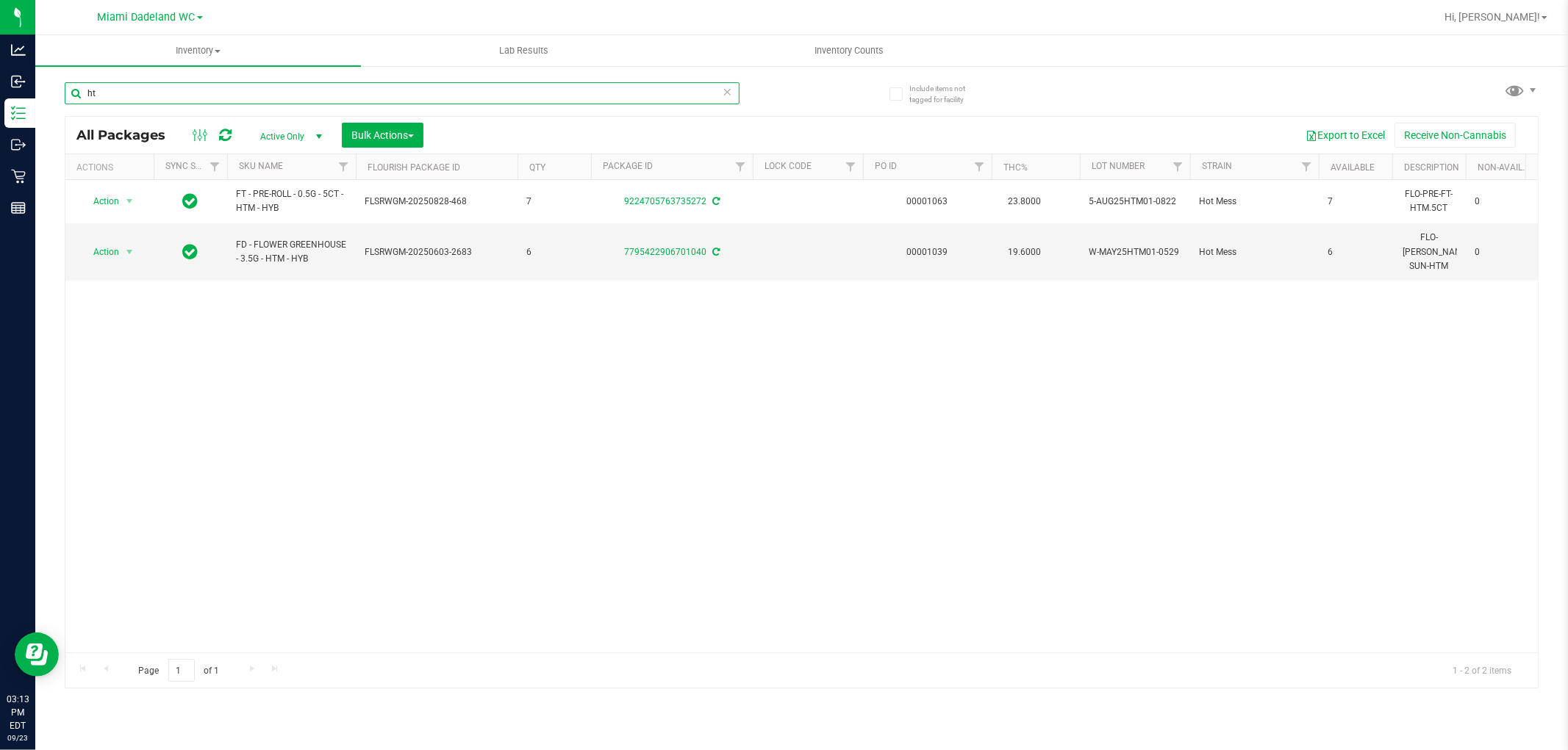
type input "h"
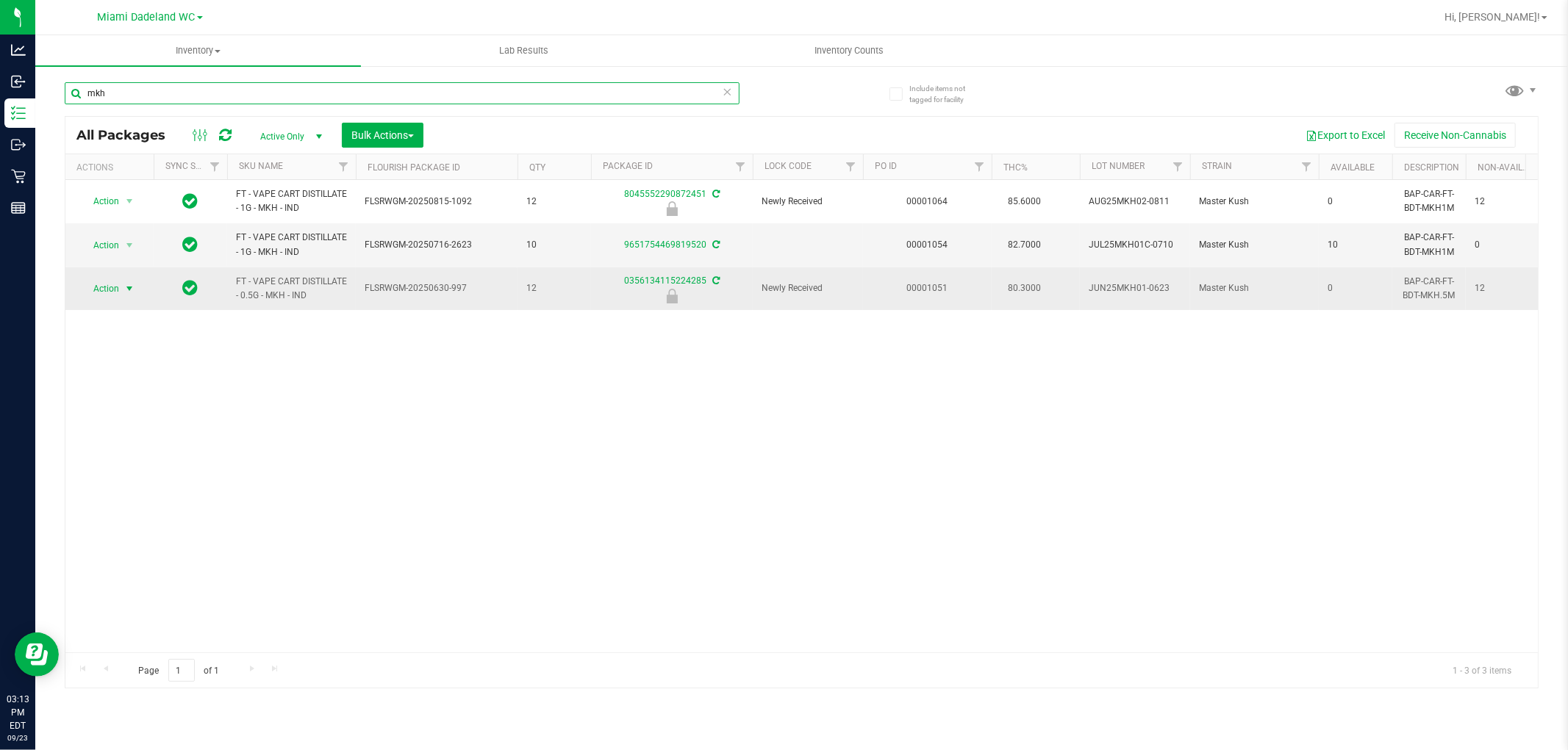
type input "mkh"
click at [114, 285] on span "Action" at bounding box center [99, 289] width 39 height 21
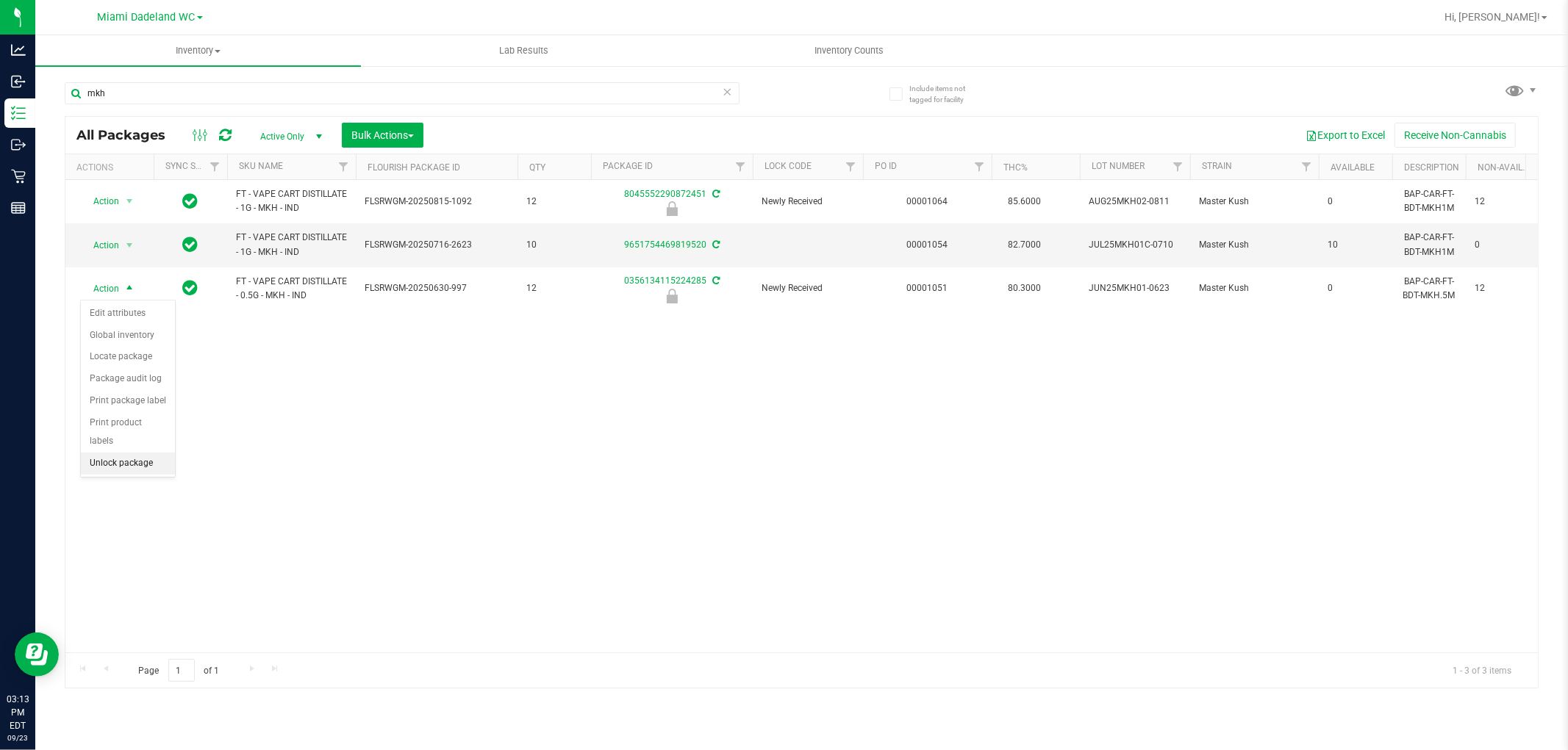
click at [140, 466] on li "Unlock package" at bounding box center [128, 464] width 94 height 22
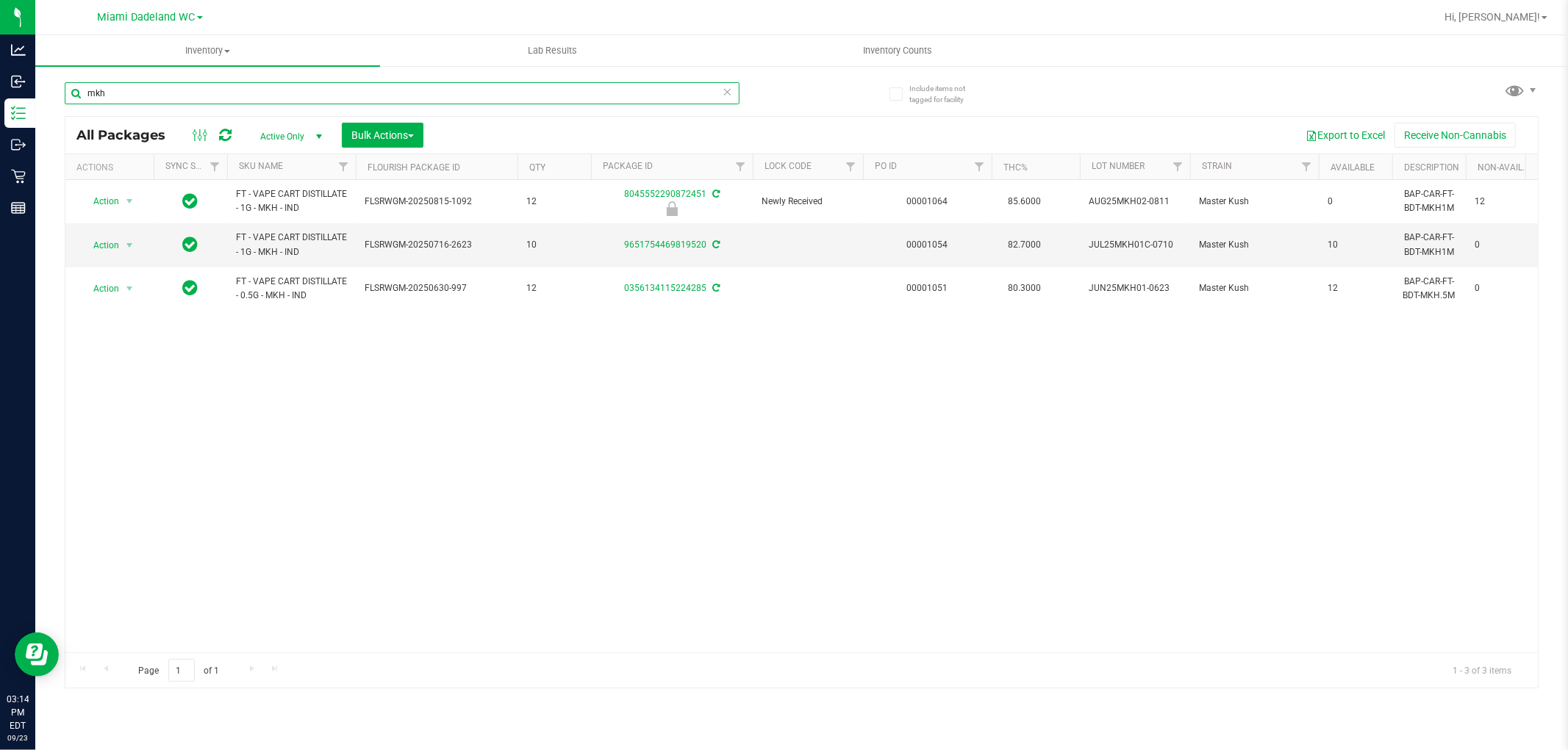
click at [358, 82] on input "mkh" at bounding box center [401, 93] width 675 height 22
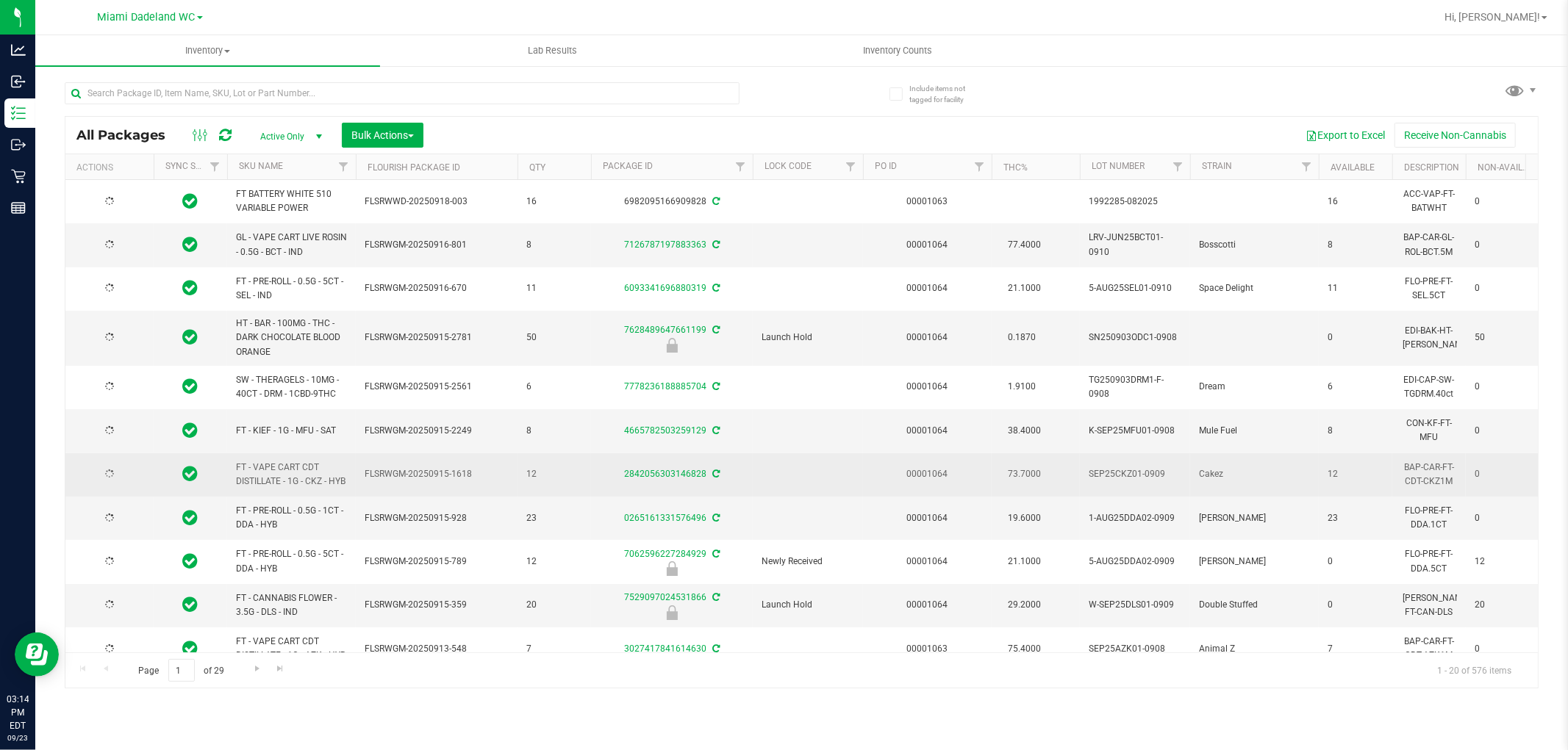
click at [857, 478] on td at bounding box center [808, 475] width 111 height 44
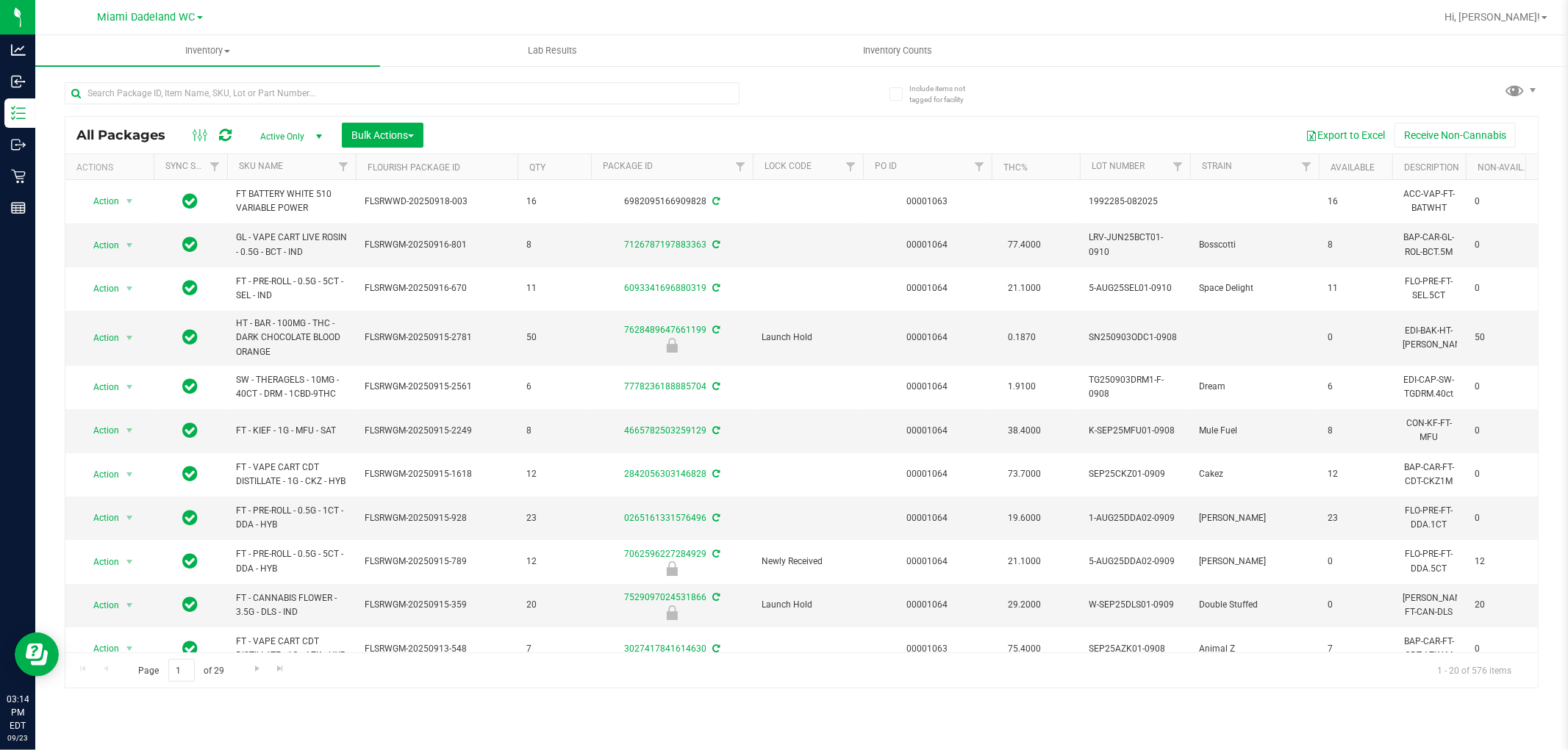
click at [863, 126] on div "Export to Excel Receive Non-Cannabis" at bounding box center [981, 135] width 1092 height 25
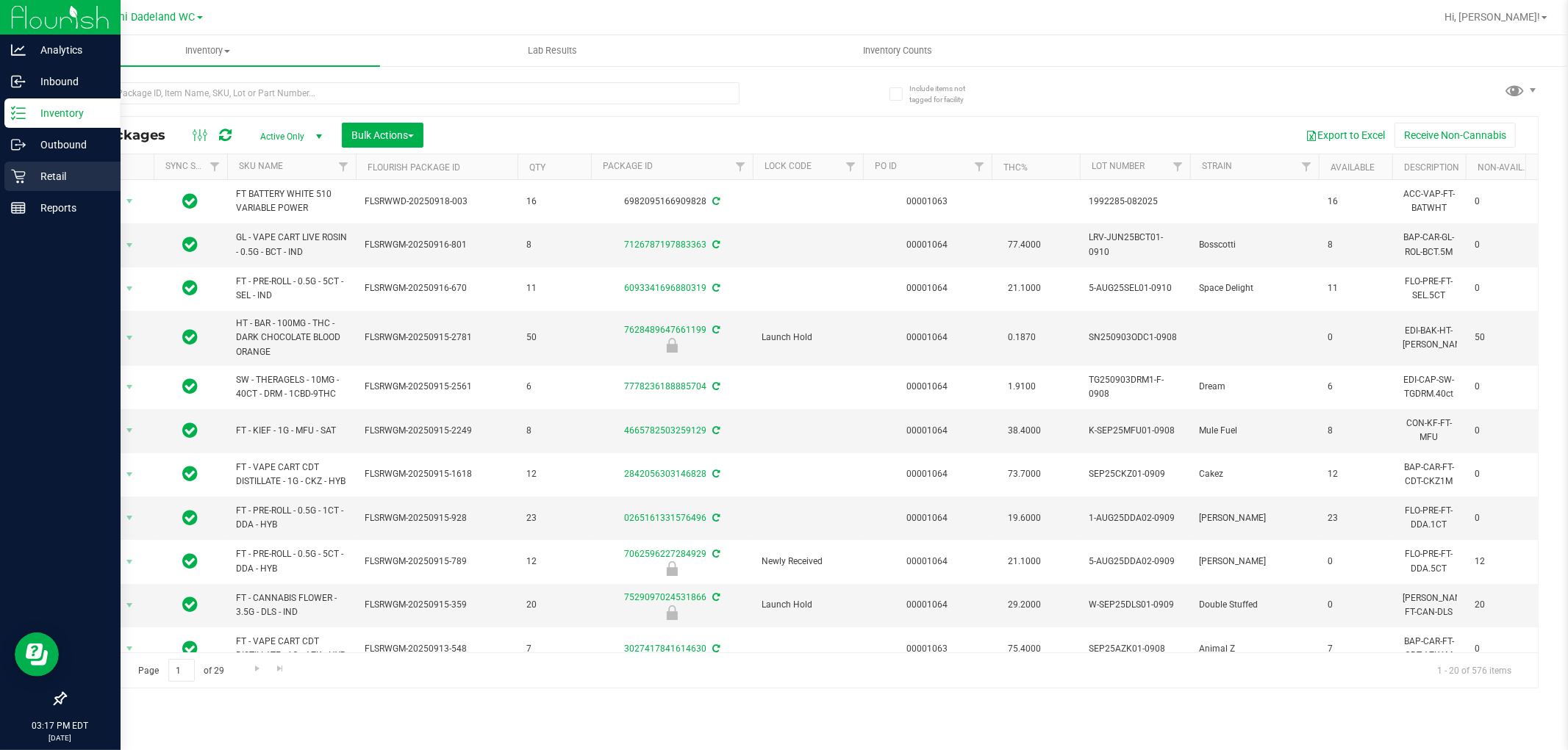
click at [43, 177] on p "Retail" at bounding box center [69, 176] width 88 height 18
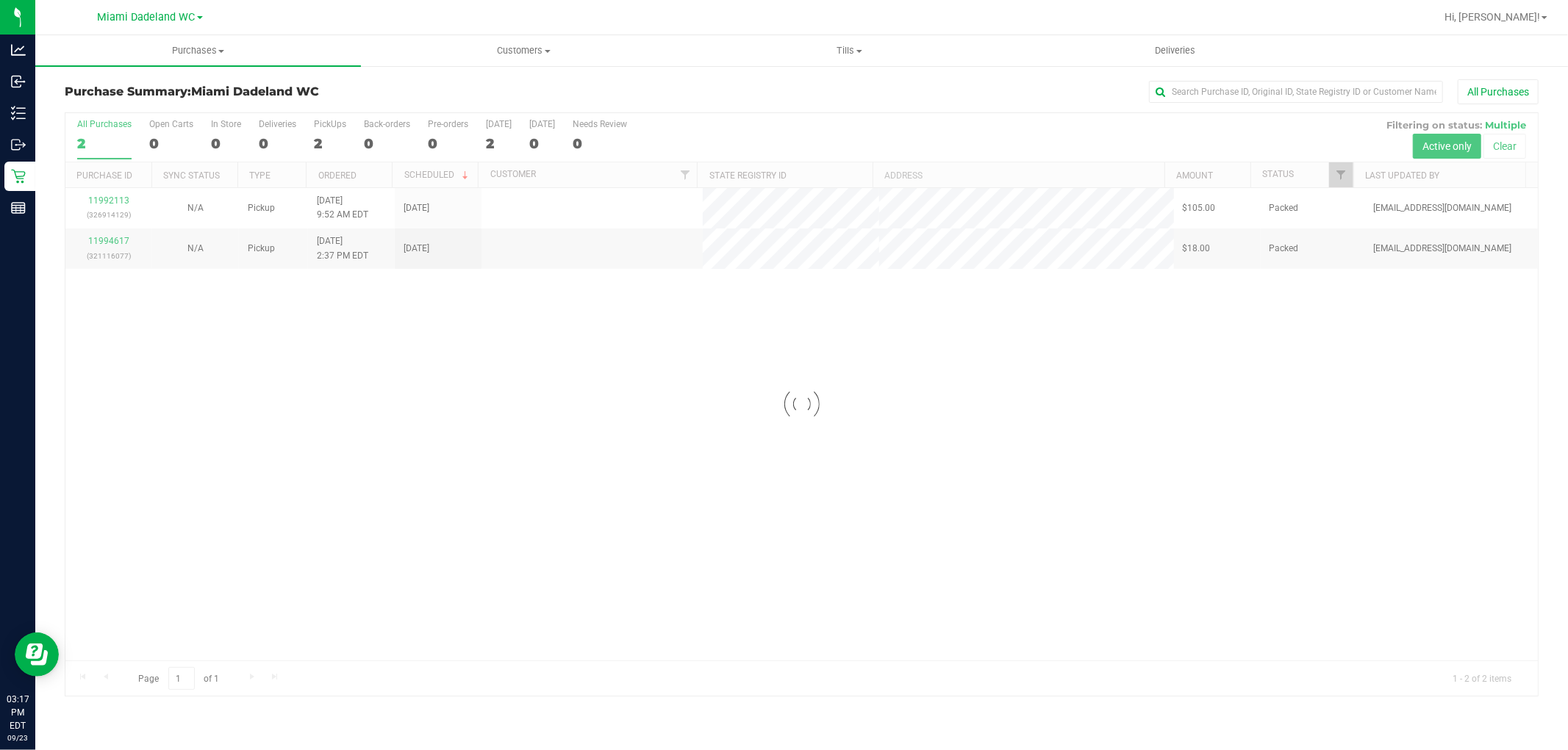
click at [891, 100] on div "All Purchases" at bounding box center [1047, 92] width 982 height 25
click at [556, 107] on div "Purchase Summary: Miami Dadeland WC All Purchases" at bounding box center [801, 96] width 1474 height 33
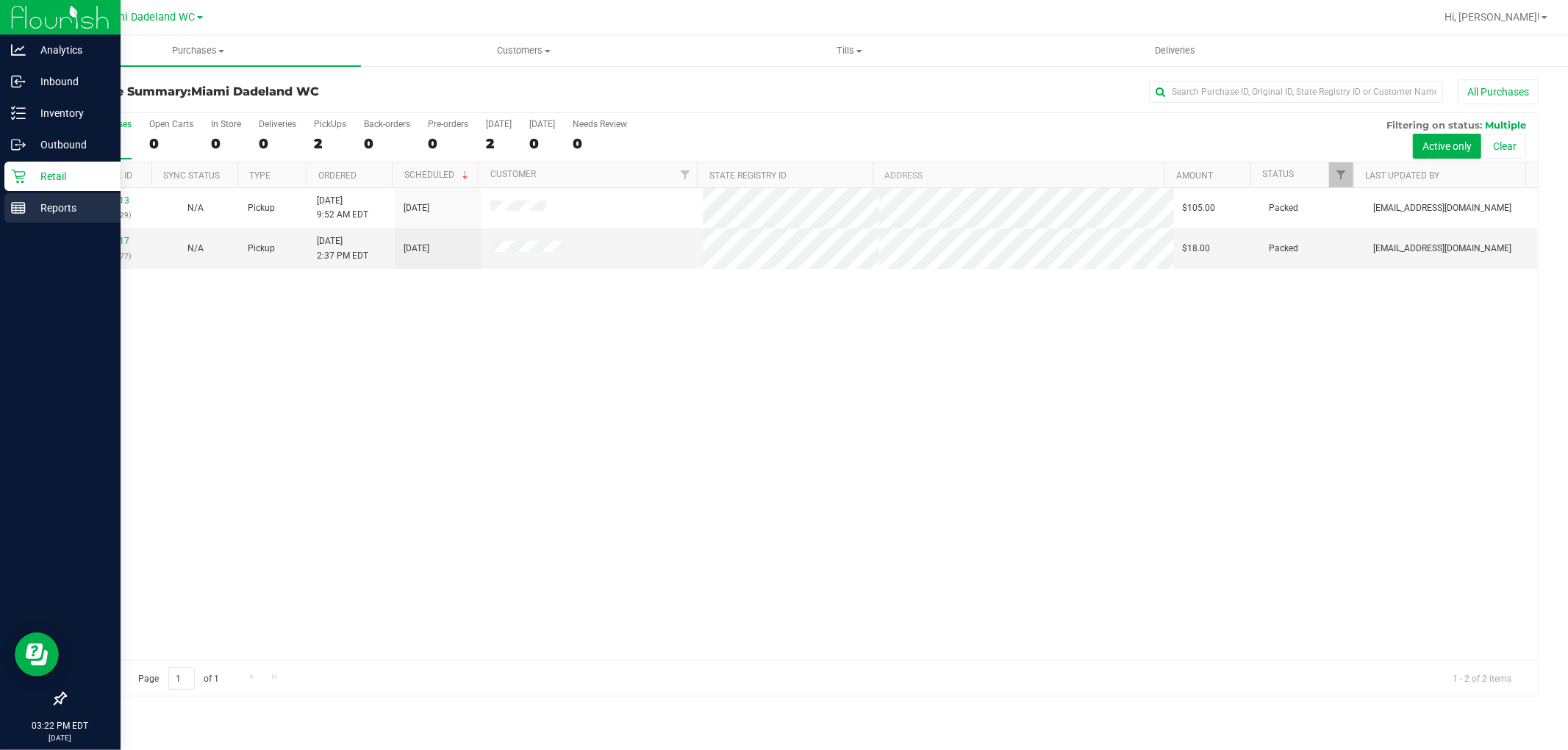
click at [57, 203] on p "Reports" at bounding box center [69, 207] width 88 height 18
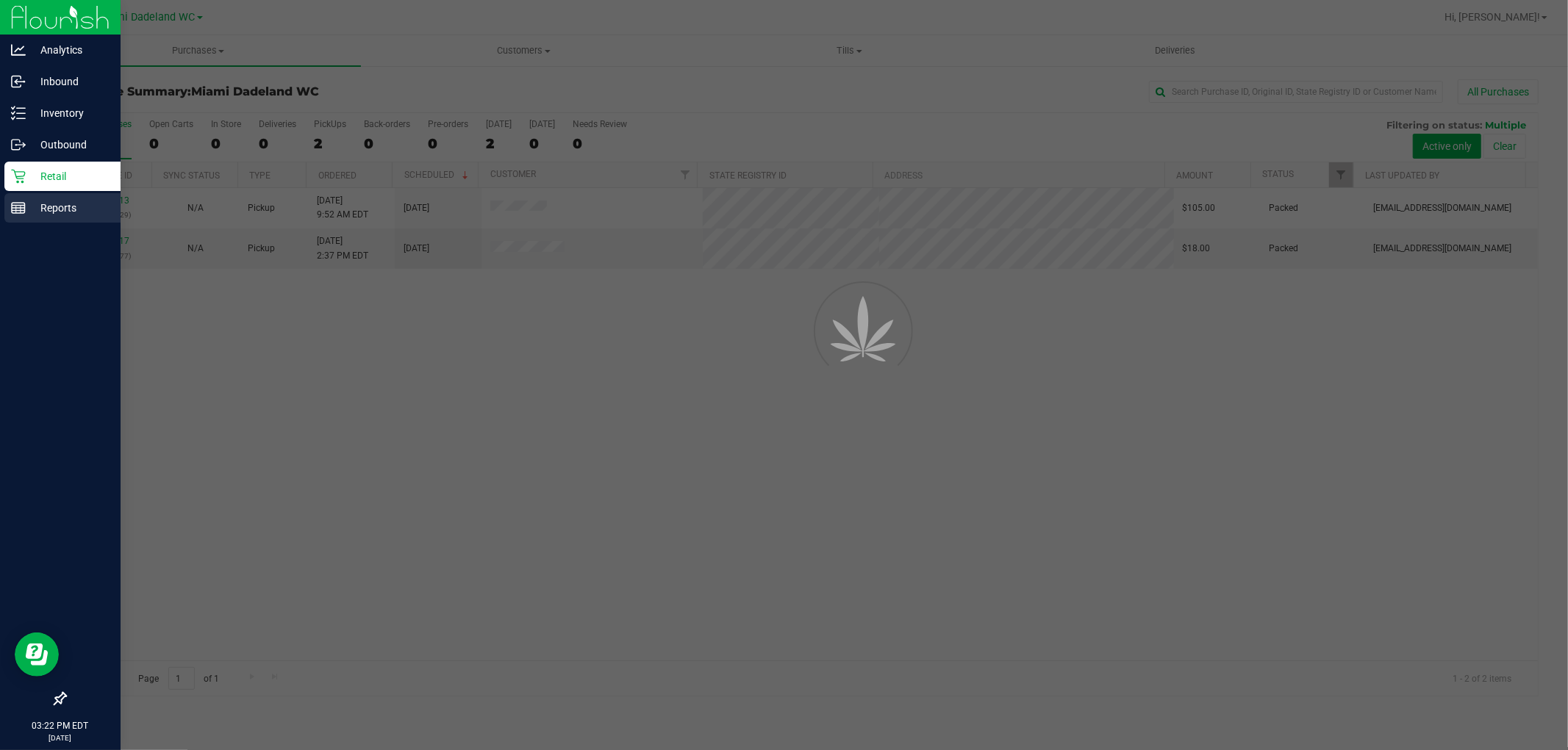
click at [57, 203] on p "Reports" at bounding box center [69, 207] width 88 height 18
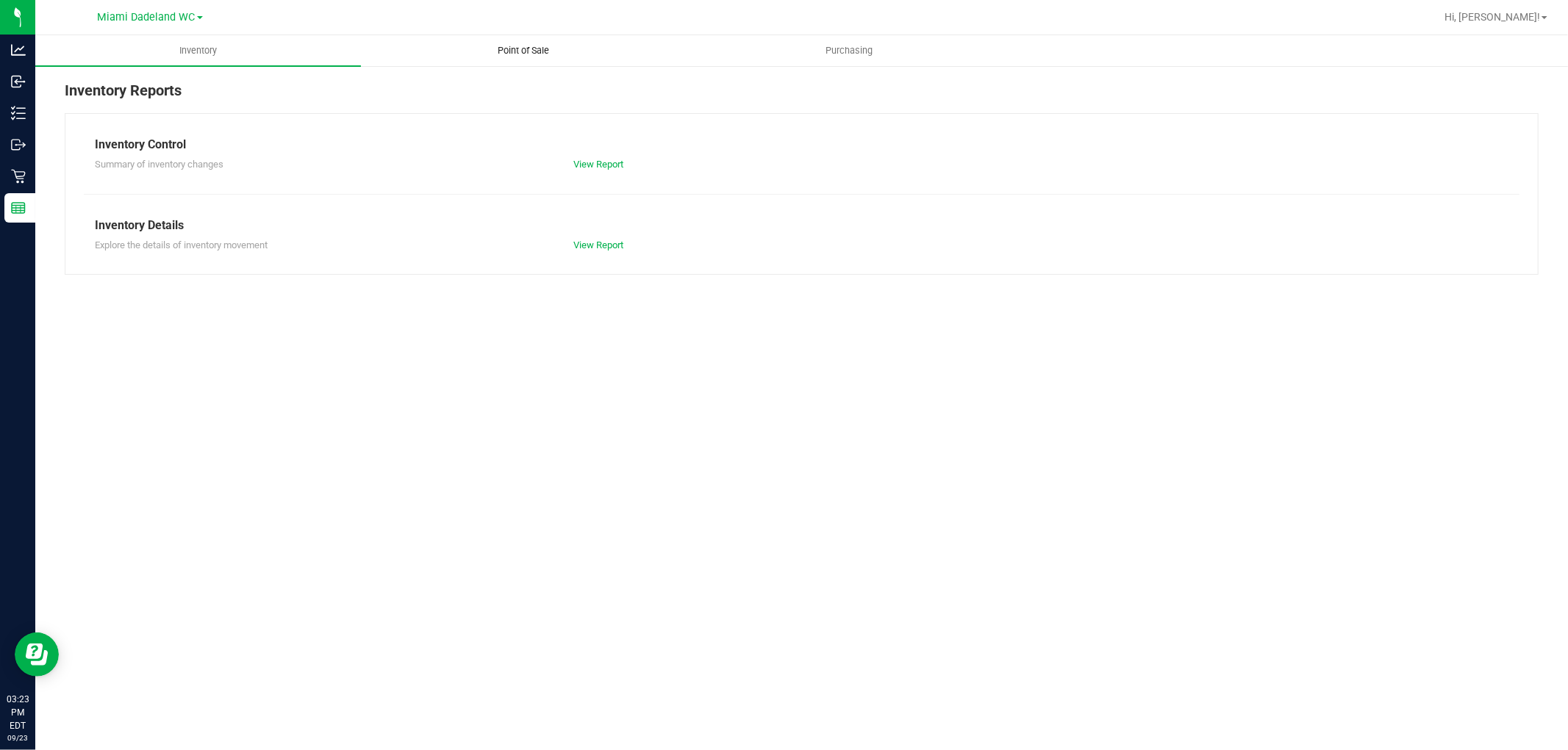
click at [545, 54] on span "Point of Sale" at bounding box center [524, 50] width 91 height 13
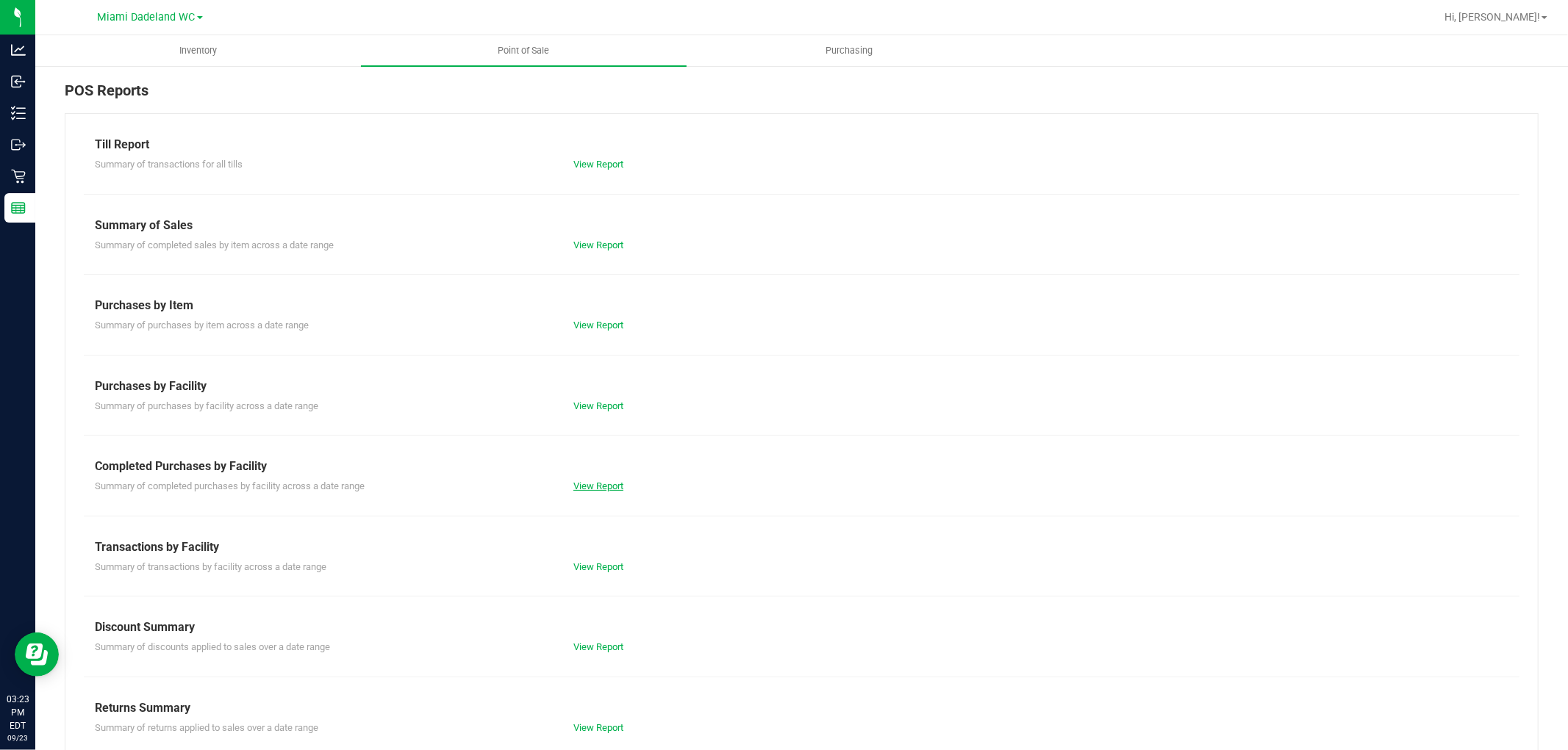
click at [584, 489] on link "View Report" at bounding box center [598, 486] width 50 height 11
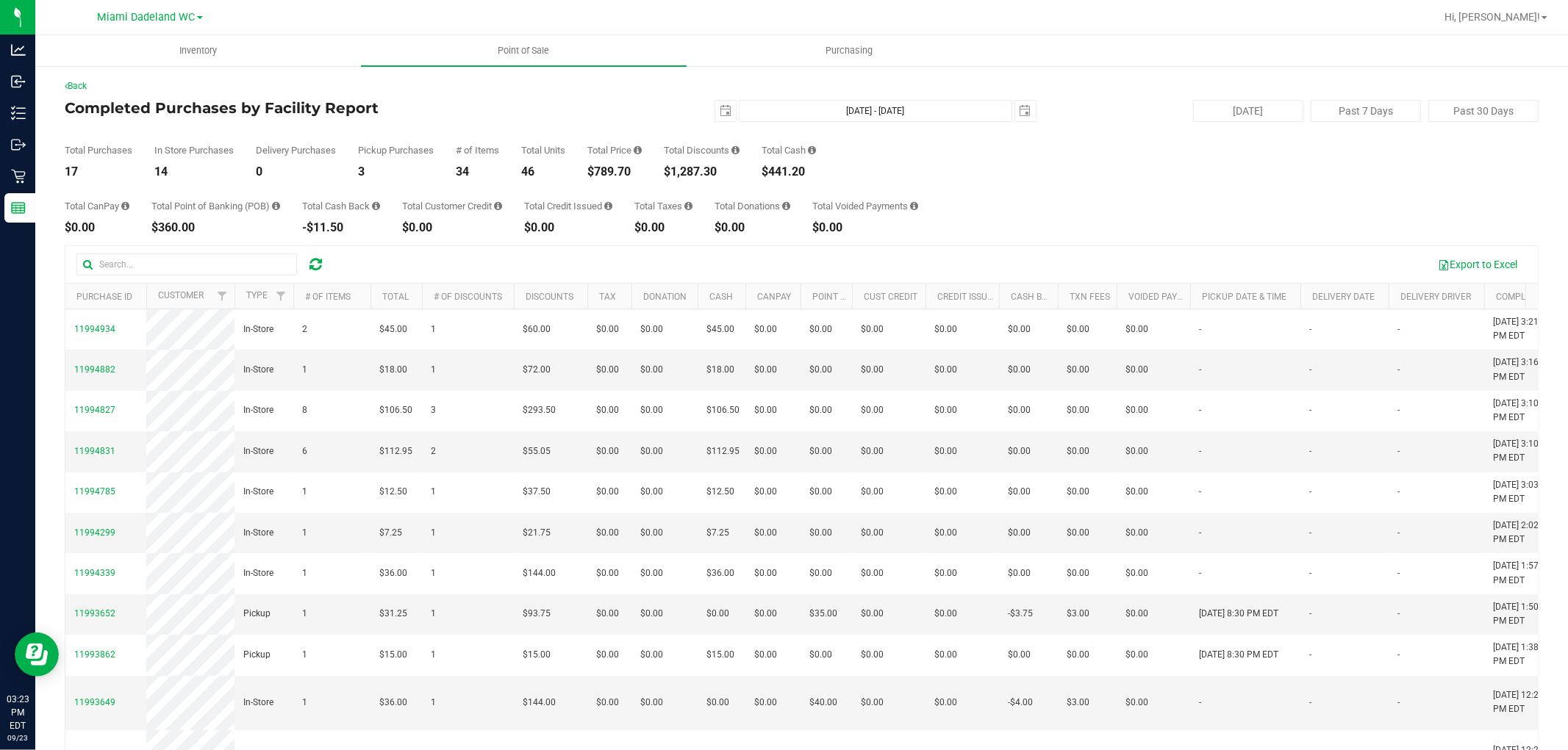
drag, startPoint x: 591, startPoint y: 482, endPoint x: 936, endPoint y: 252, distance: 414.6
click at [936, 252] on div "Export to Excel" at bounding box center [932, 264] width 1188 height 25
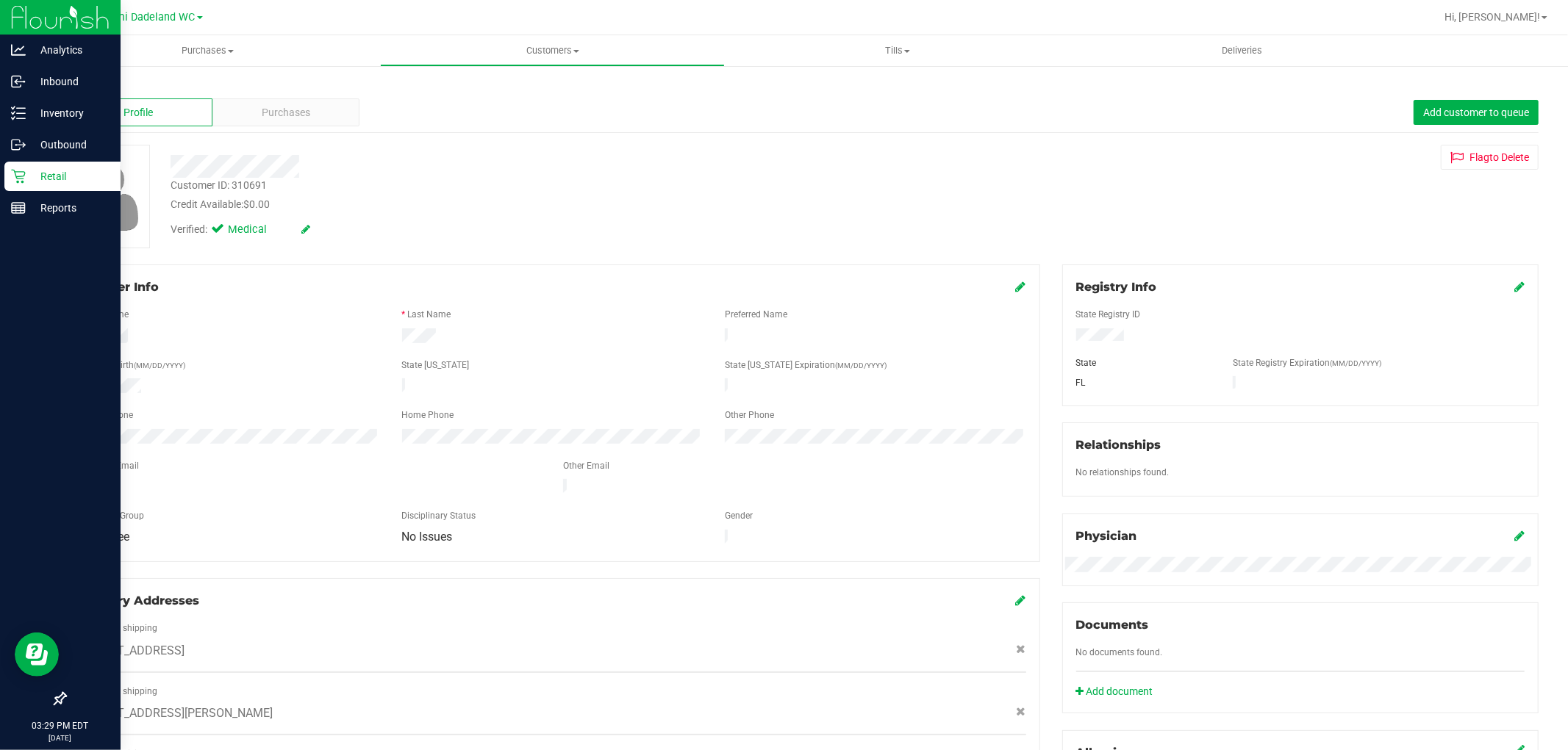
click at [15, 177] on icon at bounding box center [18, 176] width 15 height 15
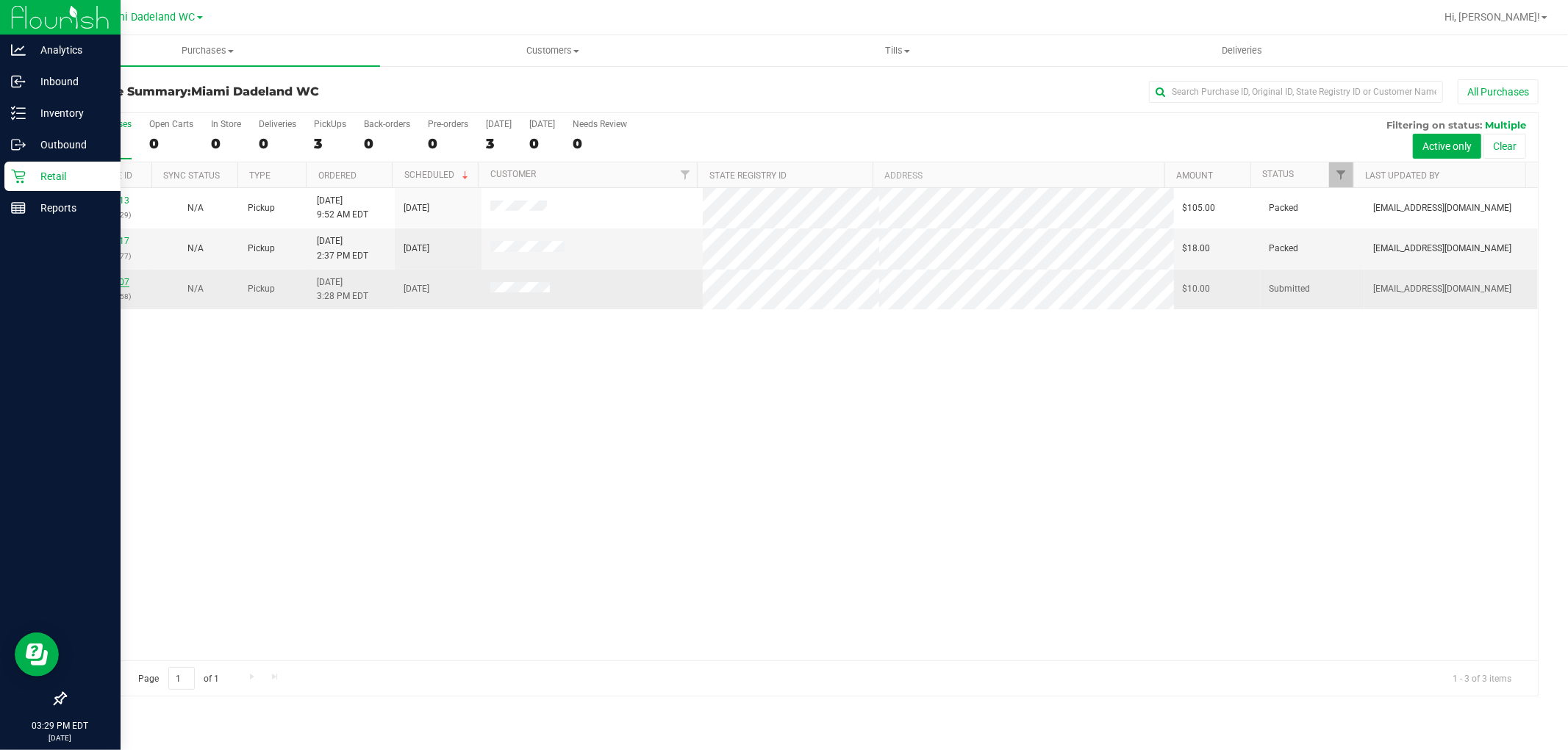
click at [106, 283] on link "11995007" at bounding box center [109, 282] width 41 height 10
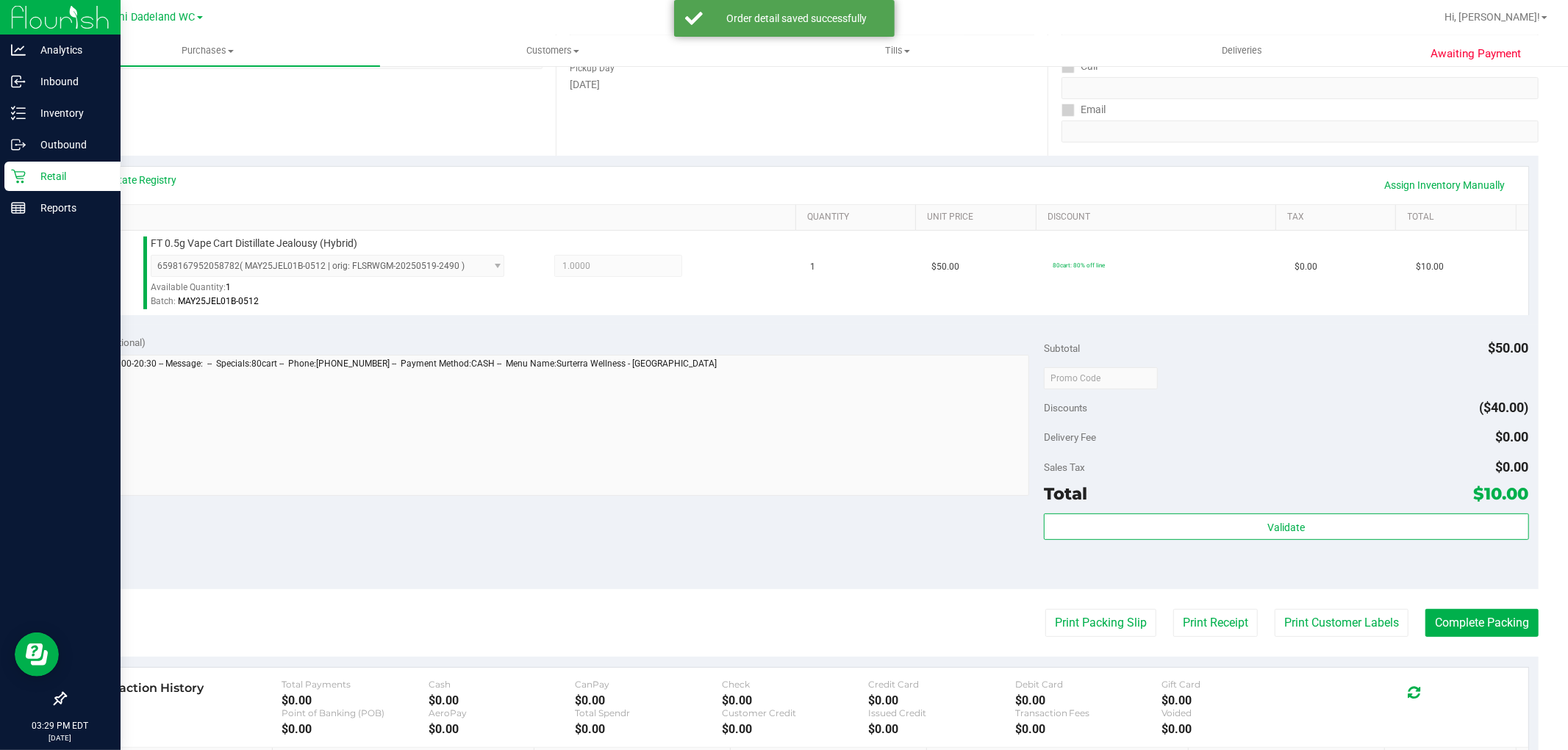
scroll to position [408, 0]
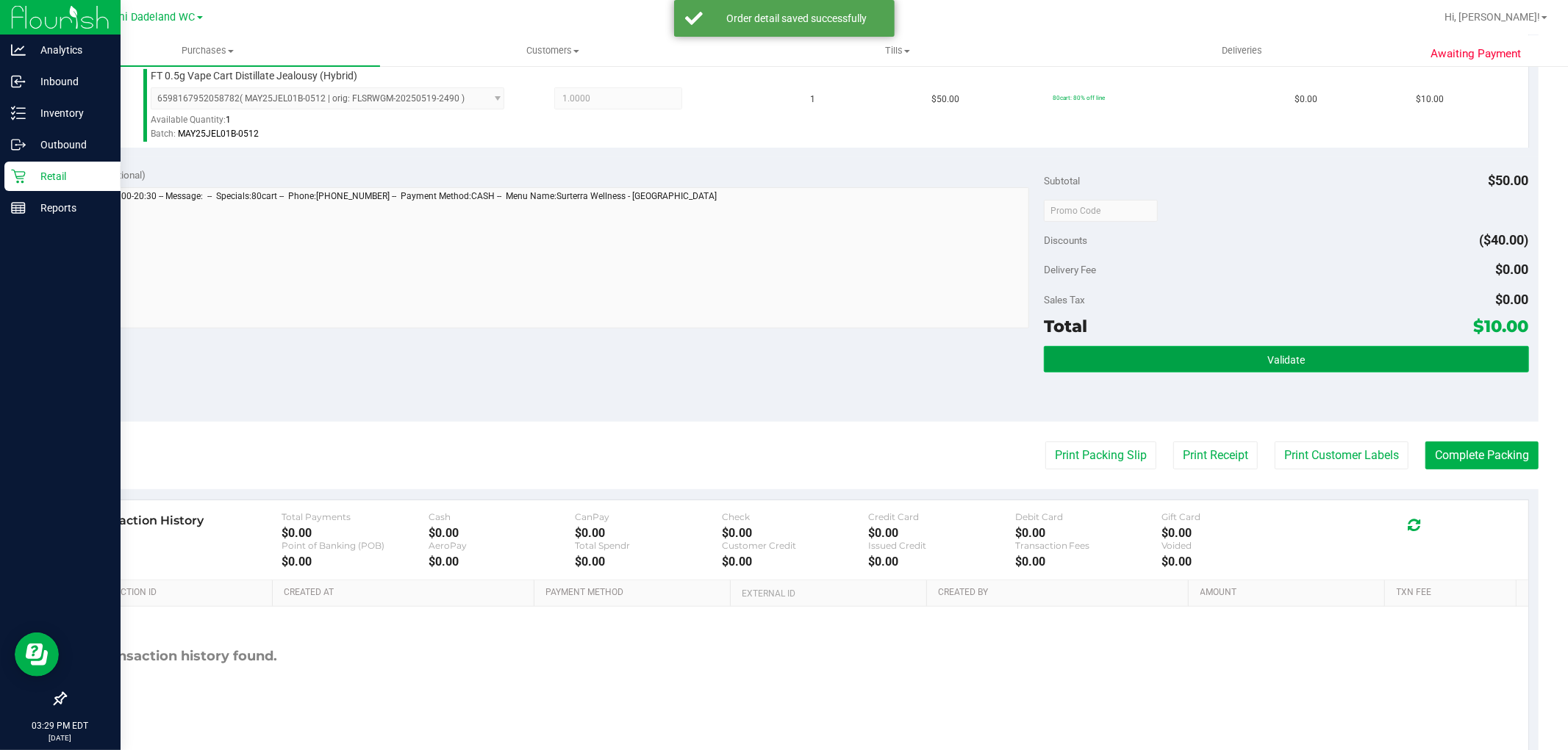
click at [1304, 362] on button "Validate" at bounding box center [1285, 359] width 484 height 27
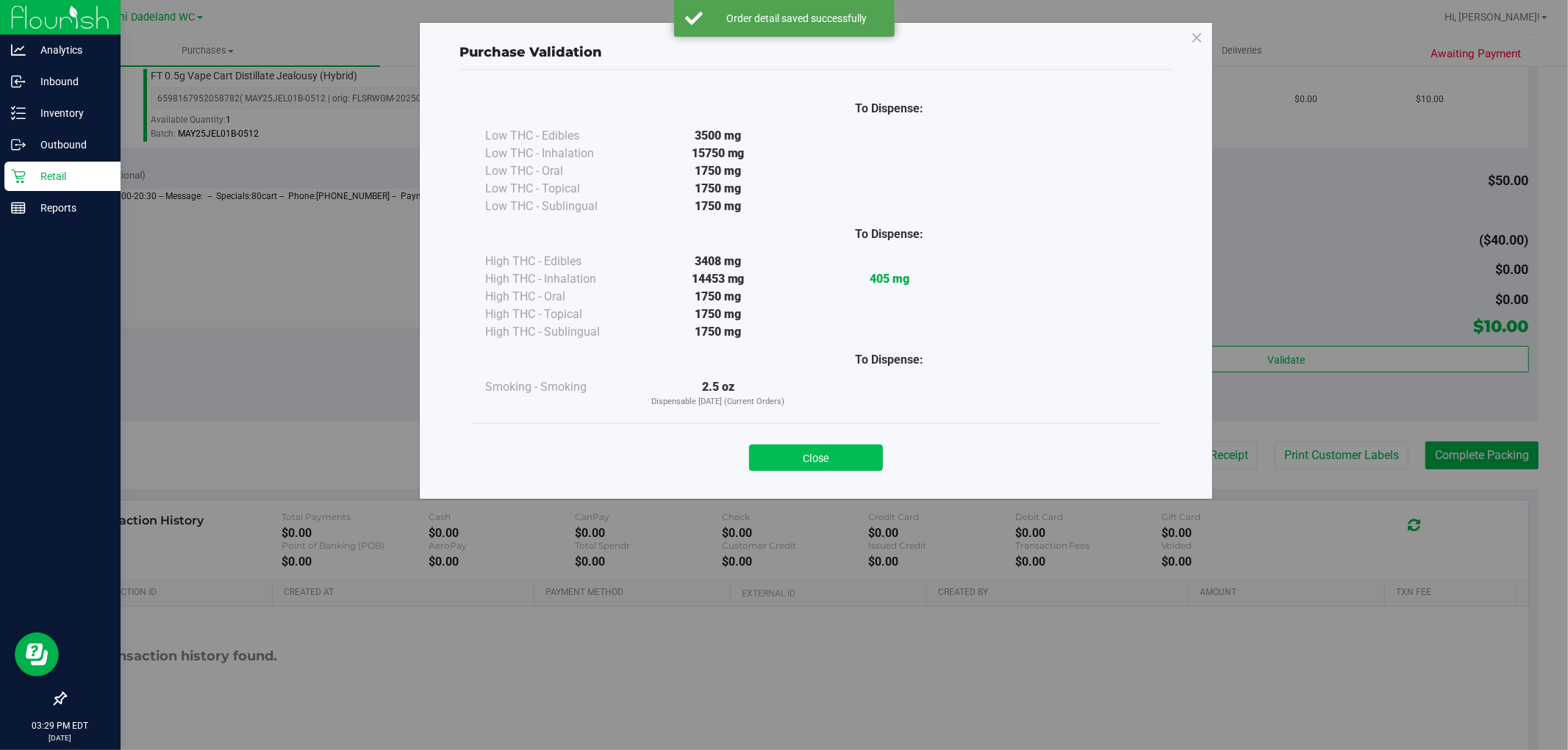
click at [851, 451] on button "Close" at bounding box center [816, 458] width 134 height 27
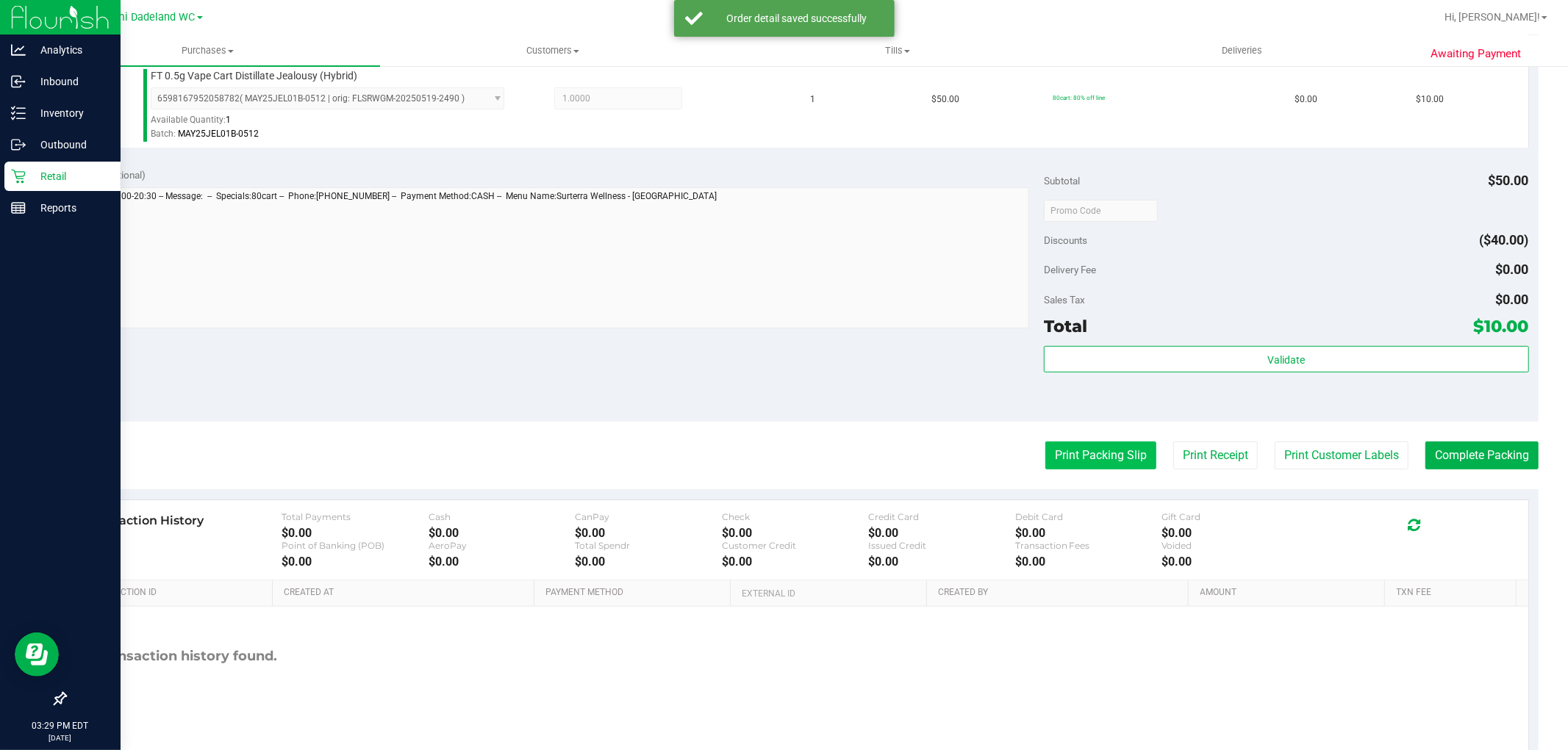
click at [1030, 457] on div "Print Packing Slip Print Receipt Print Customer Labels Complete Packing" at bounding box center [801, 455] width 1474 height 28
click at [1090, 463] on button "Print Packing Slip" at bounding box center [1100, 455] width 111 height 28
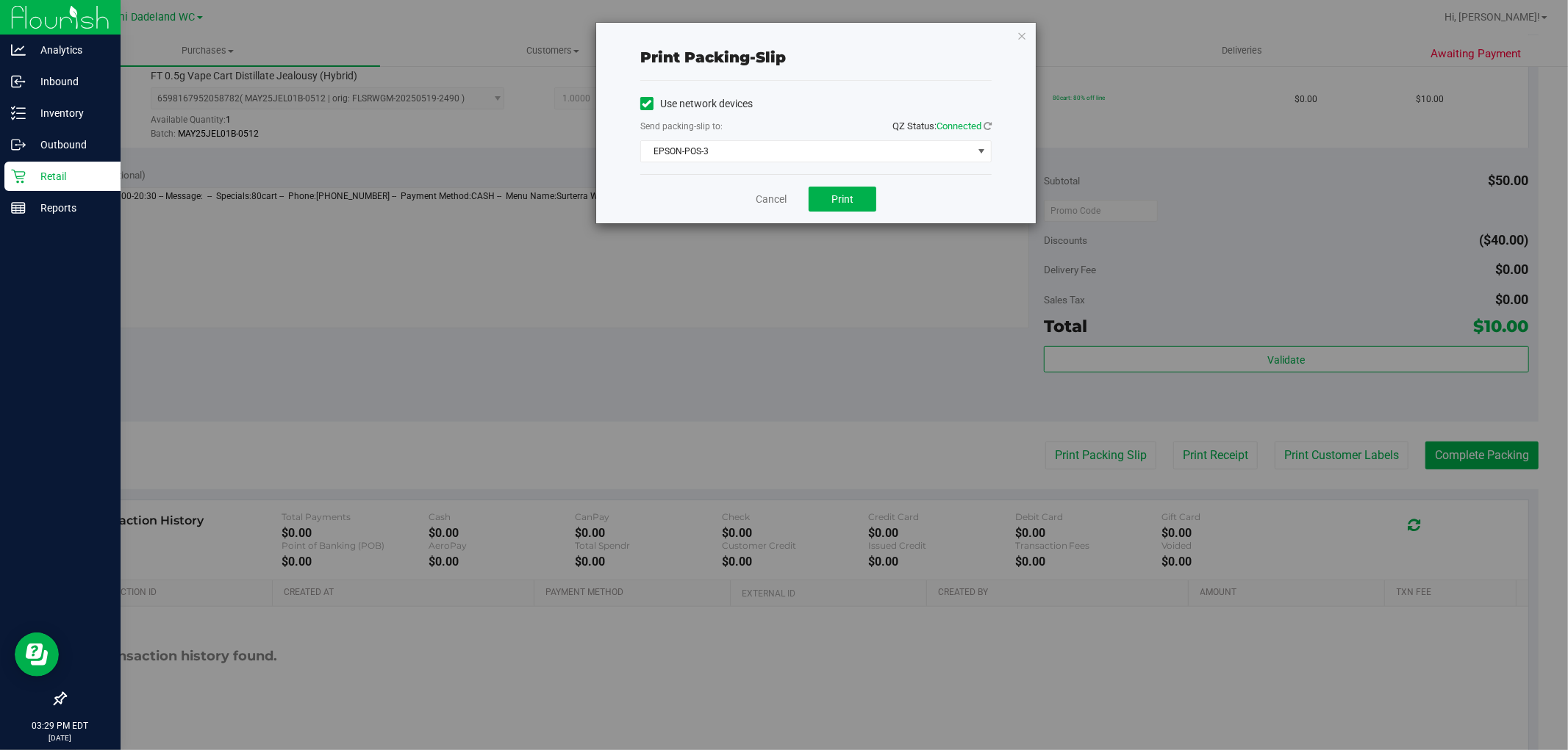
click at [878, 195] on div "Cancel Print" at bounding box center [816, 198] width 351 height 49
click at [857, 199] on button "Print" at bounding box center [842, 199] width 68 height 25
click at [776, 188] on div "Cancel Print" at bounding box center [816, 198] width 351 height 49
click at [775, 197] on link "Cancel" at bounding box center [771, 200] width 31 height 15
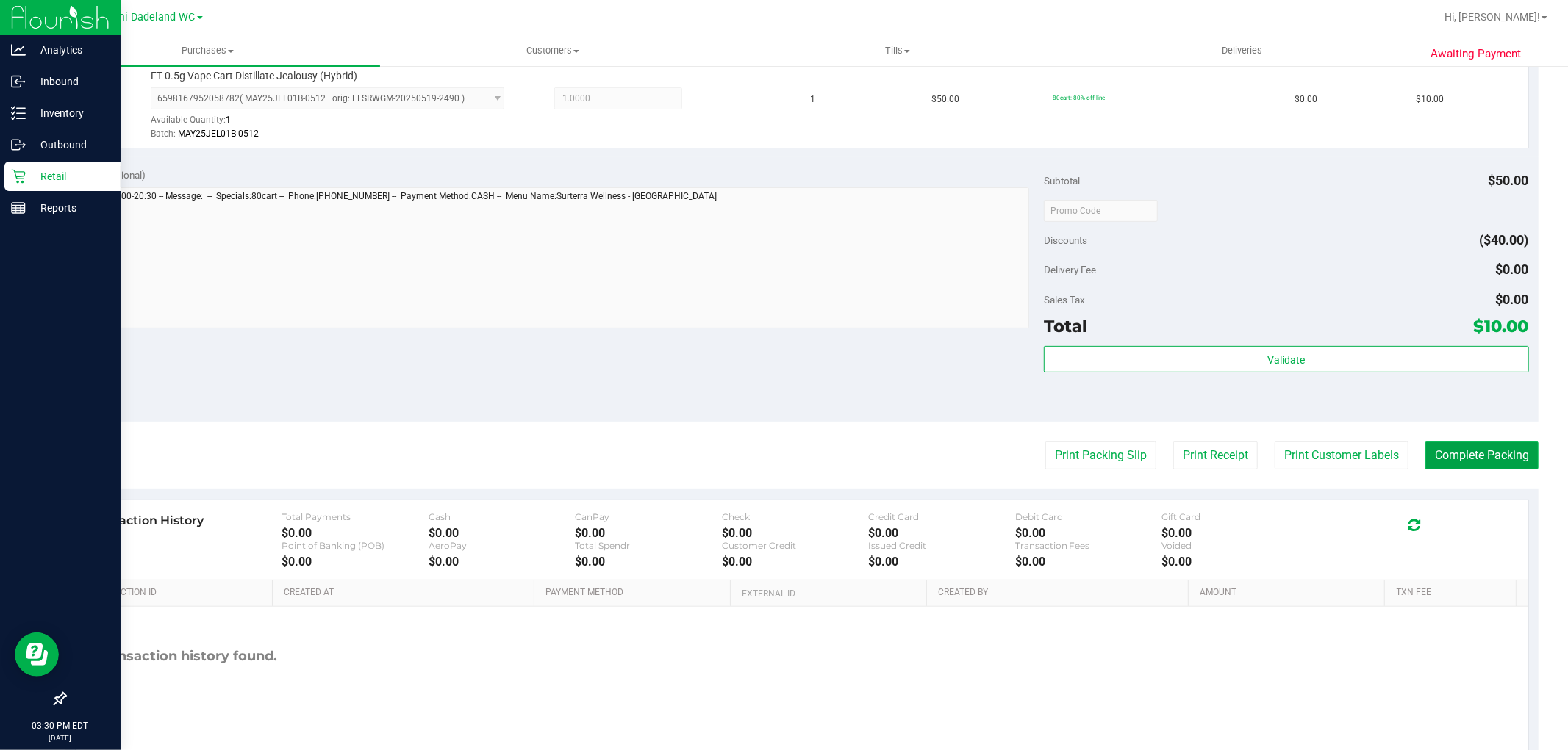
click at [1483, 456] on button "Complete Packing" at bounding box center [1481, 455] width 113 height 28
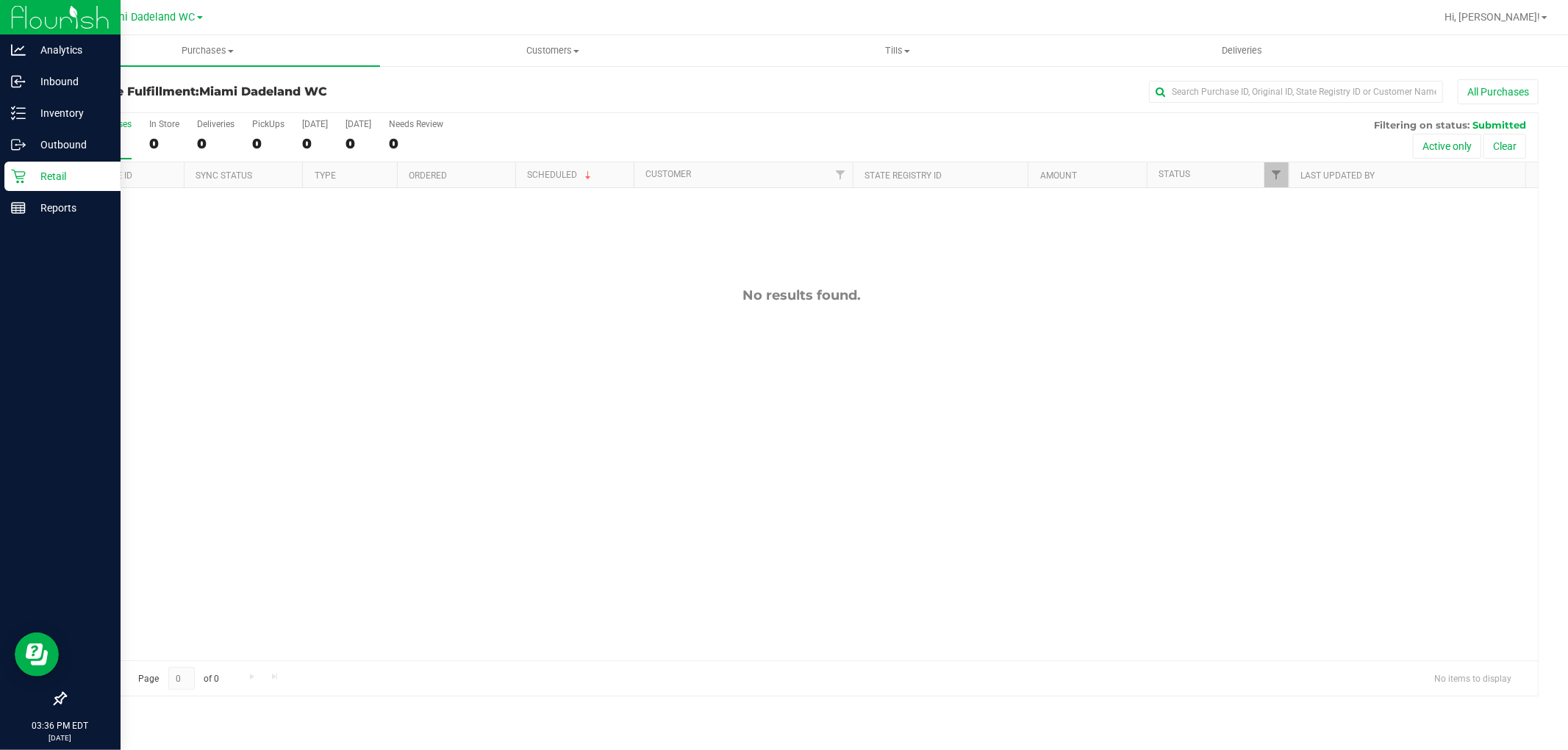
click at [578, 84] on div "All Purchases" at bounding box center [1047, 92] width 982 height 25
click at [33, 159] on div "Outbound" at bounding box center [62, 145] width 116 height 29
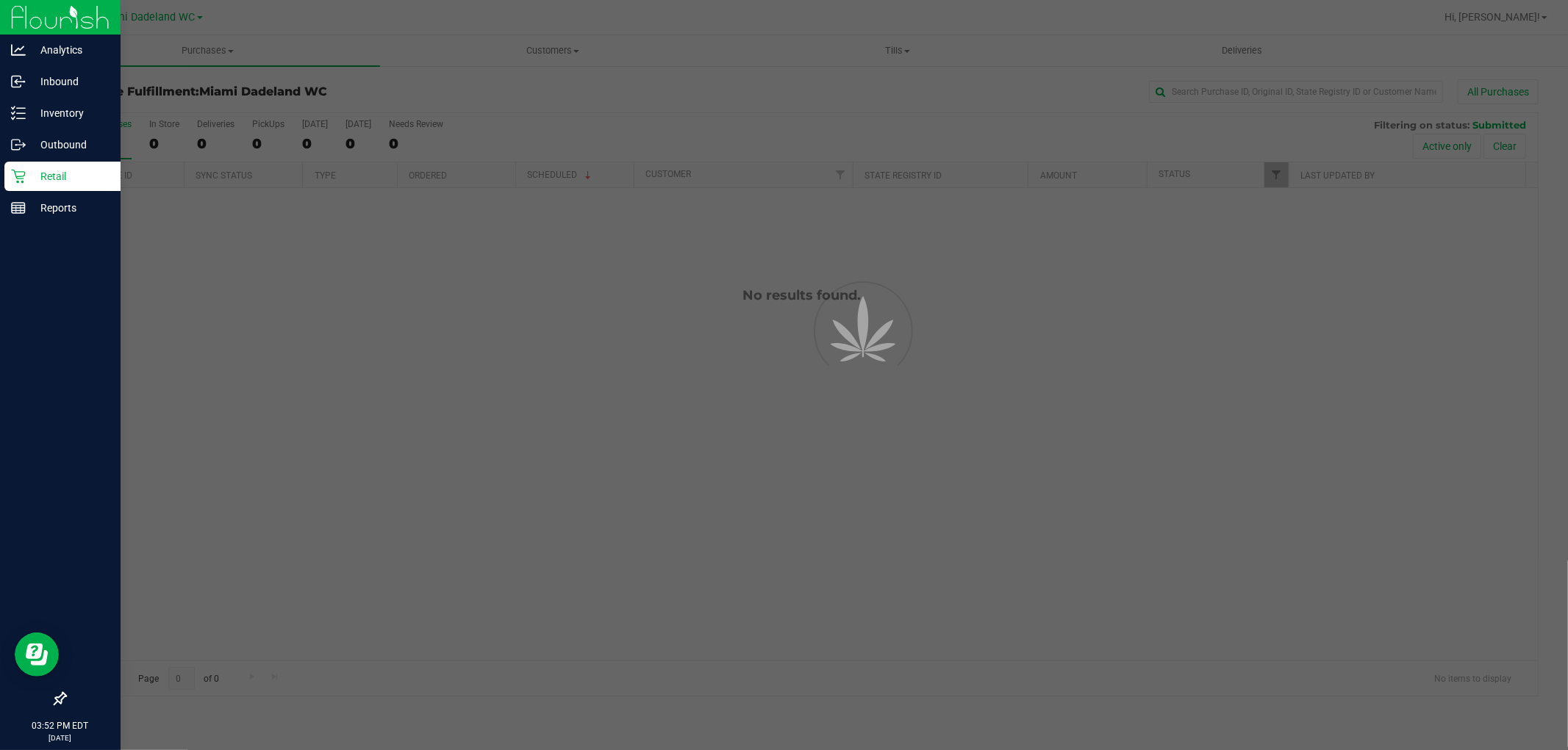
click at [38, 175] on p "Retail" at bounding box center [69, 176] width 88 height 18
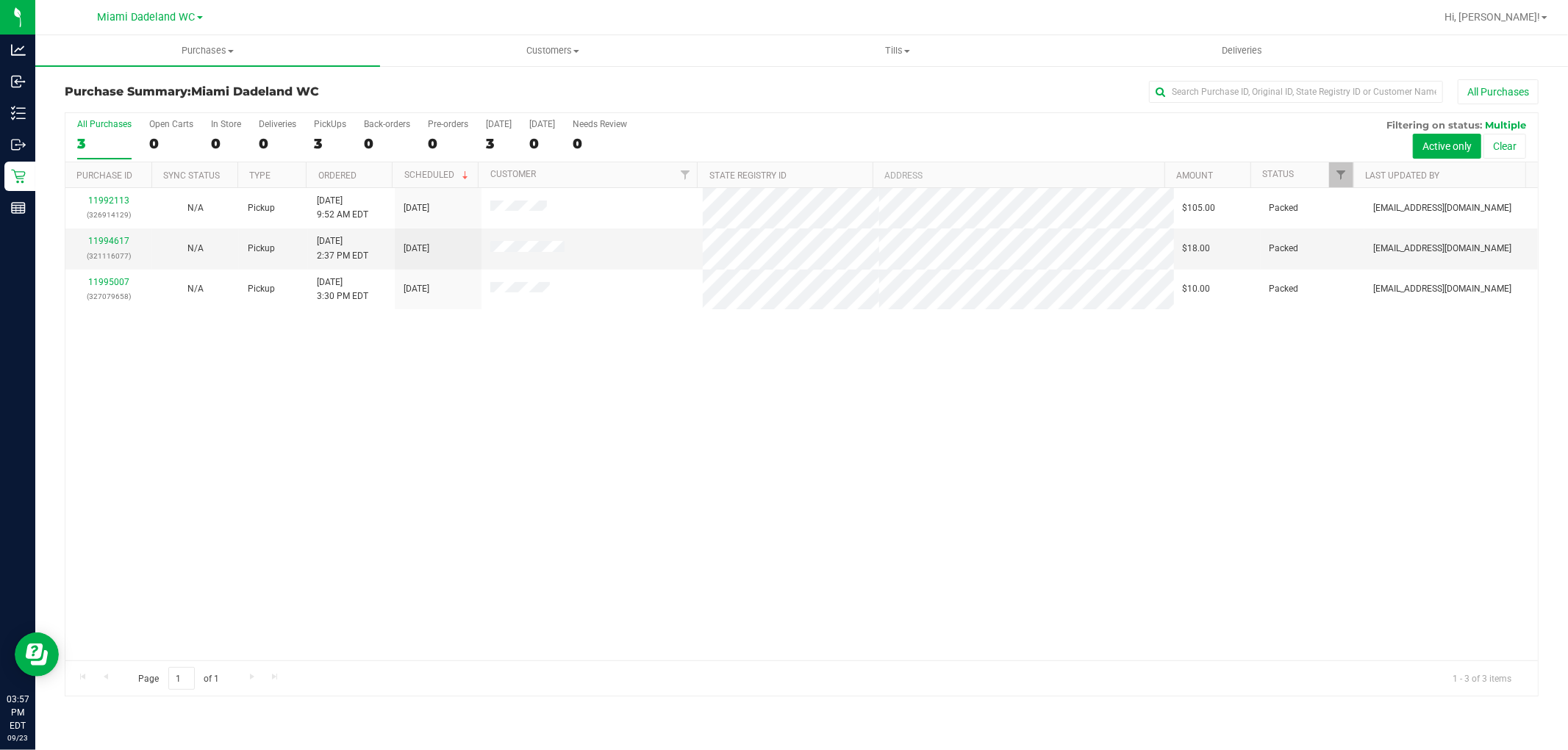
click at [739, 465] on div "11992113 (326914129) N/A Pickup 9/23/2025 9:52 AM EDT 9/23/2025 $105.00 Packed …" at bounding box center [801, 423] width 1472 height 472
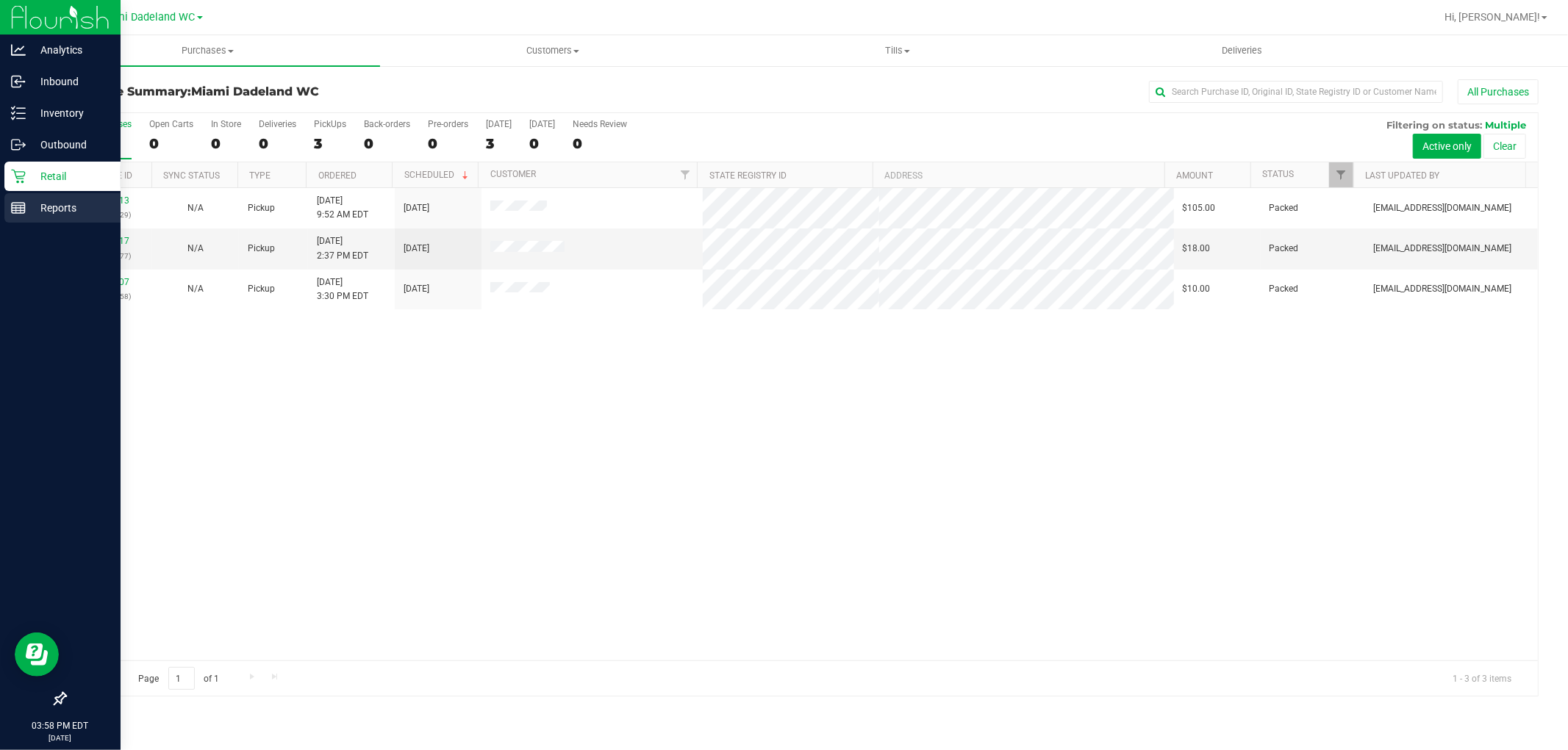
click at [85, 216] on p "Reports" at bounding box center [69, 207] width 88 height 18
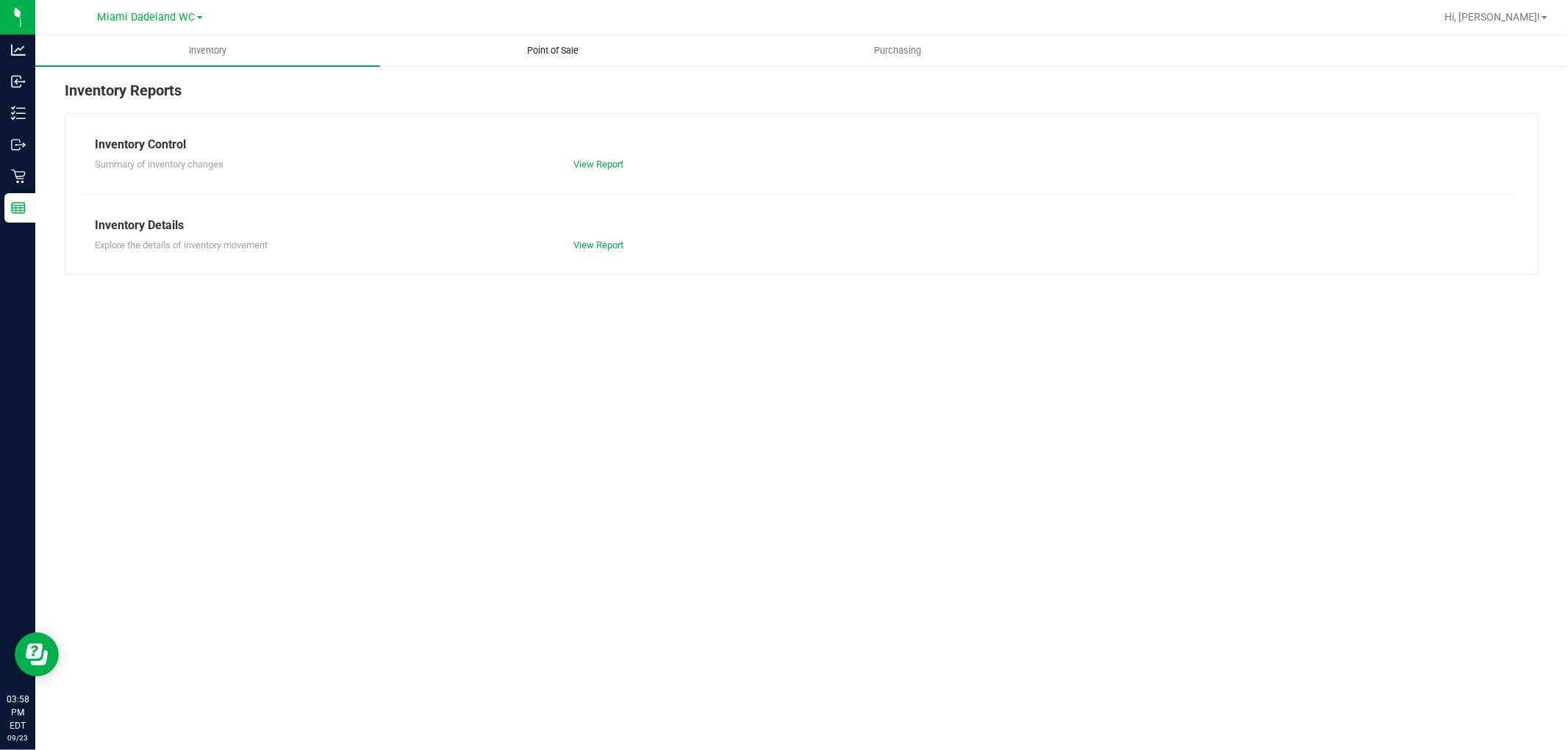
click at [533, 42] on uib-tab-heading "Point of Sale" at bounding box center [552, 51] width 343 height 29
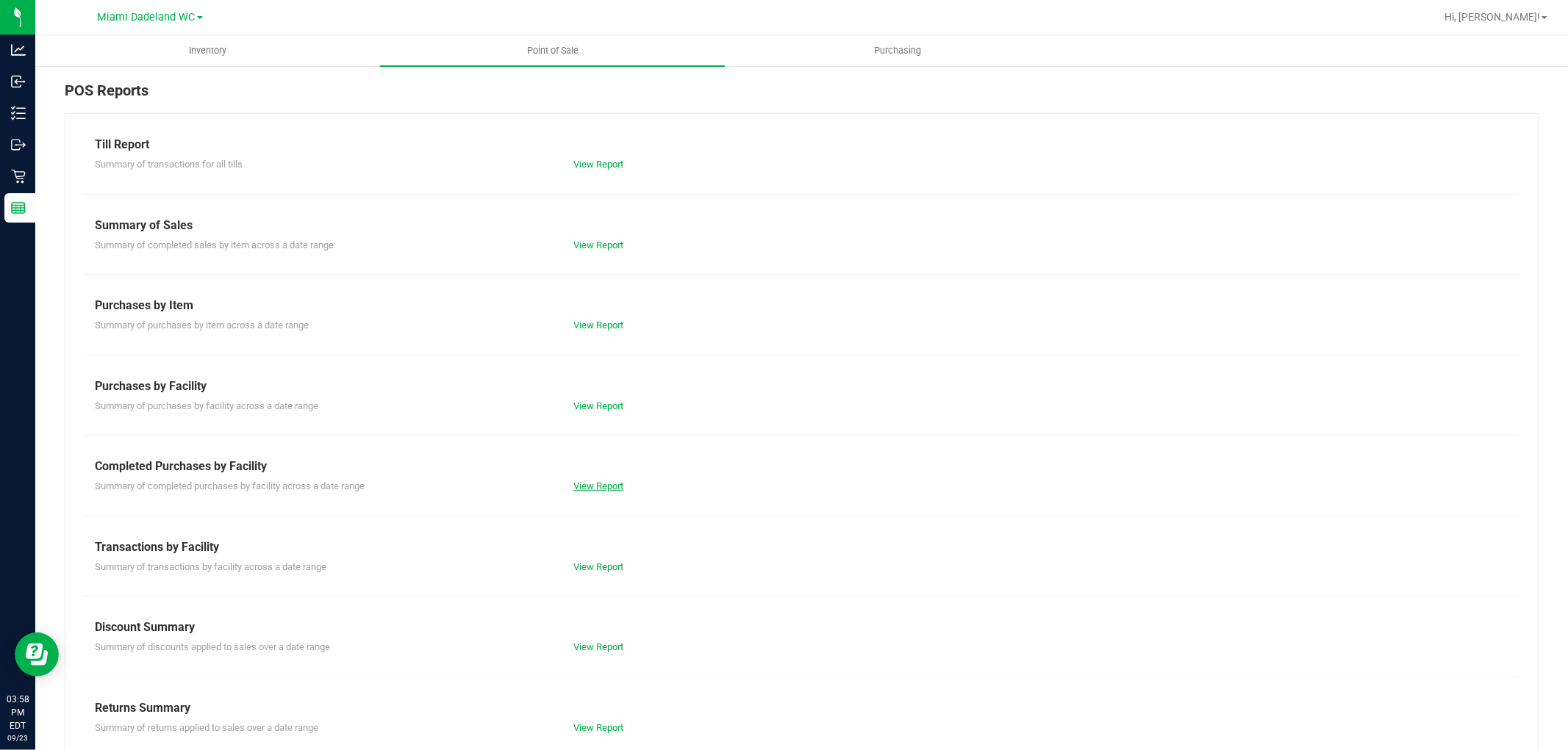
click at [596, 486] on link "View Report" at bounding box center [598, 486] width 50 height 11
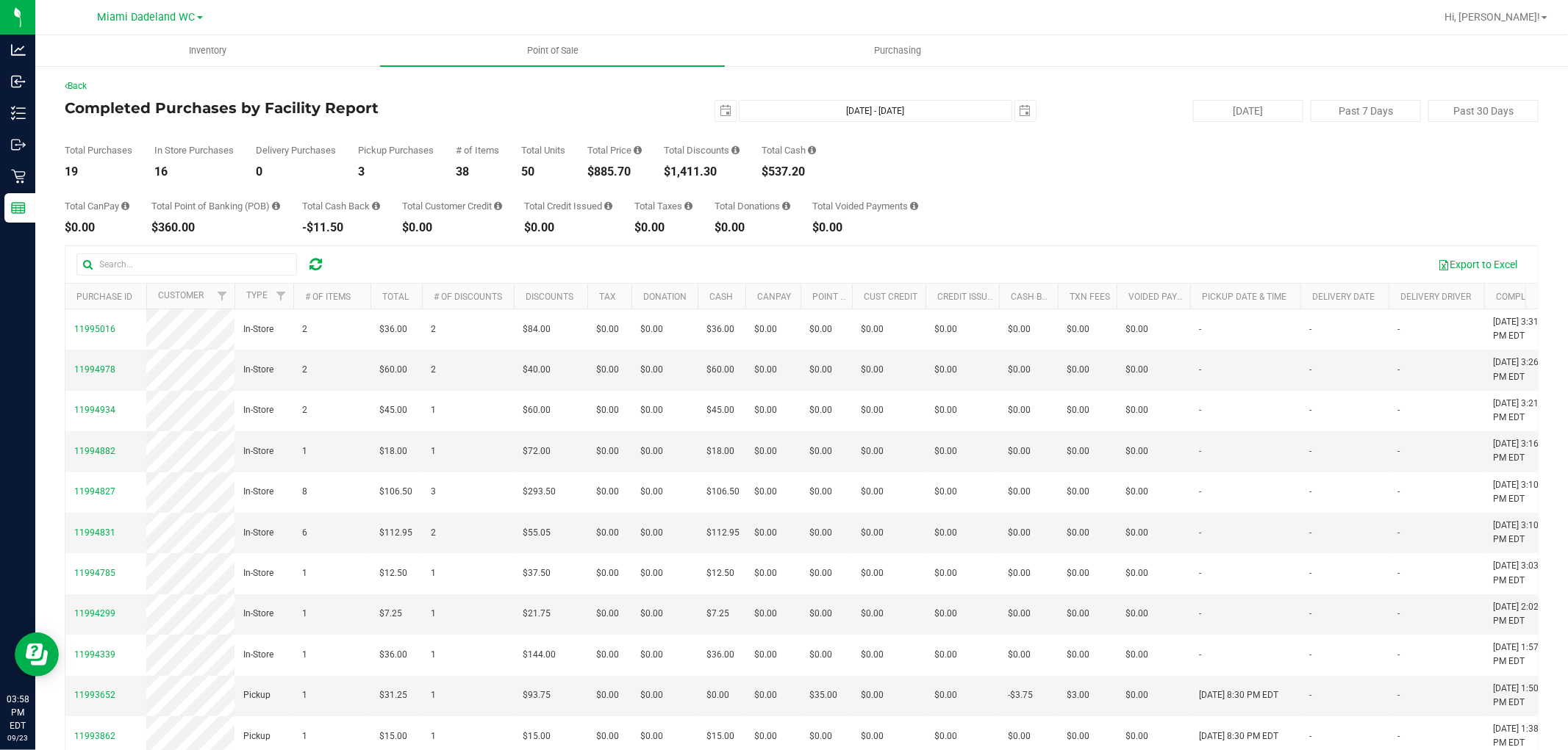
click at [1140, 172] on div "Total Purchases 19 In Store Purchases 16 Delivery Purchases 0 Pickup Purchases …" at bounding box center [801, 149] width 1474 height 56
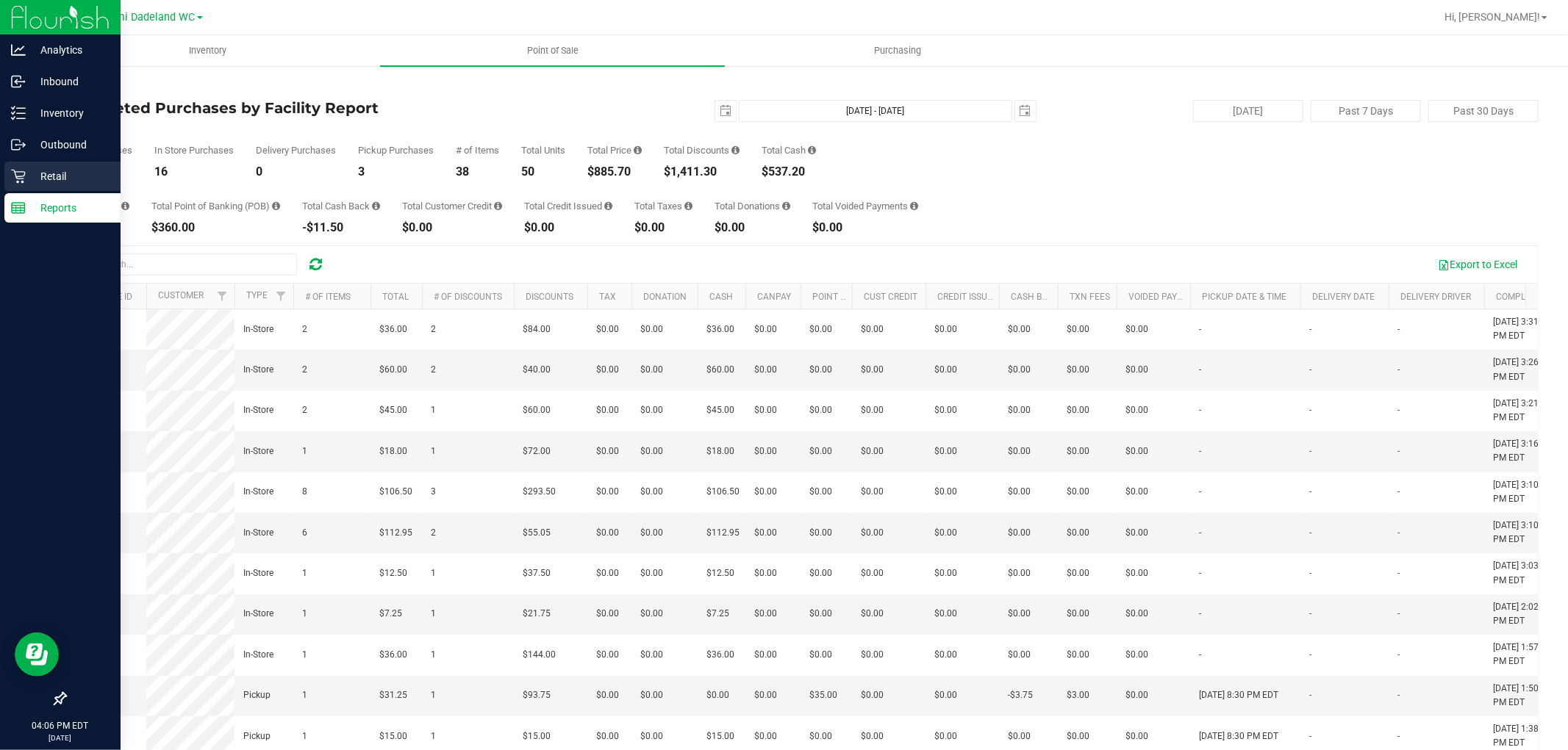
click at [49, 172] on p "Retail" at bounding box center [69, 176] width 88 height 18
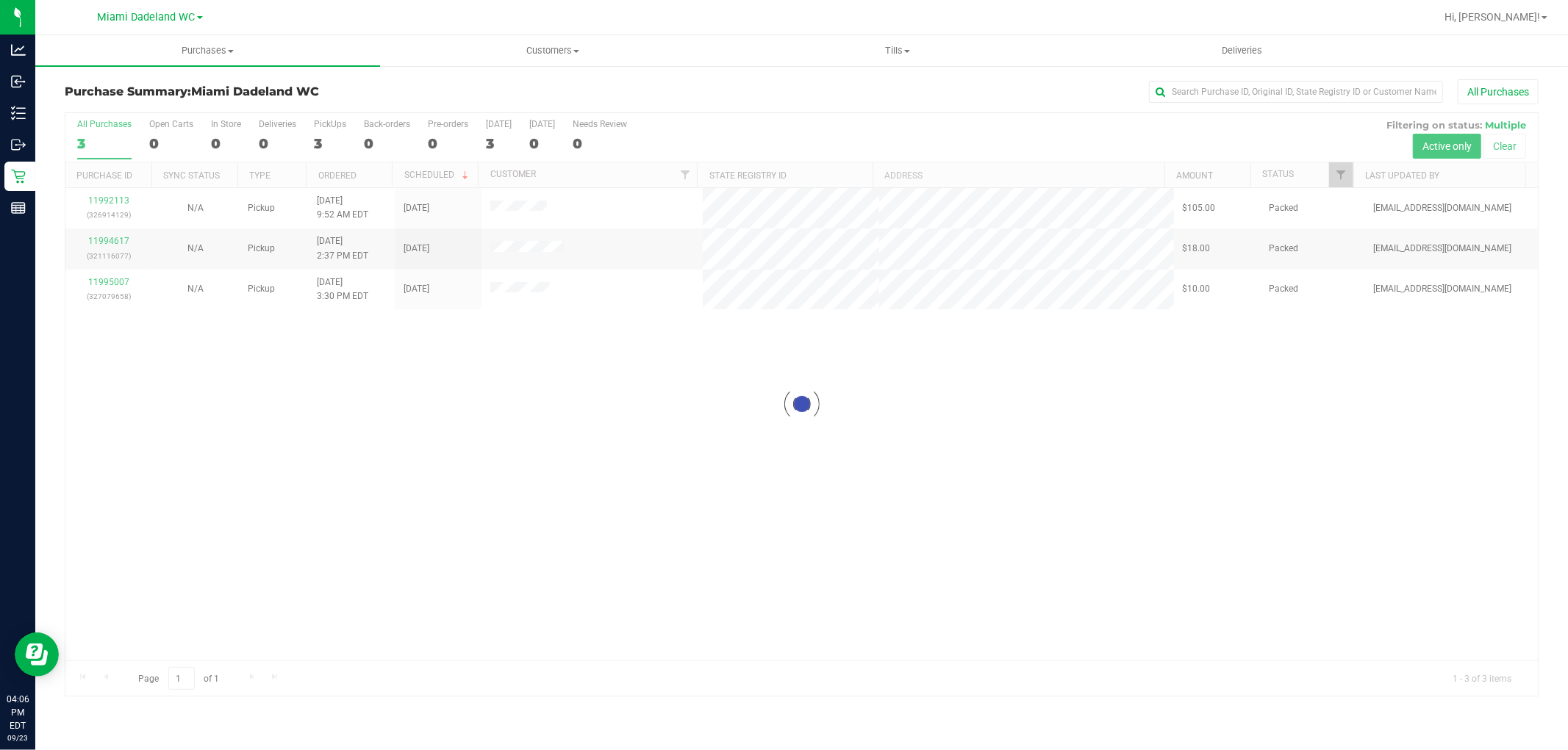
click at [672, 390] on div at bounding box center [801, 405] width 1472 height 583
click at [843, 385] on div "11992113 (326914129) N/A Pickup 9/23/2025 9:52 AM EDT 9/23/2025 $105.00 Packed …" at bounding box center [801, 423] width 1472 height 472
click at [914, 656] on div "11992113 (326914129) N/A Pickup 9/23/2025 9:52 AM EDT 9/23/2025 $105.00 Packed …" at bounding box center [801, 423] width 1472 height 472
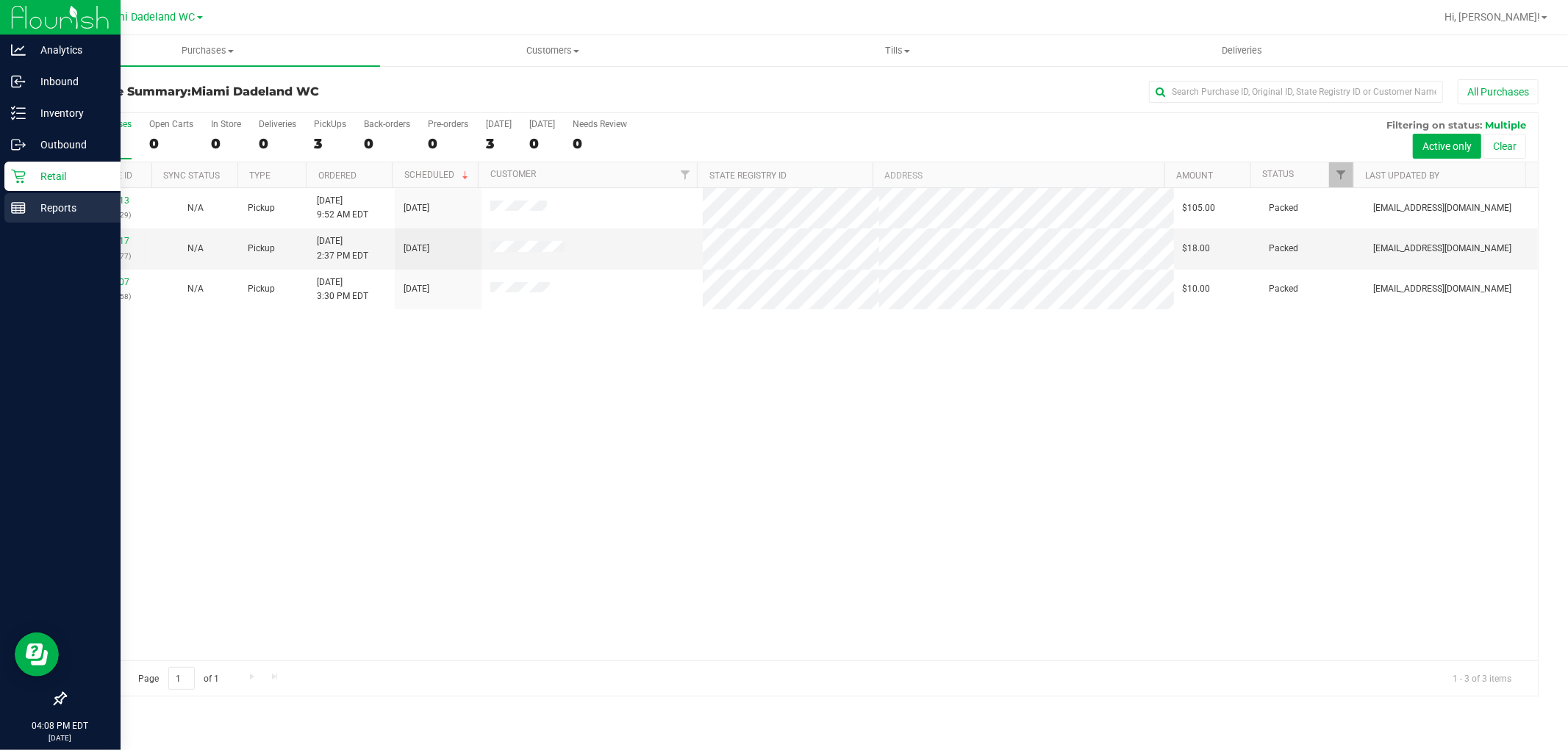
click at [13, 203] on rect at bounding box center [18, 208] width 13 height 10
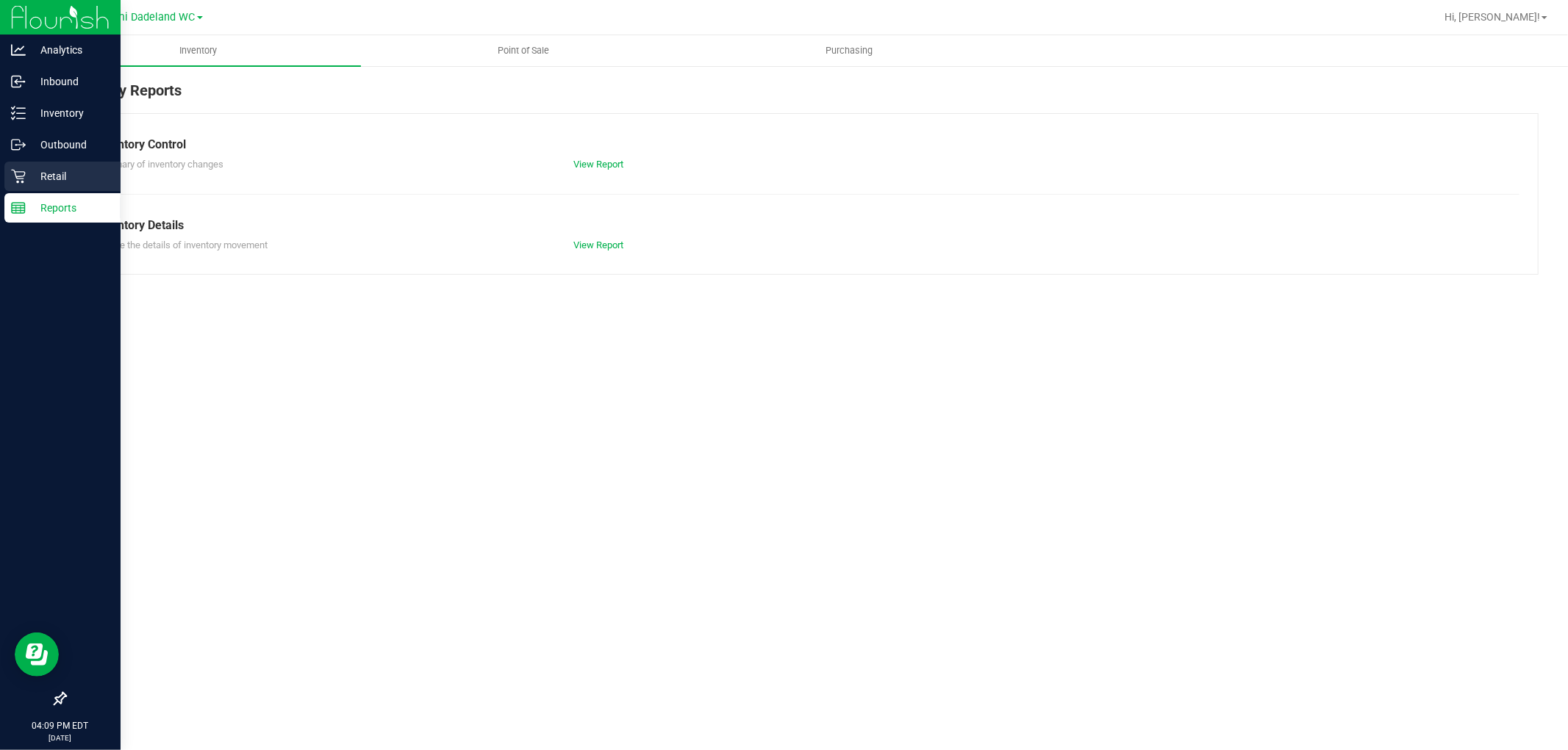
click at [26, 171] on p "Retail" at bounding box center [69, 176] width 88 height 18
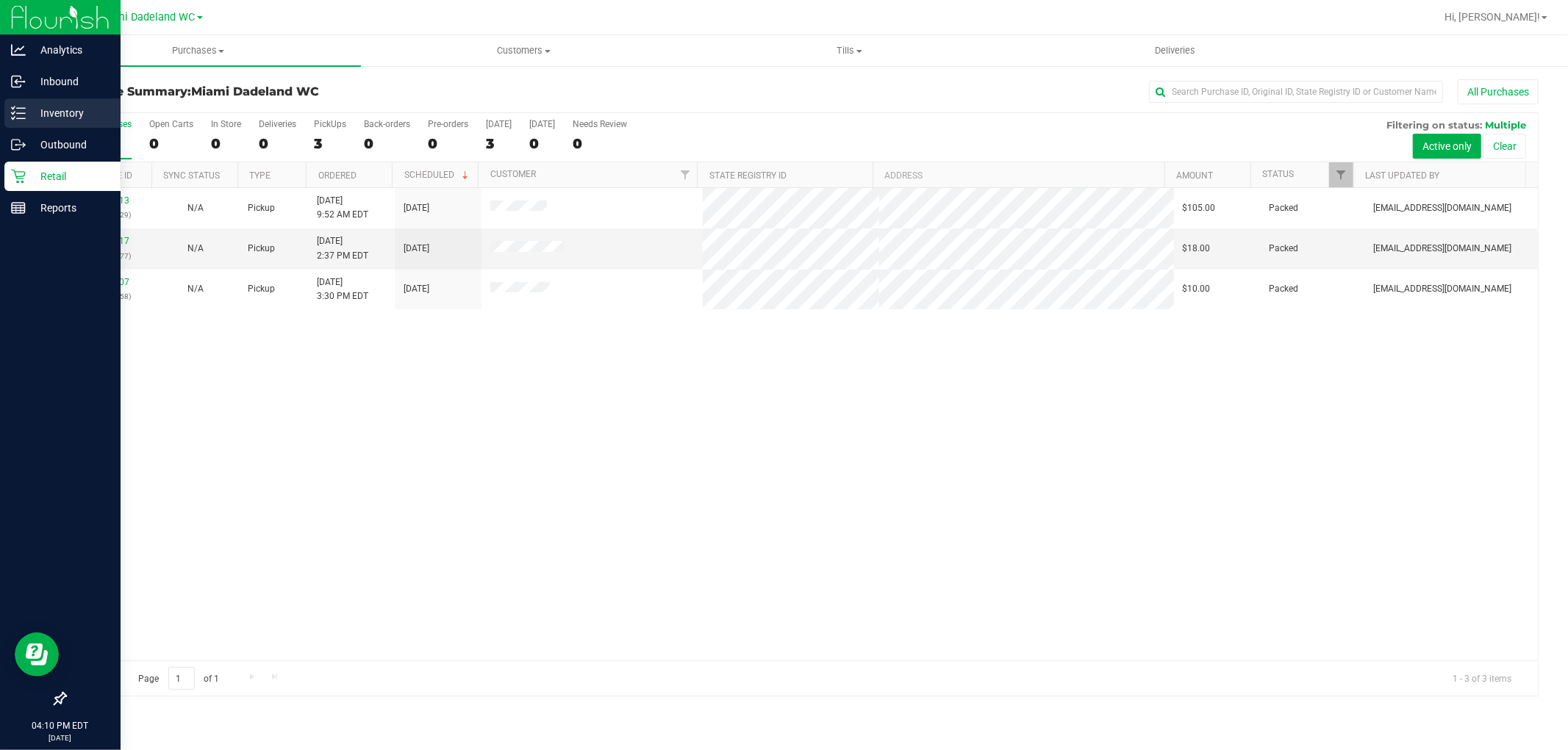
click at [67, 117] on p "Inventory" at bounding box center [69, 113] width 88 height 18
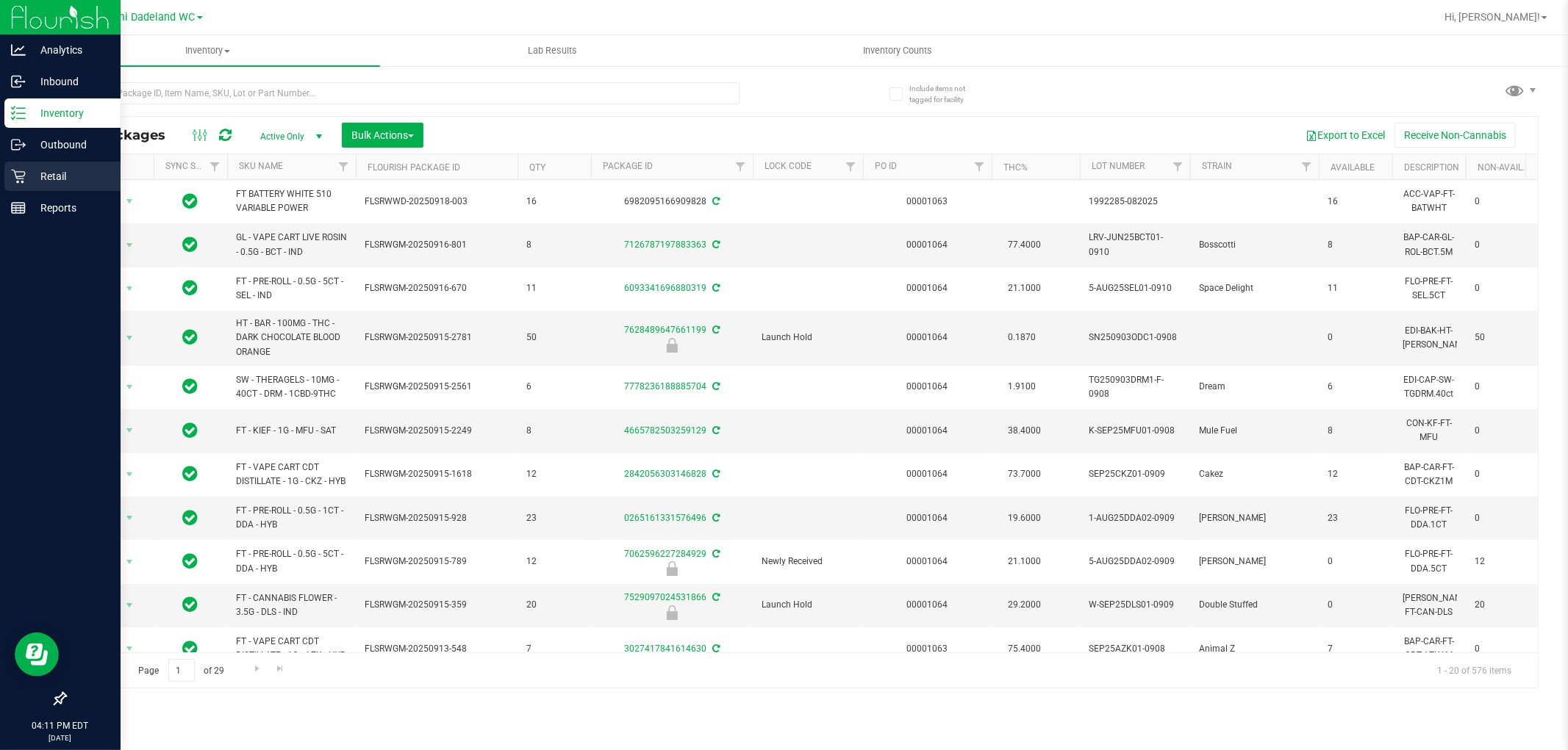
click at [54, 164] on div "Retail" at bounding box center [62, 177] width 116 height 29
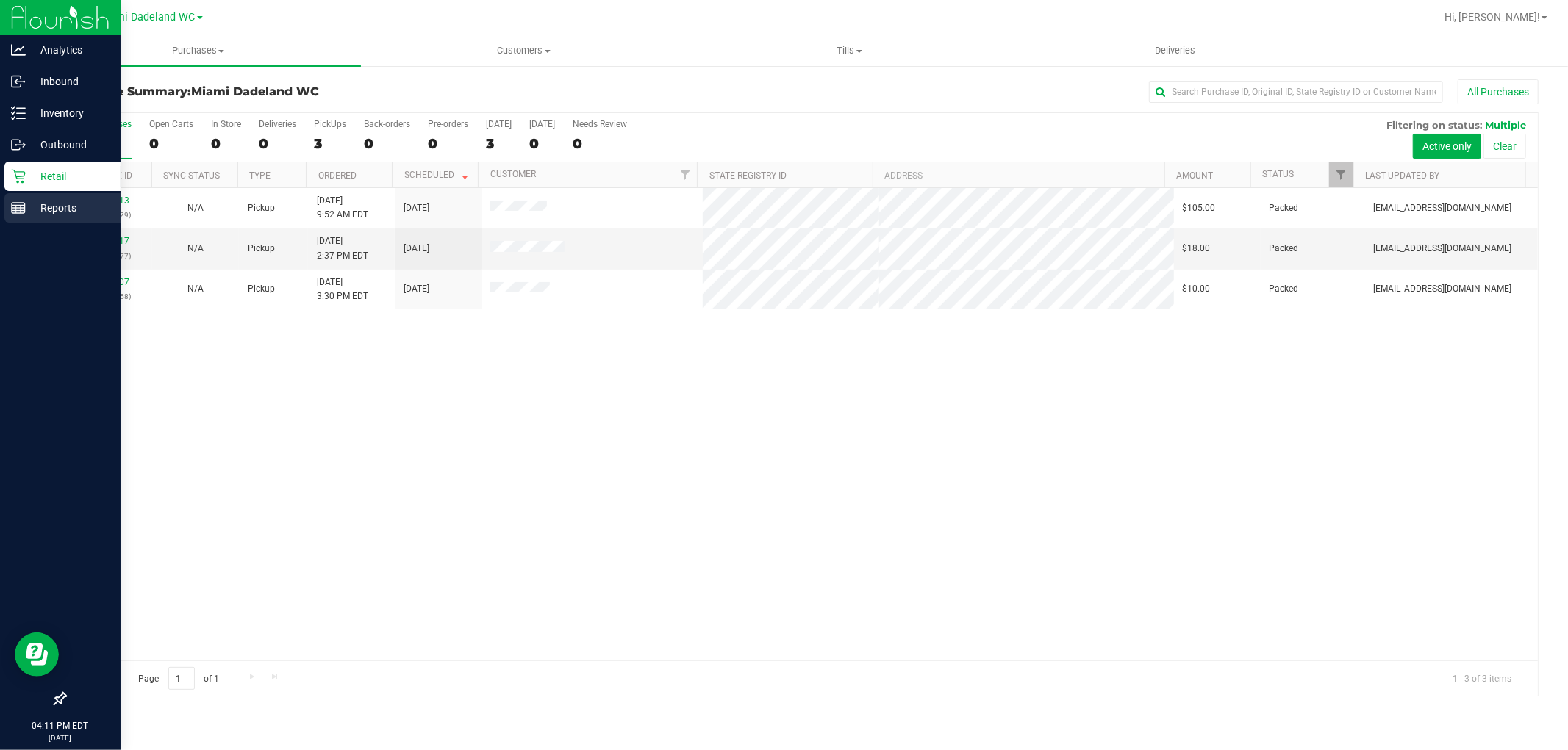
click at [69, 207] on p "Reports" at bounding box center [69, 207] width 88 height 18
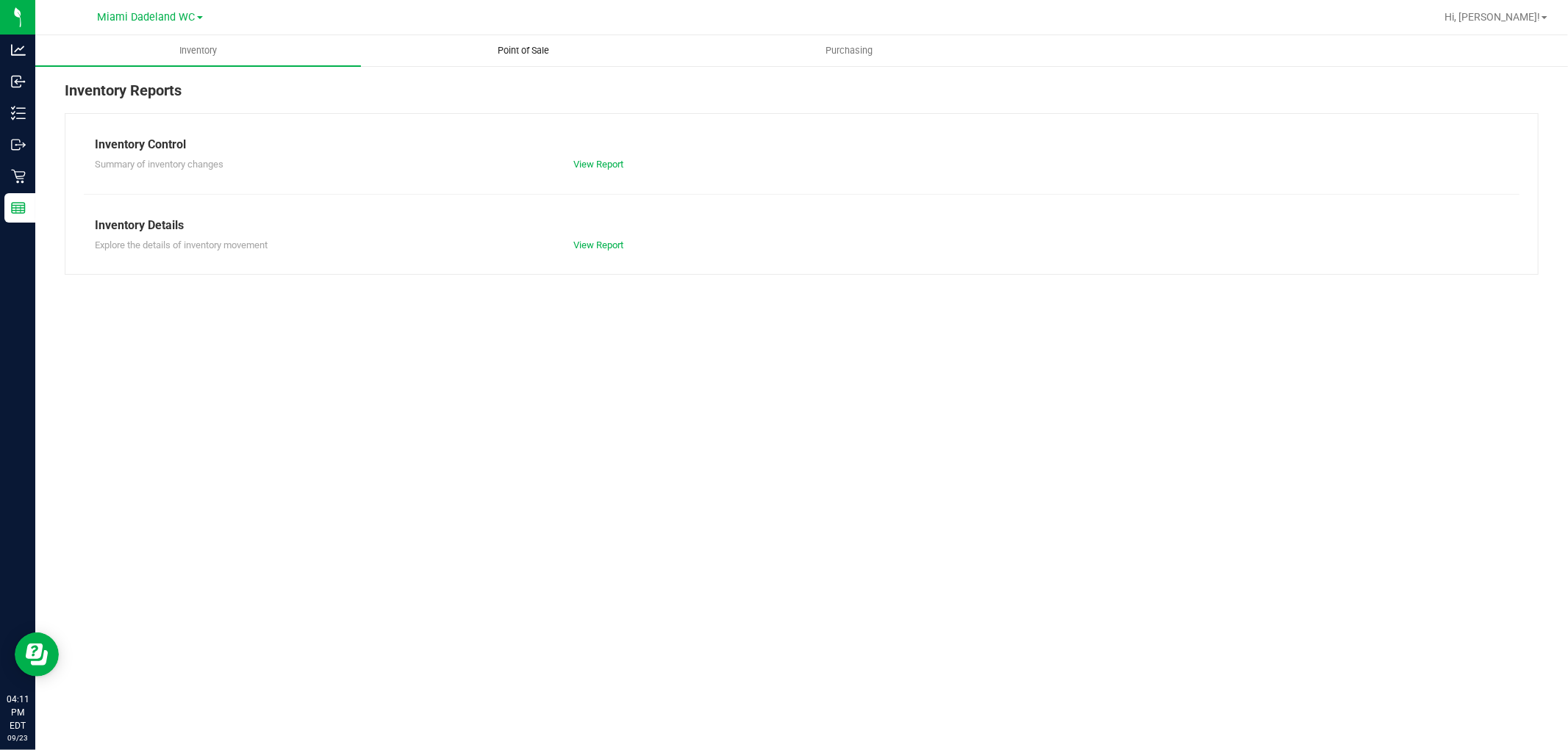
click at [523, 48] on span "Point of Sale" at bounding box center [524, 50] width 91 height 13
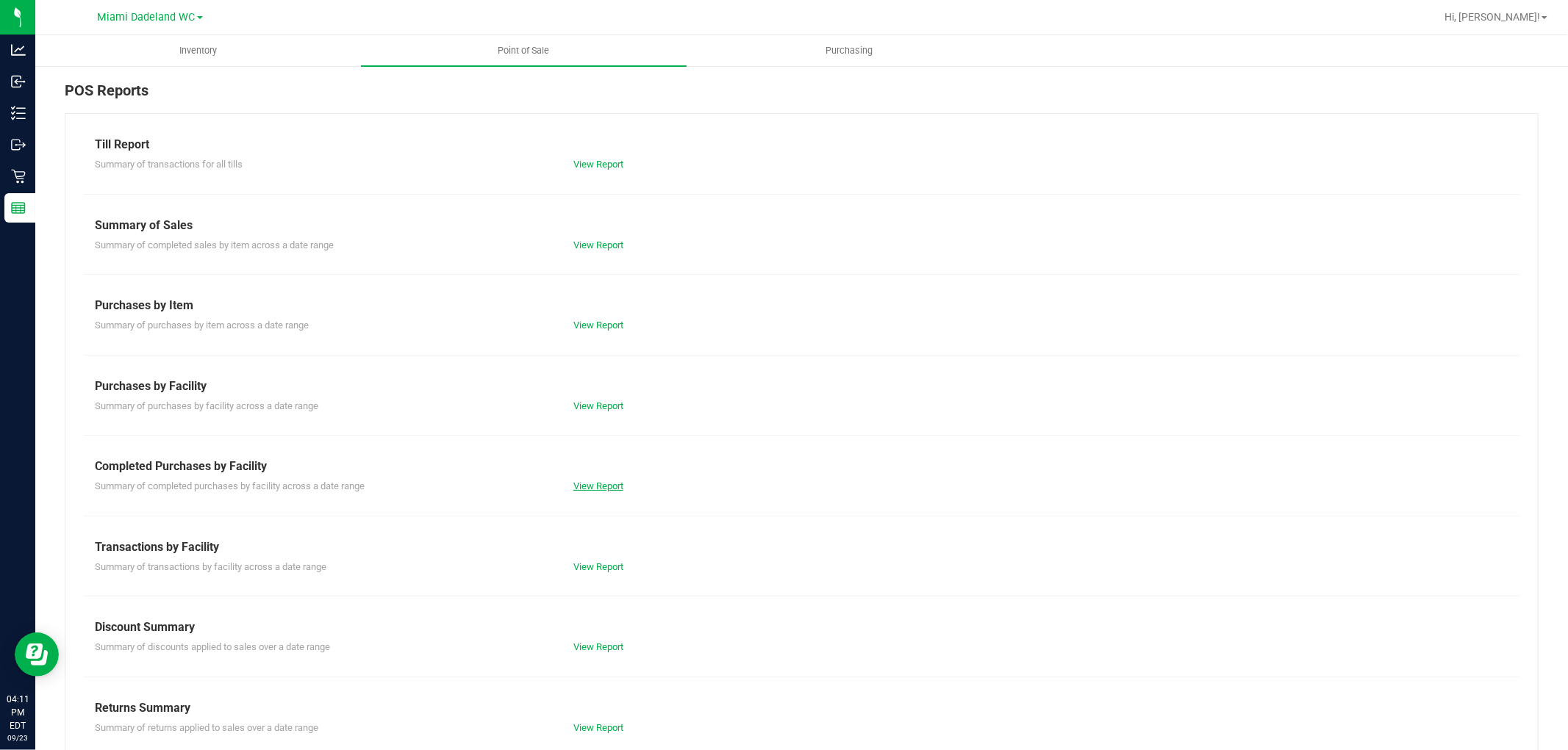
click at [608, 489] on link "View Report" at bounding box center [598, 486] width 50 height 11
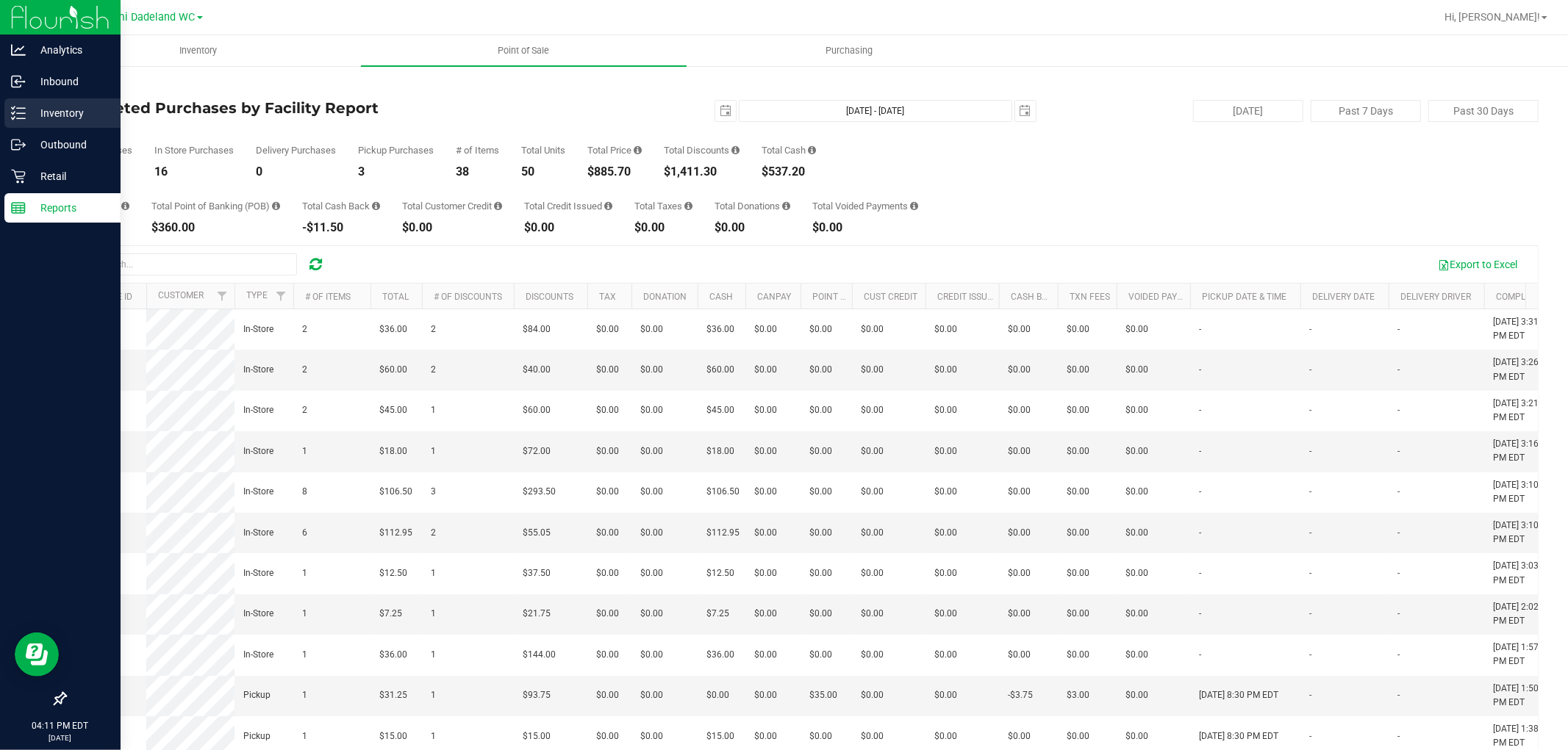
click at [81, 111] on p "Inventory" at bounding box center [69, 113] width 88 height 18
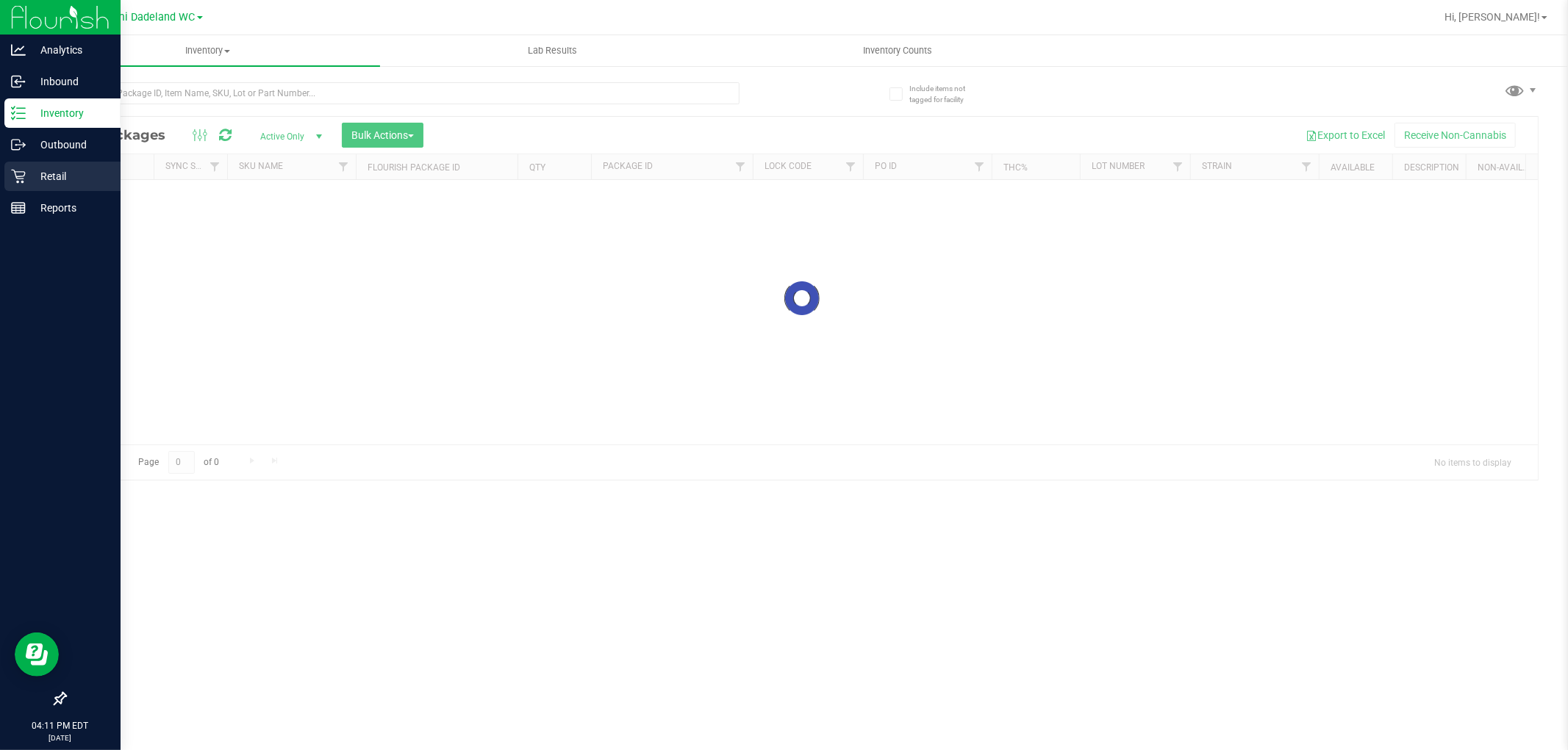
click at [75, 172] on p "Retail" at bounding box center [69, 176] width 88 height 18
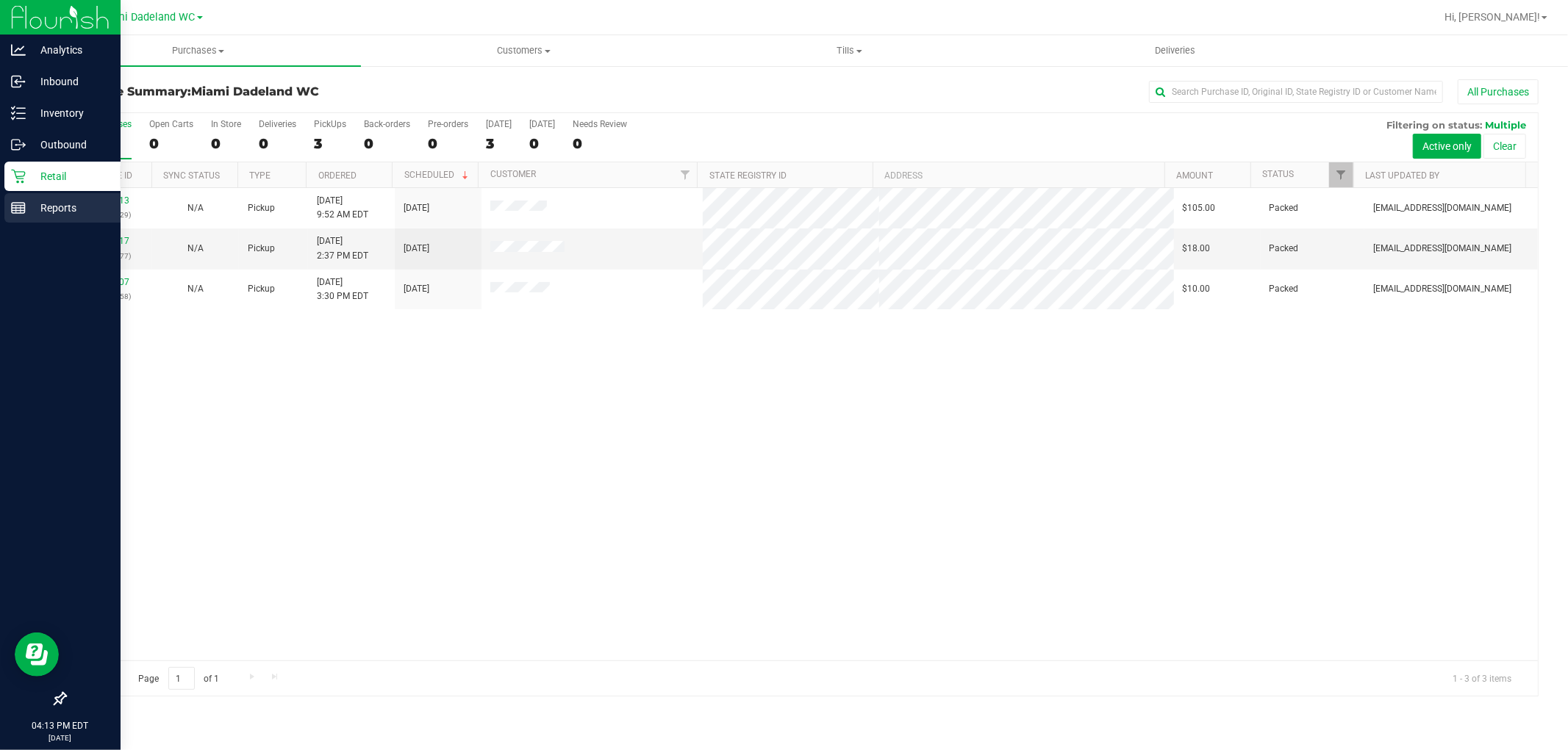
click at [18, 203] on icon at bounding box center [18, 207] width 15 height 15
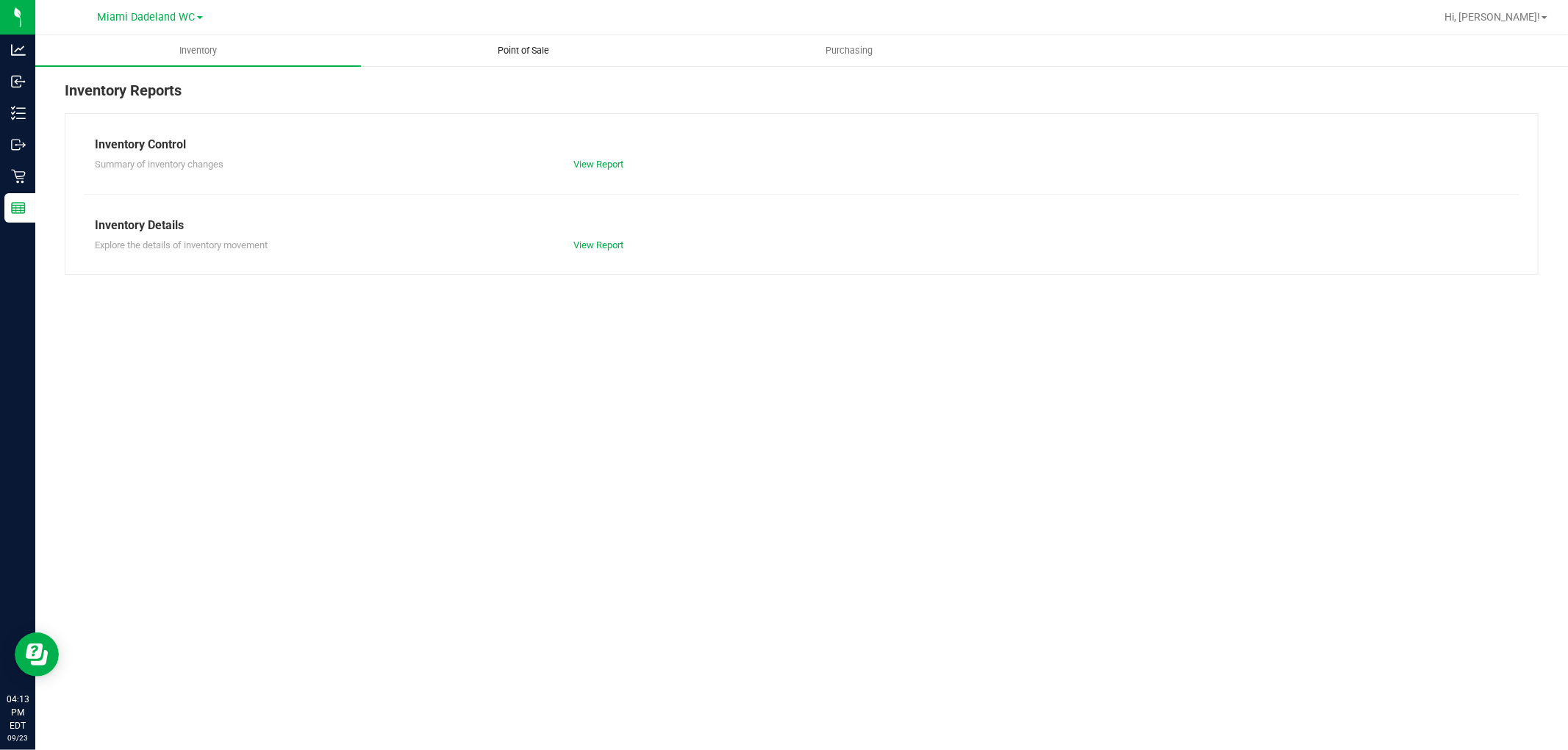
click at [537, 45] on span "Point of Sale" at bounding box center [524, 50] width 91 height 13
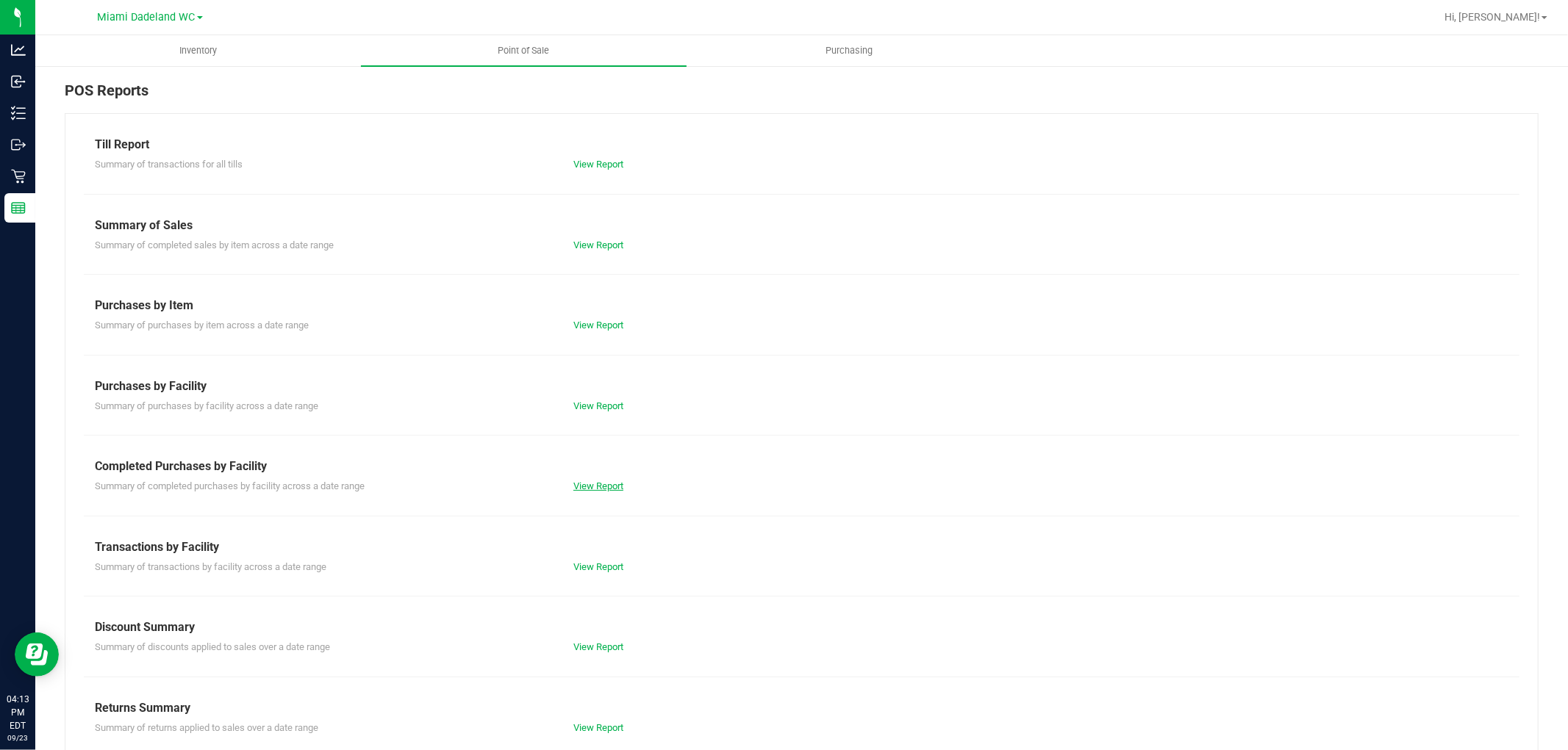
click at [590, 490] on link "View Report" at bounding box center [598, 486] width 50 height 11
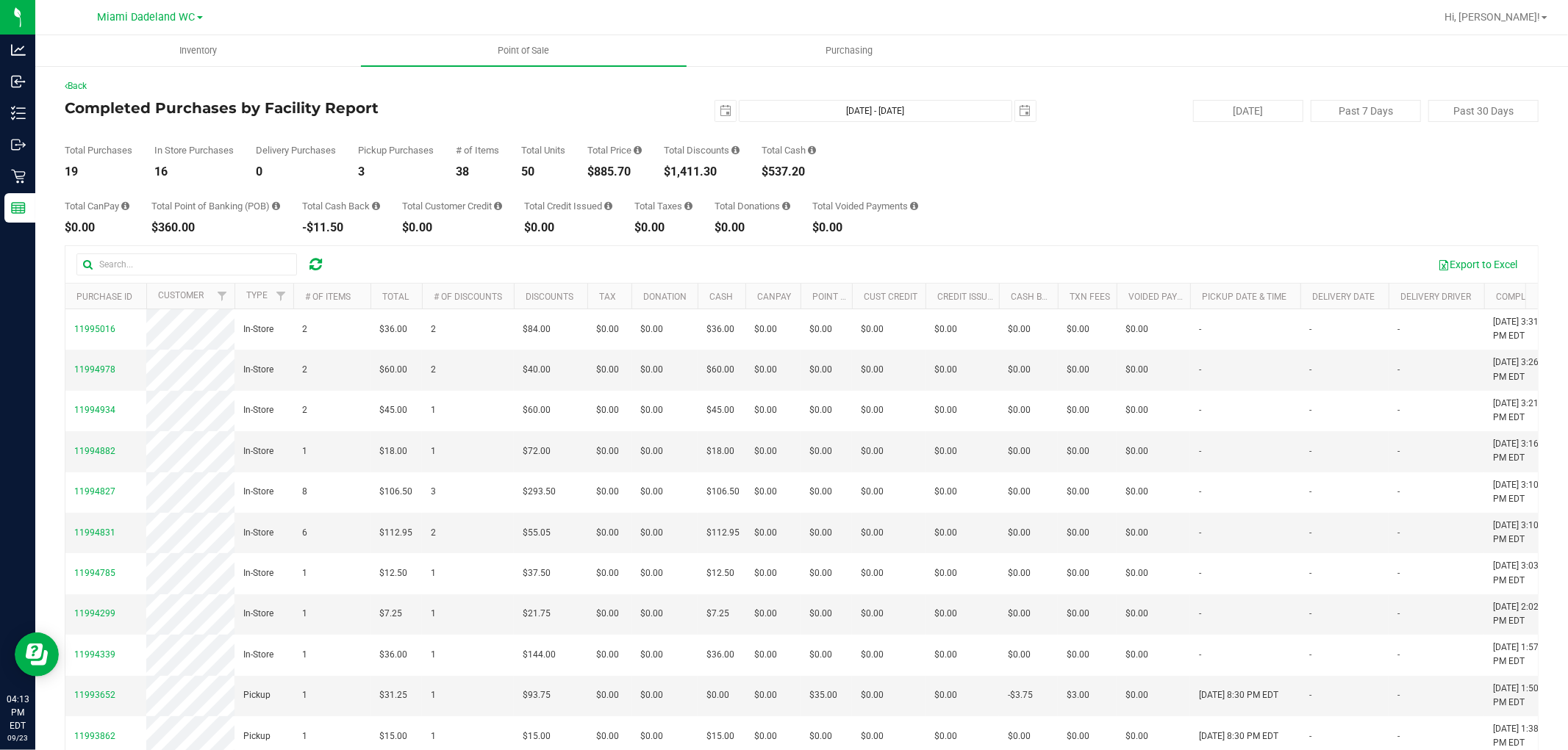
click at [1017, 188] on div "Total CanPay $0.00 Total Point of Banking (POB) $360.00 Total Cash Back -$11.50…" at bounding box center [801, 205] width 1474 height 56
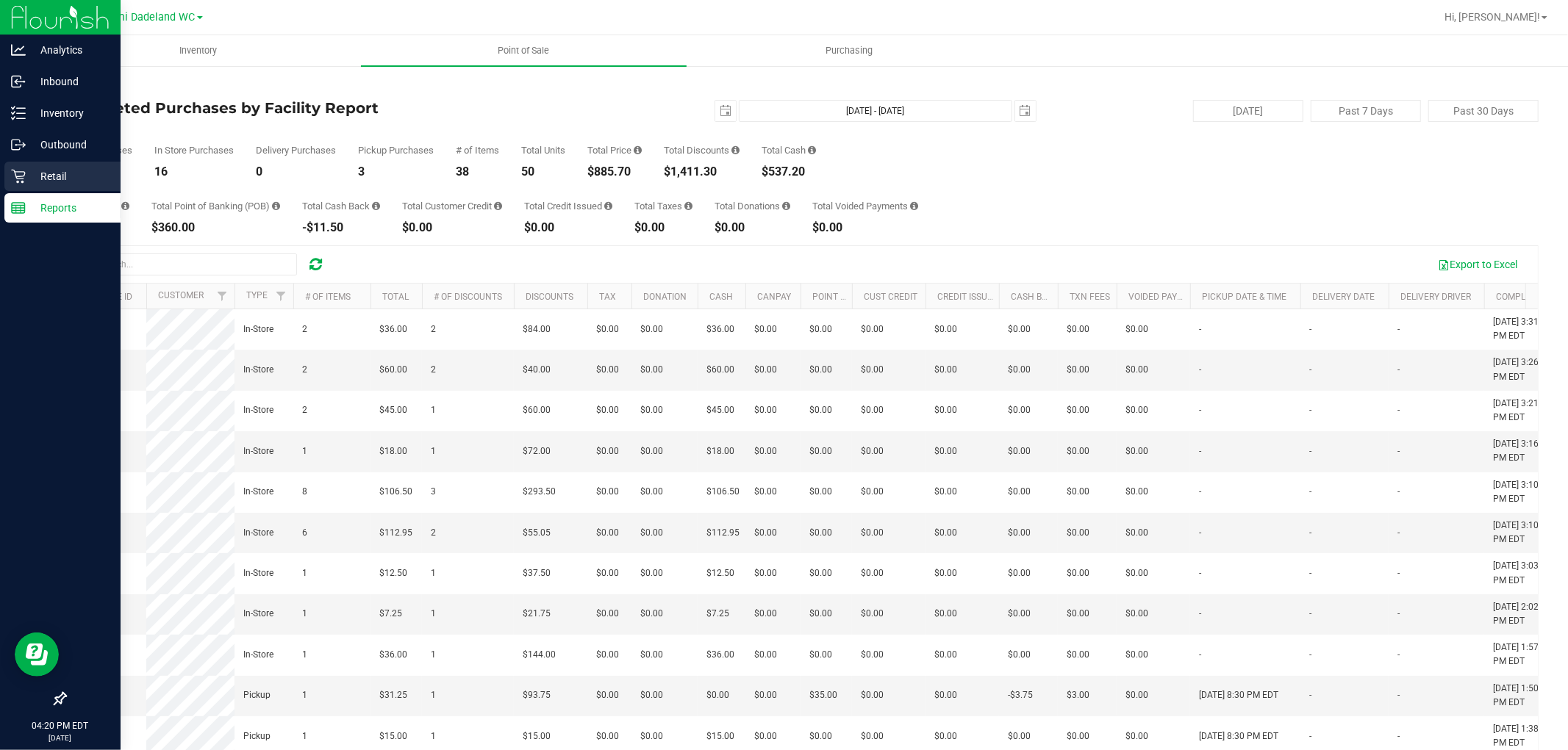
click at [52, 175] on p "Retail" at bounding box center [69, 176] width 88 height 18
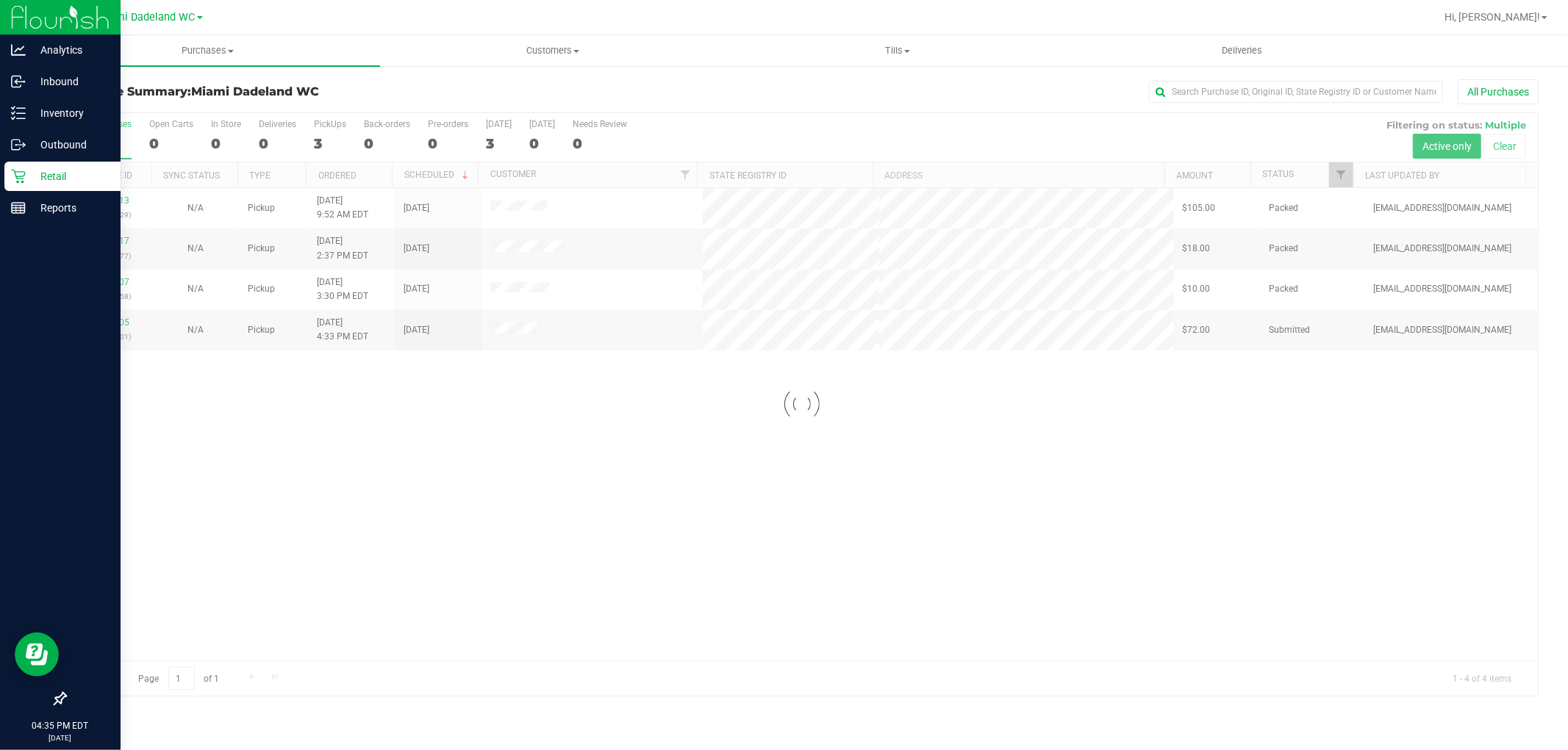
click at [686, 469] on div at bounding box center [801, 405] width 1472 height 583
click at [1532, 18] on span "Hi, [PERSON_NAME]!" at bounding box center [1492, 17] width 95 height 12
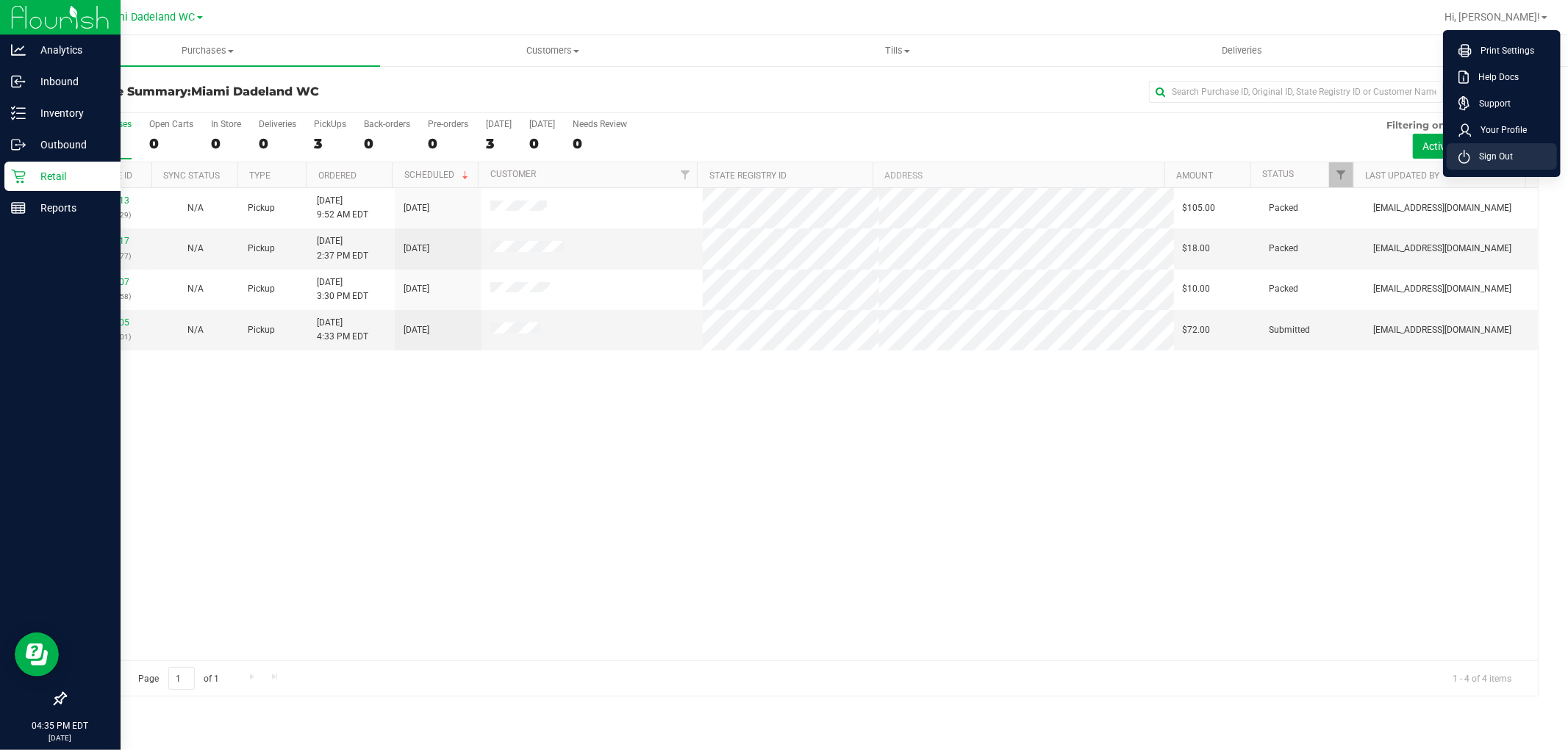
click at [1516, 157] on li "Sign Out" at bounding box center [1501, 156] width 111 height 27
